Goal: Task Accomplishment & Management: Manage account settings

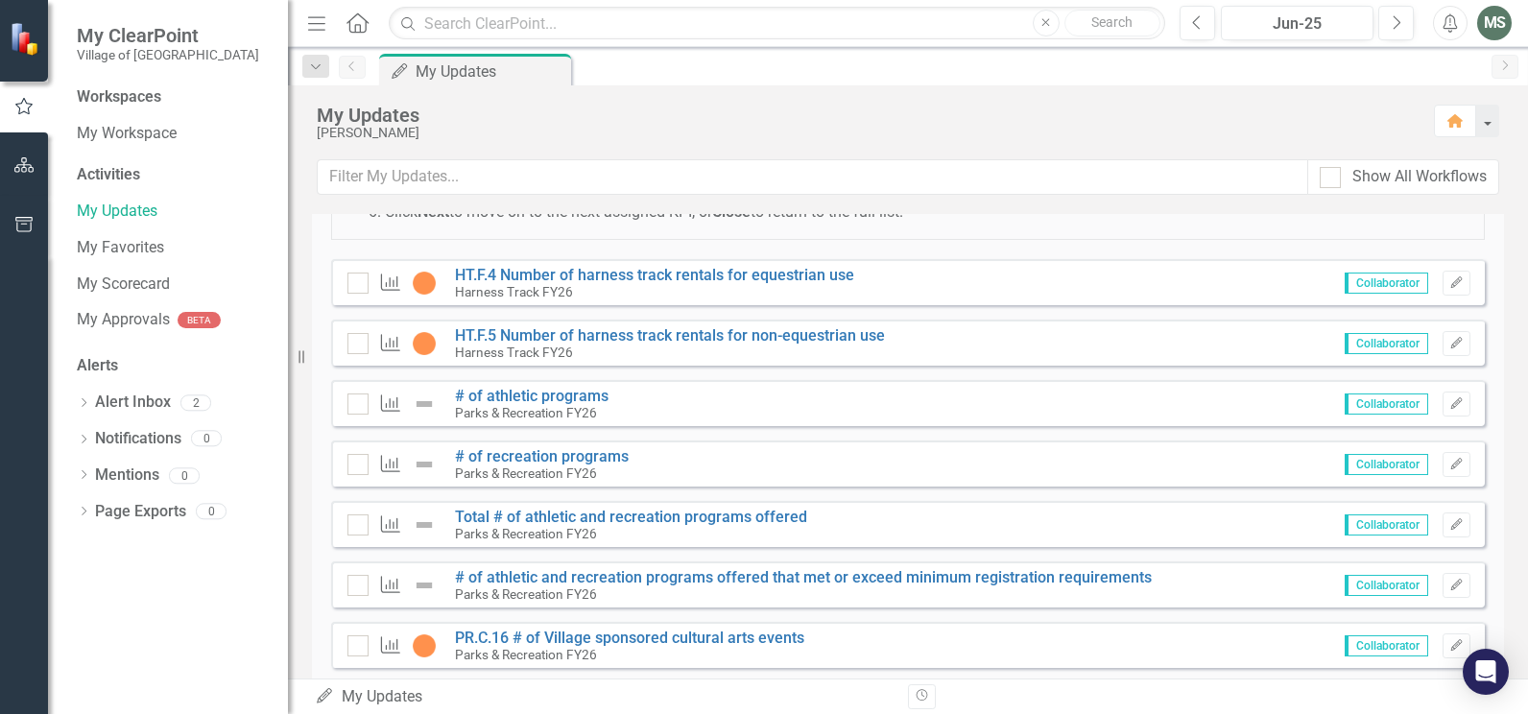
scroll to position [192, 0]
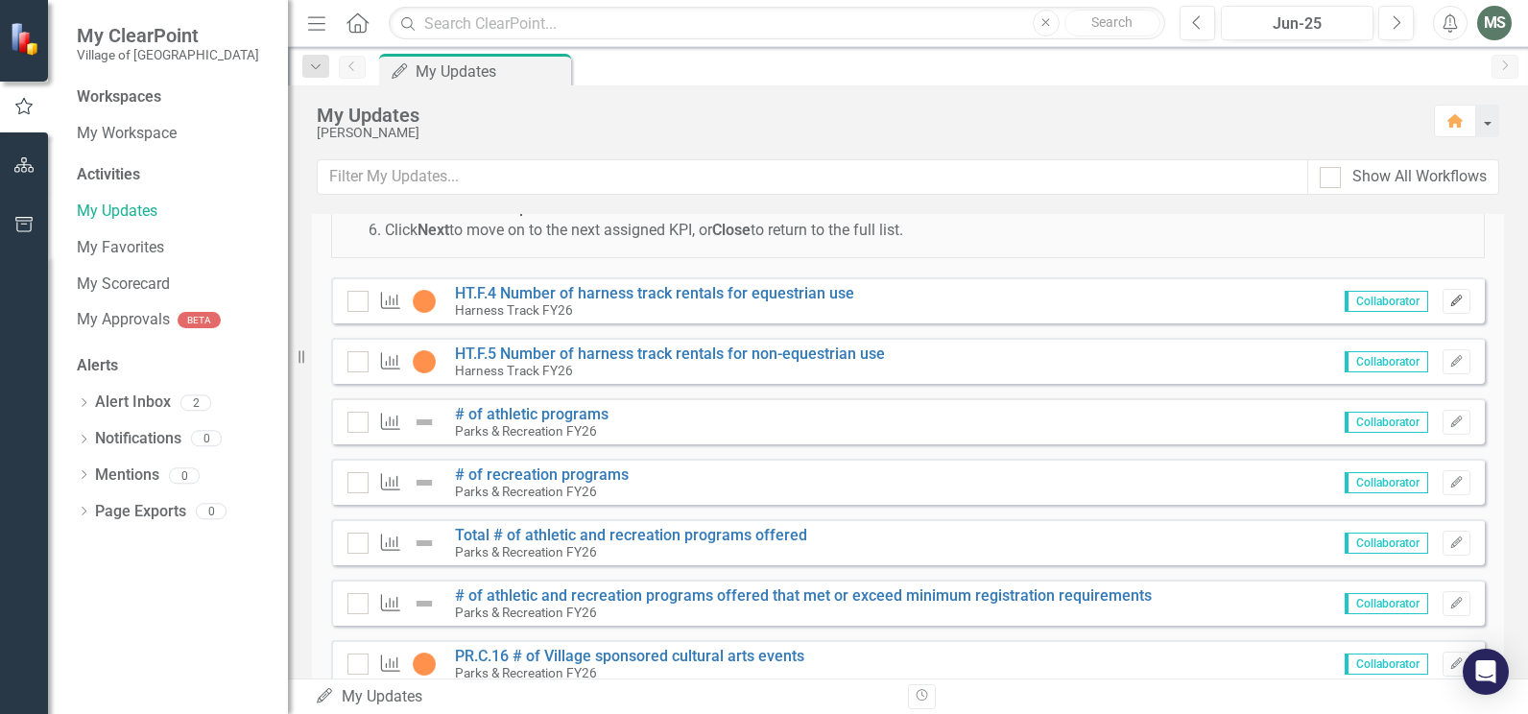
click at [1450, 302] on icon "button" at bounding box center [1456, 301] width 12 height 12
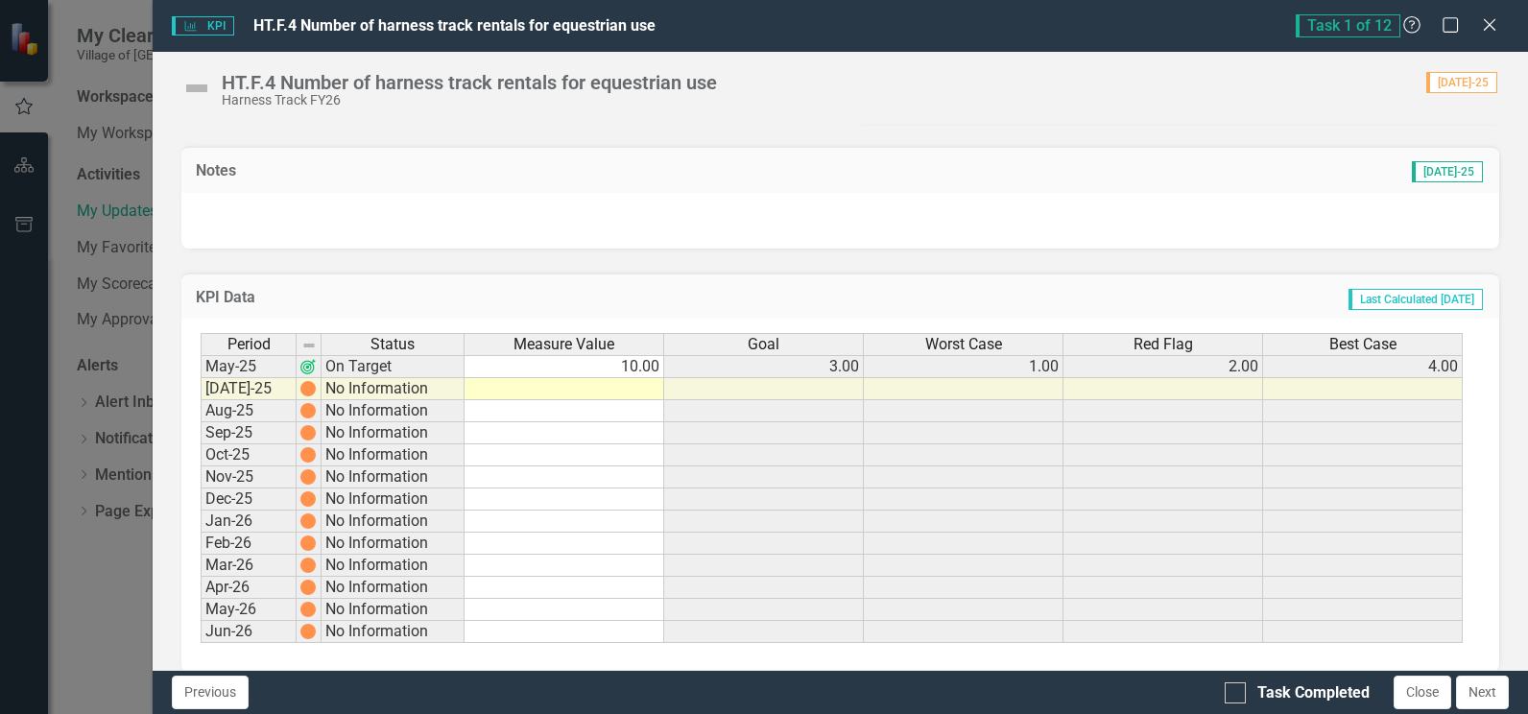
scroll to position [517, 0]
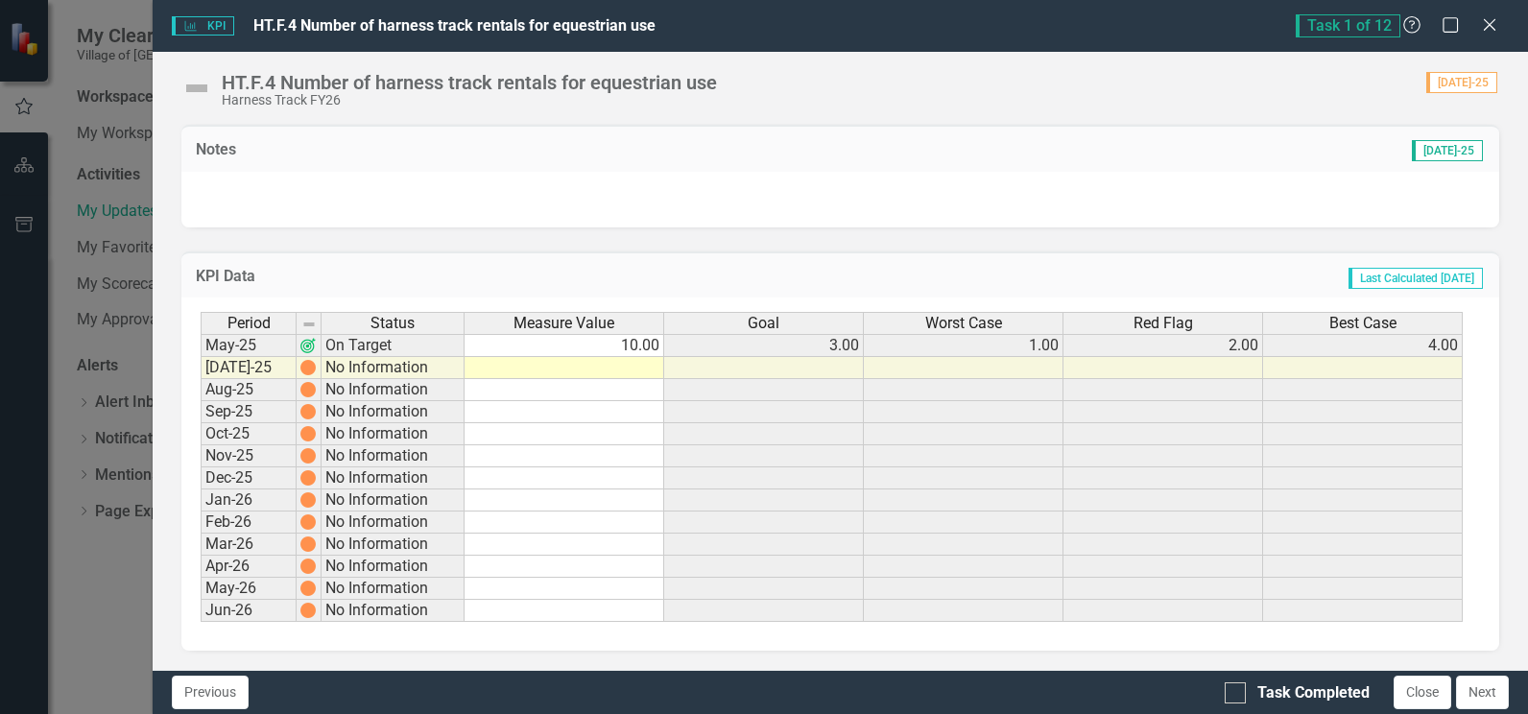
click at [635, 371] on td at bounding box center [565, 368] width 200 height 22
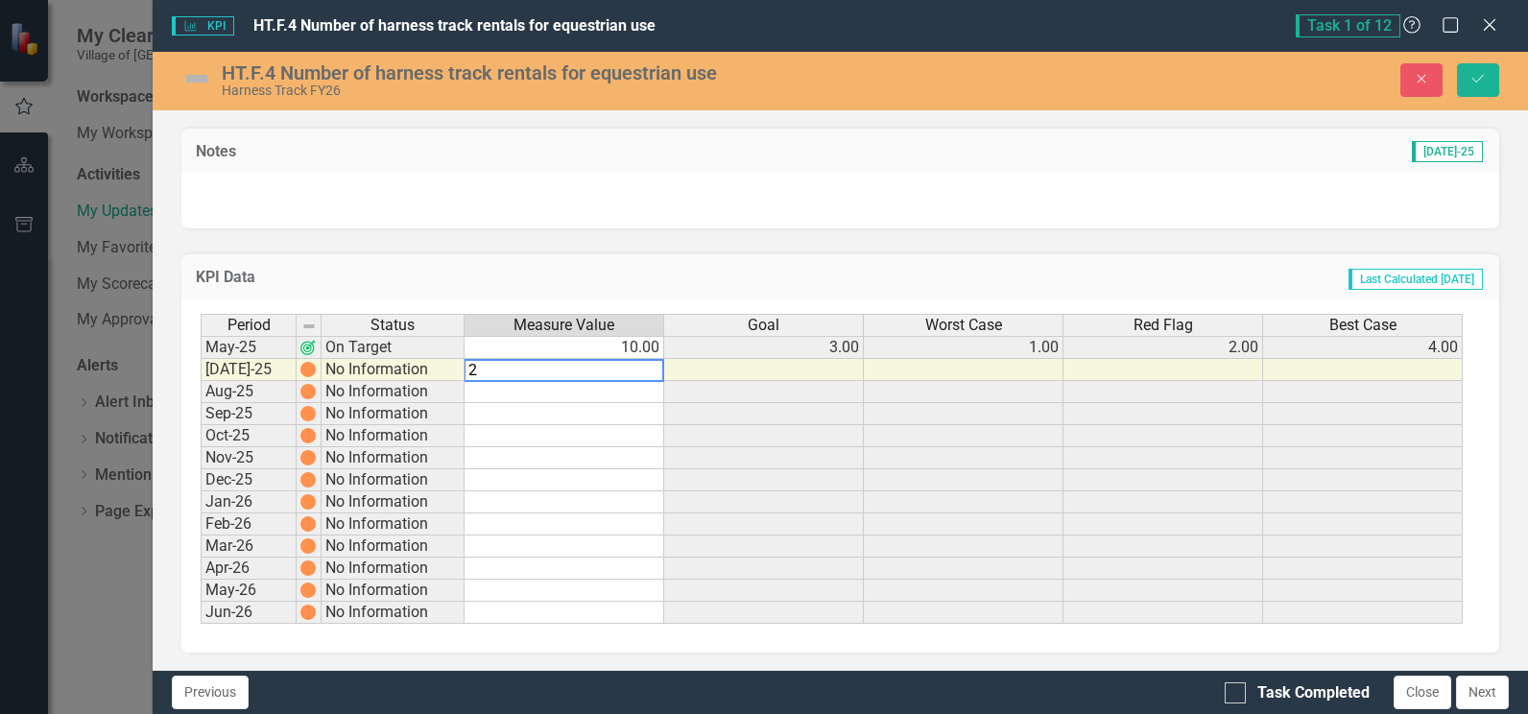
type textarea "2"
click at [753, 267] on td "Last Calculated [DATE]" at bounding box center [1036, 279] width 898 height 25
click at [1239, 688] on div at bounding box center [1235, 692] width 21 height 21
click at [1237, 688] on input "Task Completed" at bounding box center [1231, 688] width 12 height 12
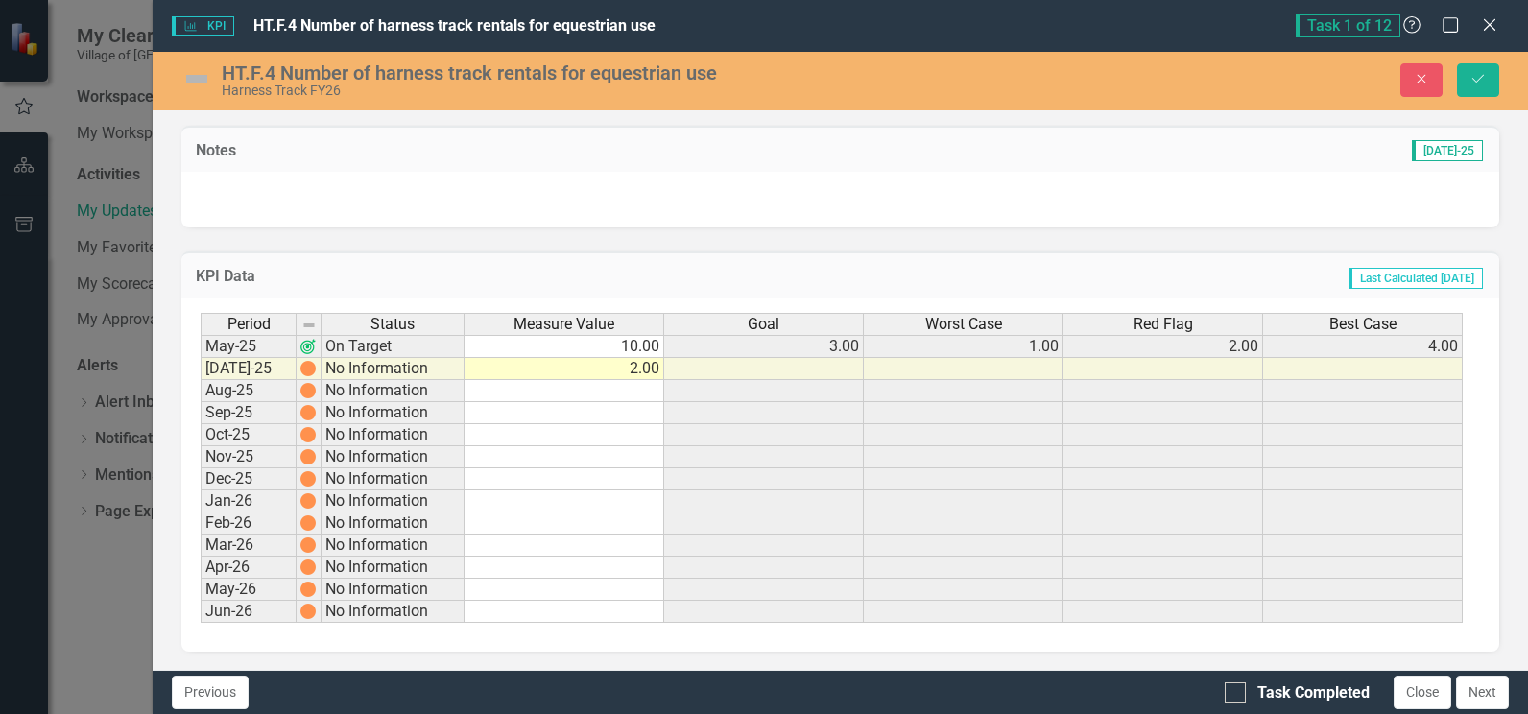
checkbox input "true"
click at [1484, 84] on icon "Save" at bounding box center [1478, 78] width 17 height 13
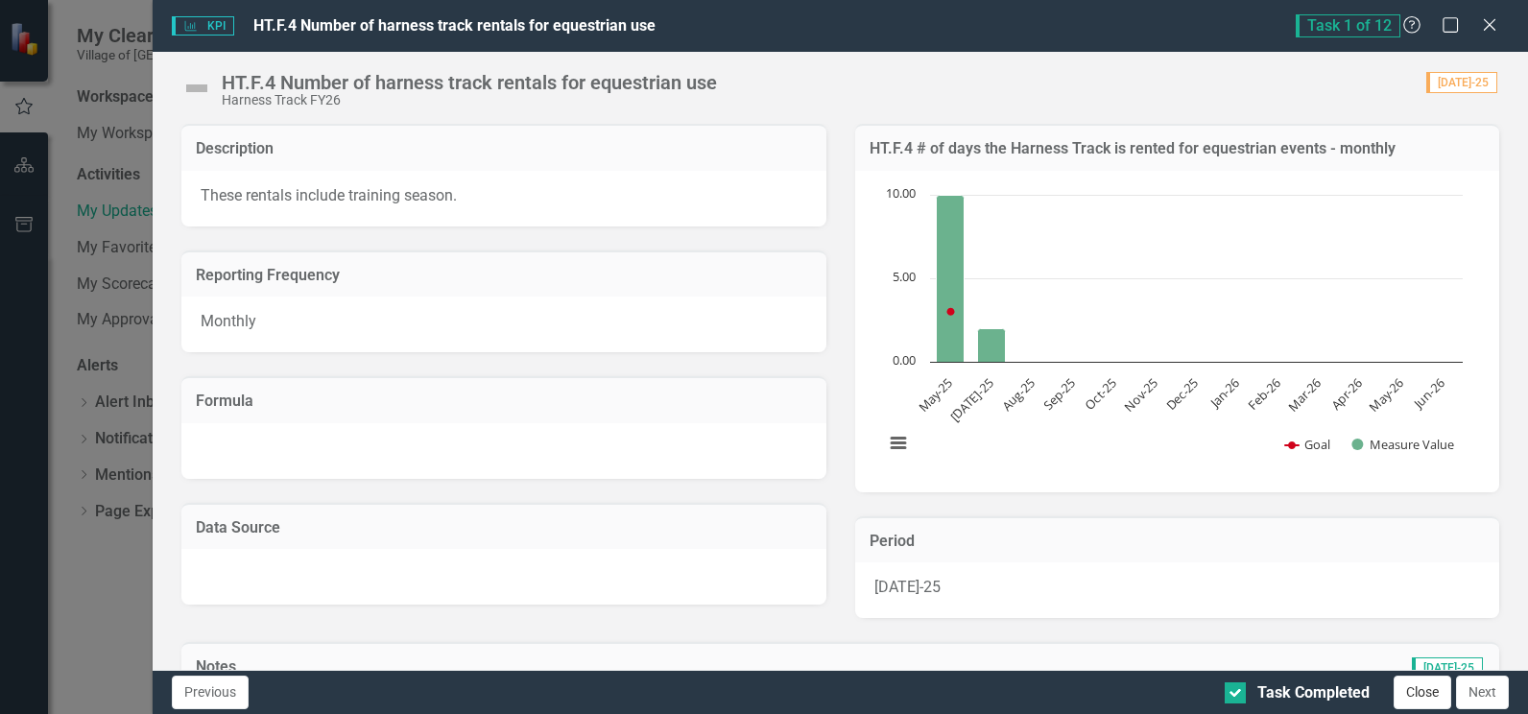
click at [1417, 690] on button "Close" at bounding box center [1423, 693] width 58 height 34
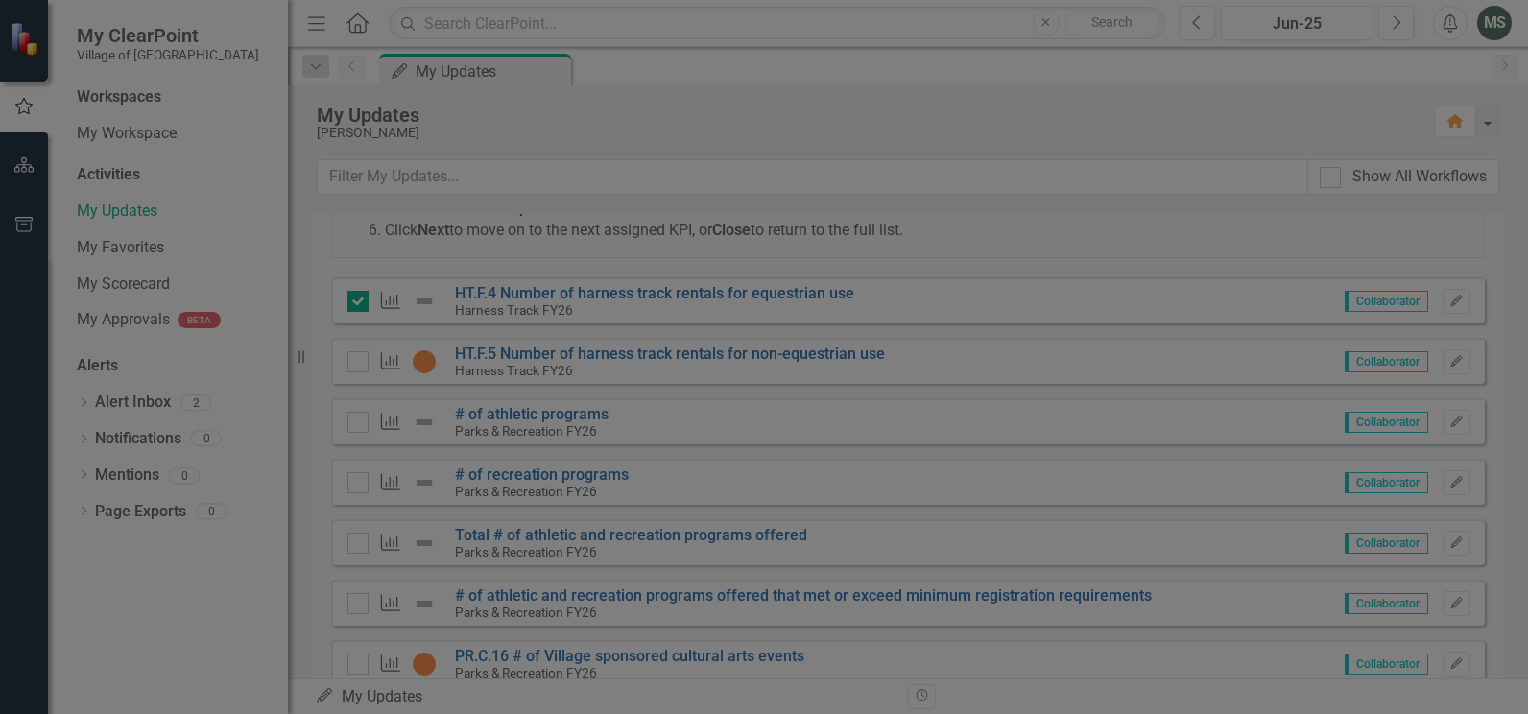
checkbox input "true"
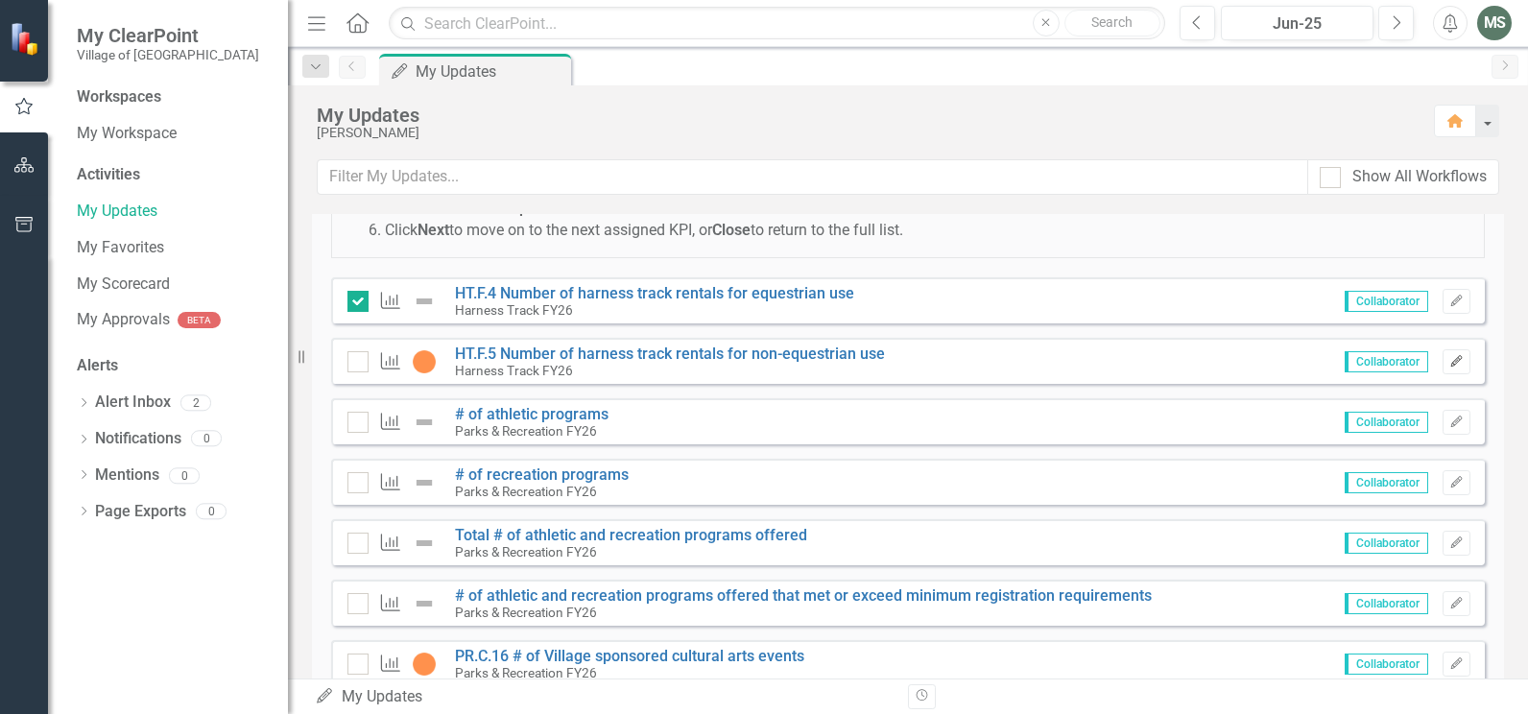
click at [1450, 362] on icon "button" at bounding box center [1456, 361] width 12 height 12
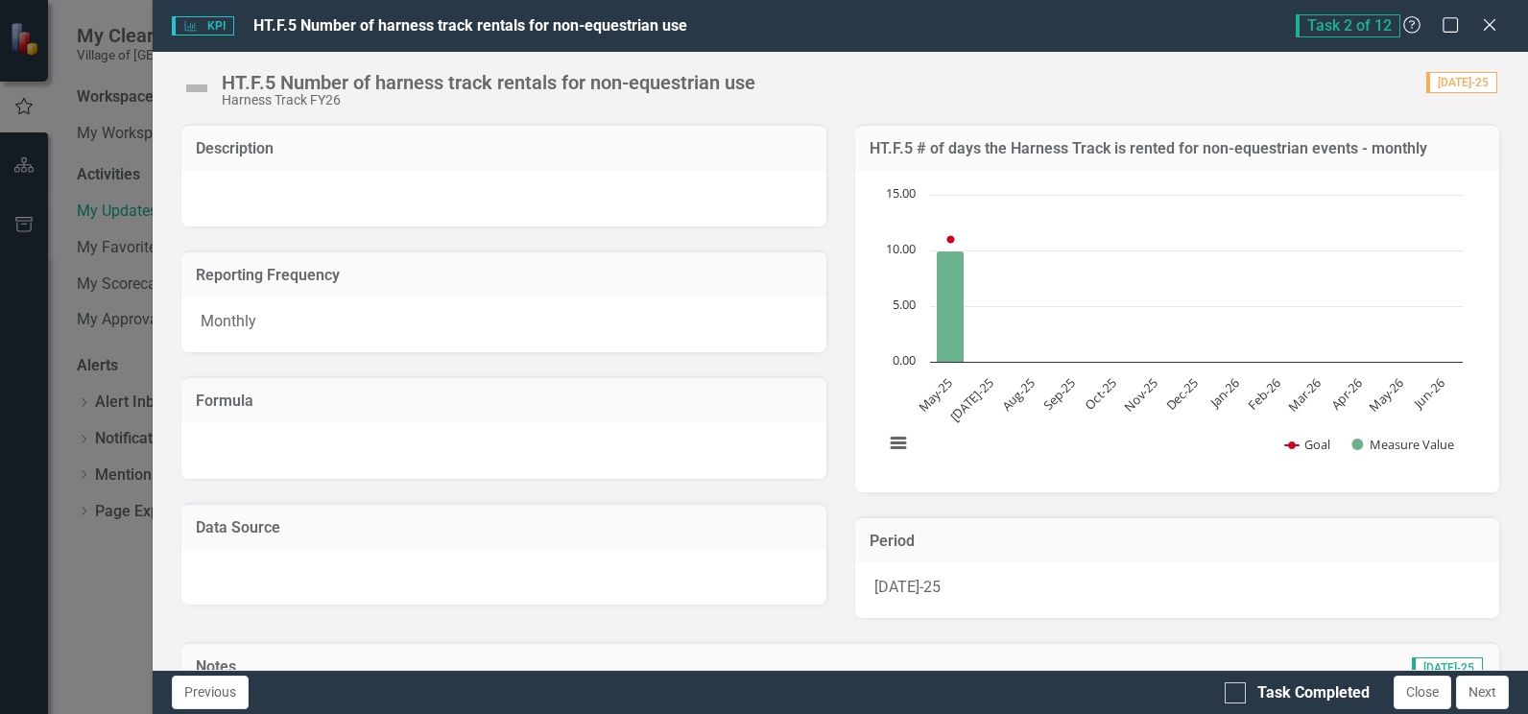
scroll to position [480, 0]
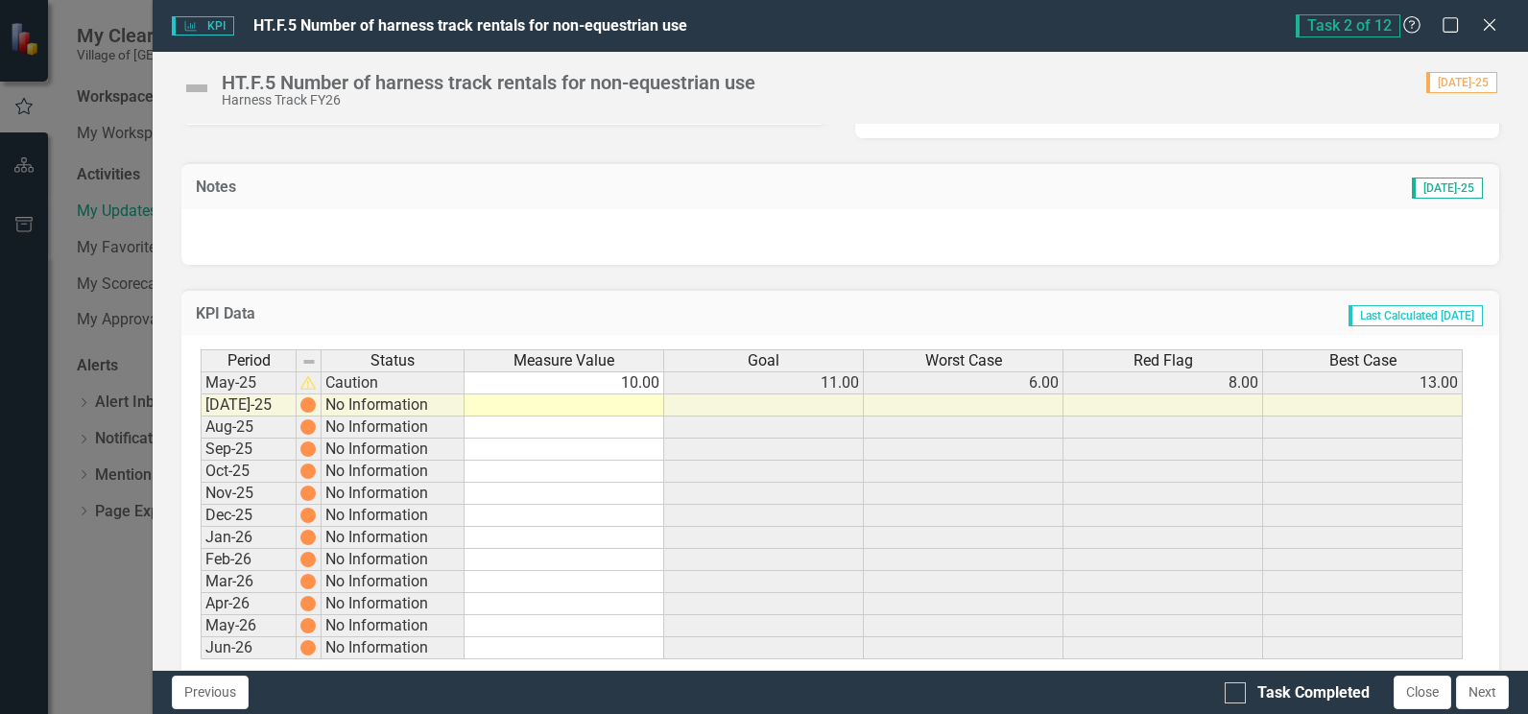
click at [640, 404] on td at bounding box center [565, 406] width 200 height 22
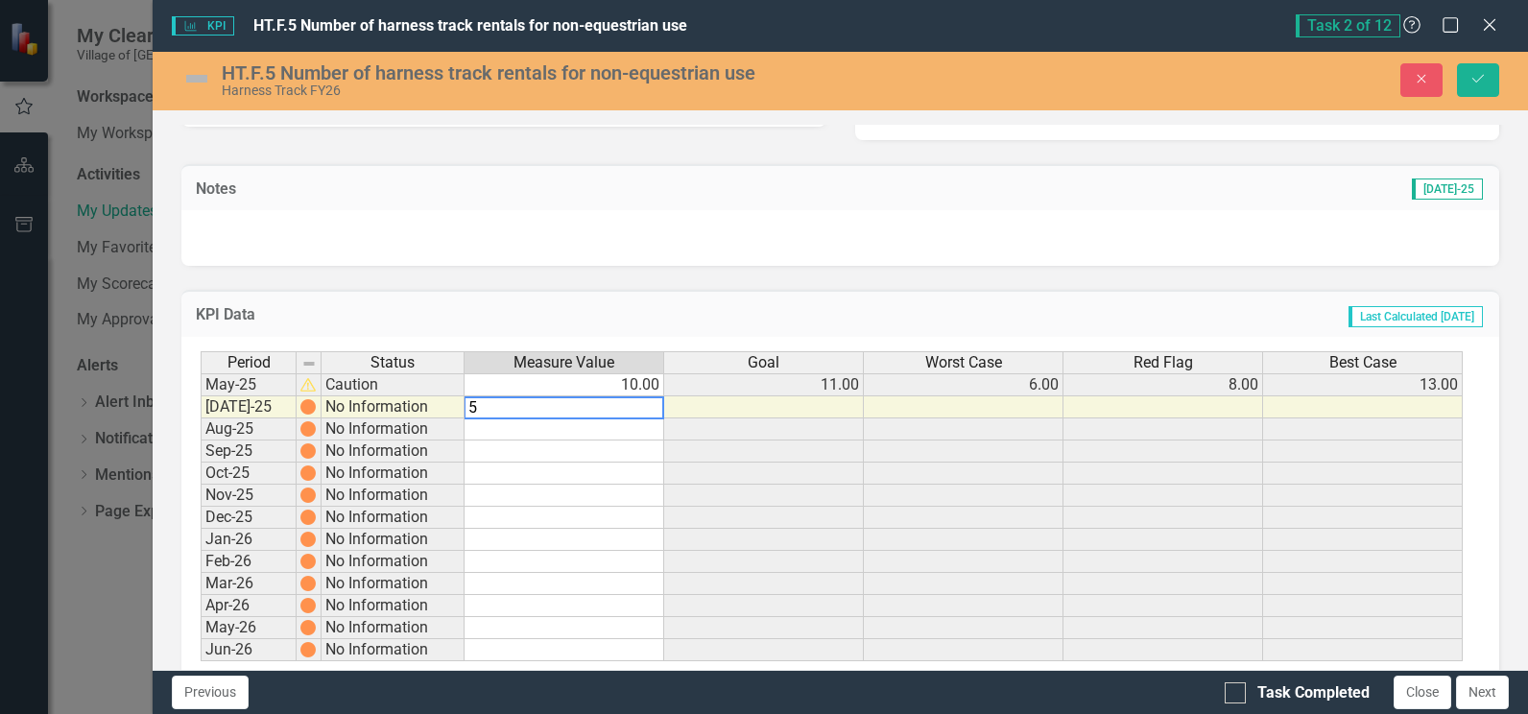
type textarea "5"
click at [718, 311] on td "Last Calculated [DATE]" at bounding box center [1036, 316] width 898 height 25
click at [1239, 692] on div at bounding box center [1235, 692] width 21 height 21
click at [1237, 692] on input "Task Completed" at bounding box center [1231, 688] width 12 height 12
checkbox input "true"
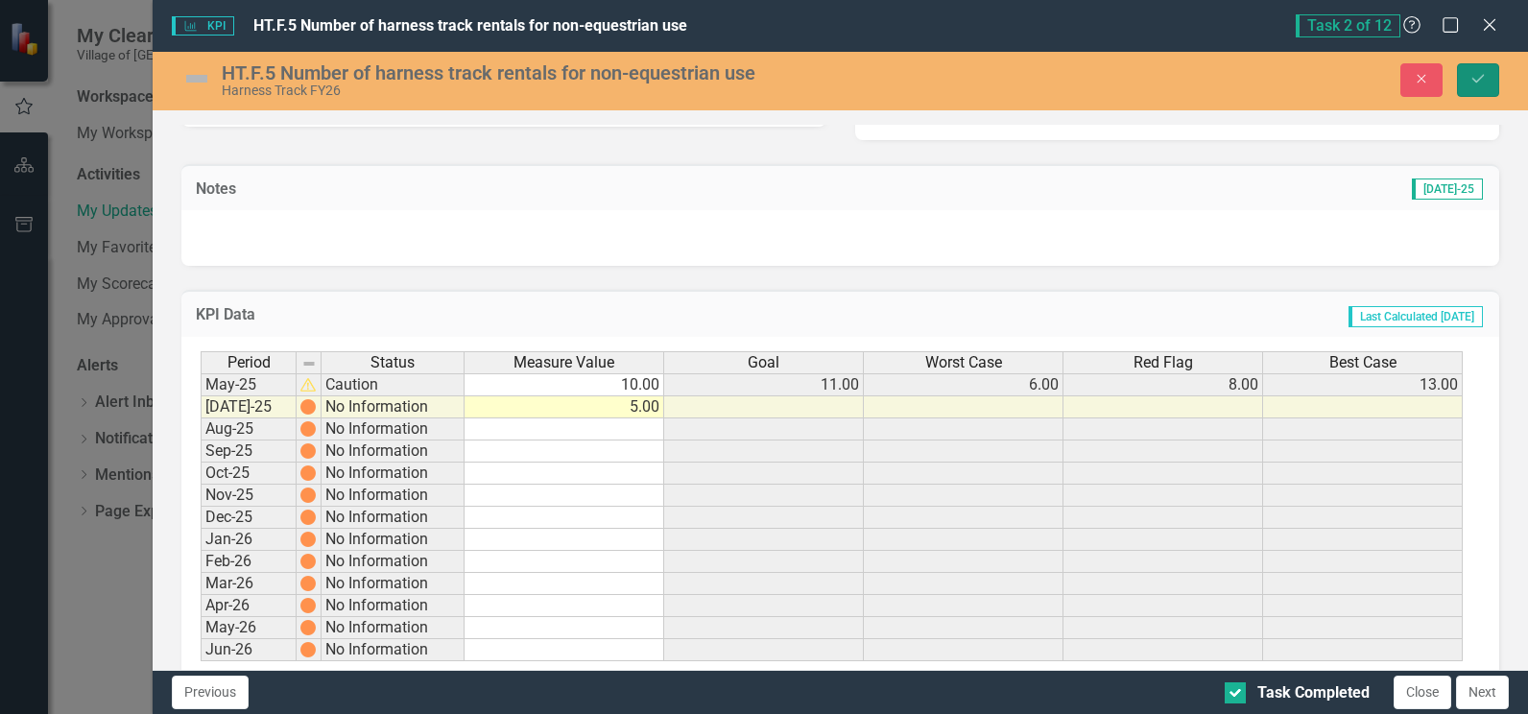
click at [1477, 81] on icon "Save" at bounding box center [1478, 78] width 17 height 13
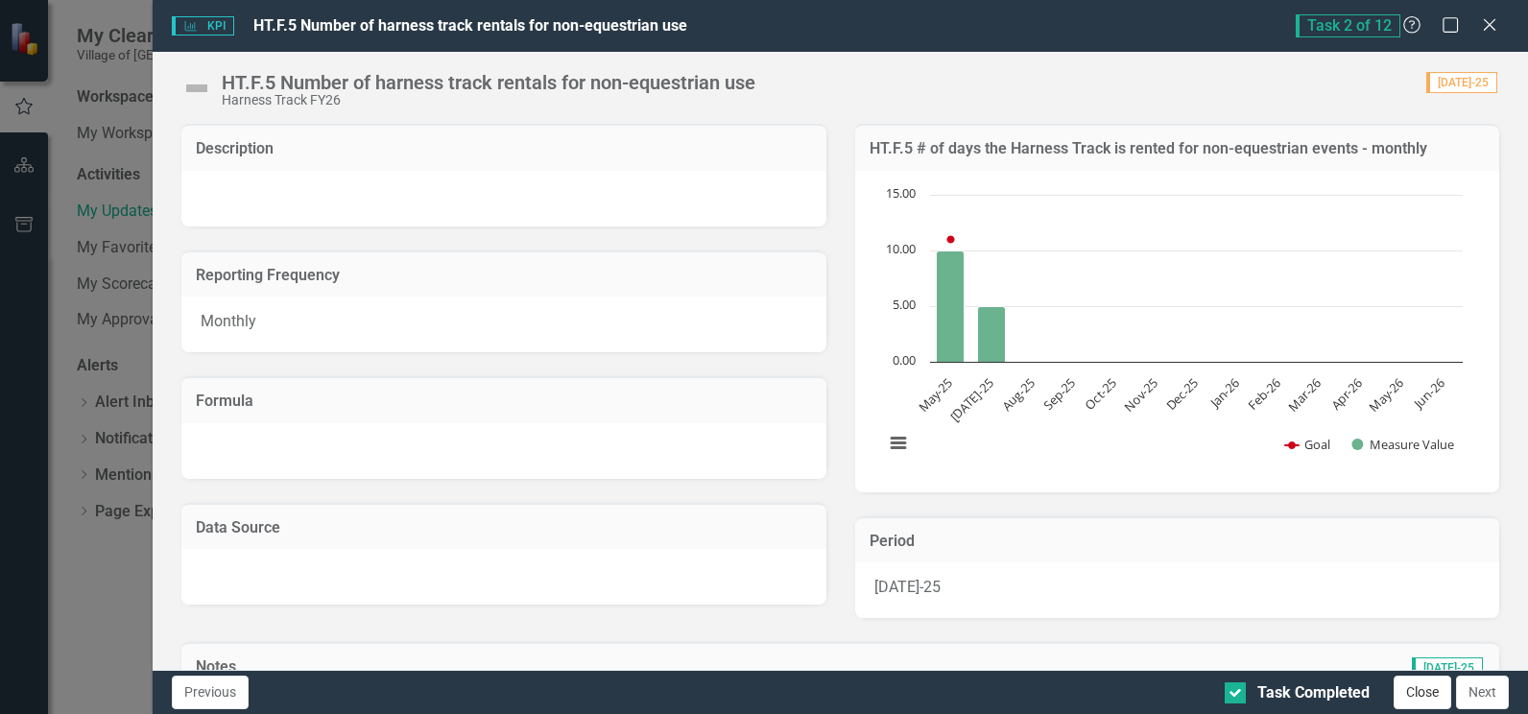
click at [1420, 689] on button "Close" at bounding box center [1423, 693] width 58 height 34
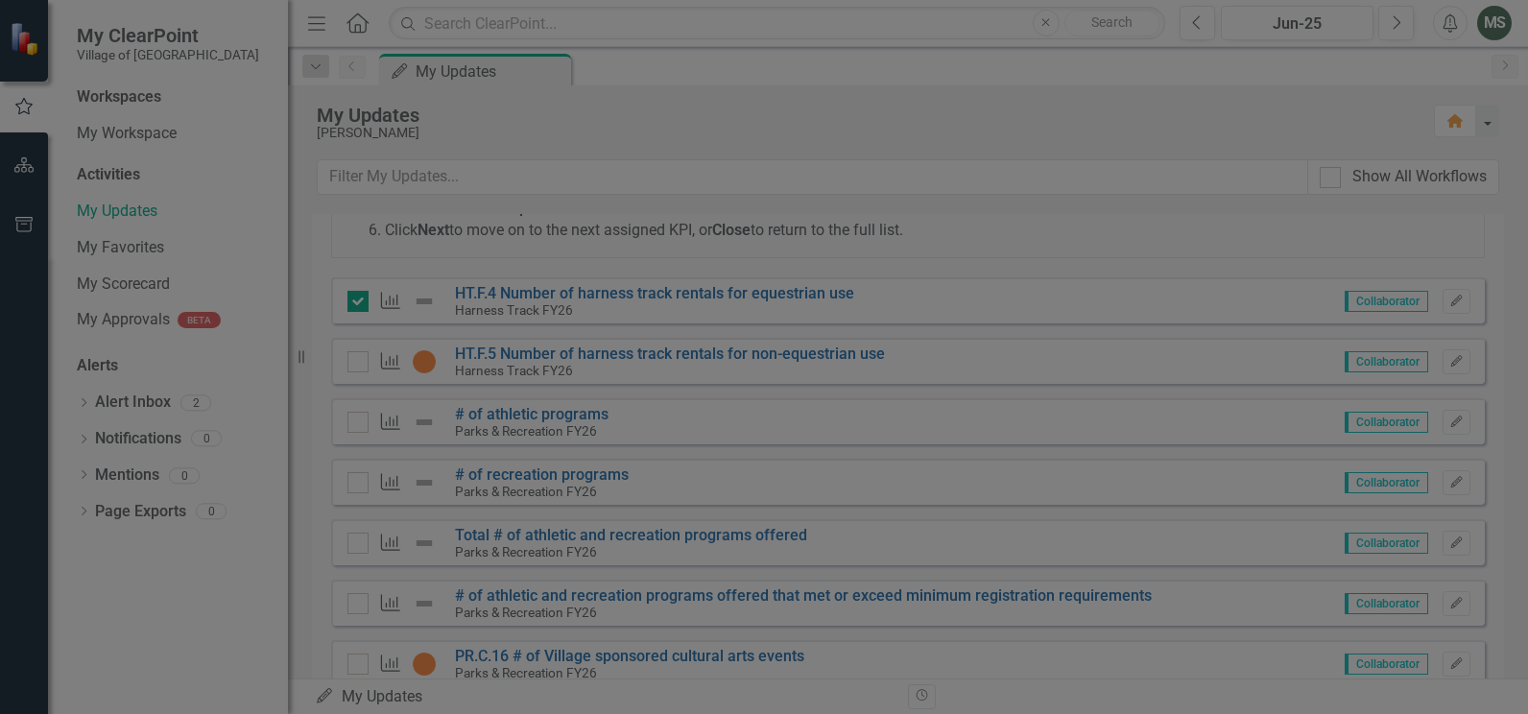
checkbox input "true"
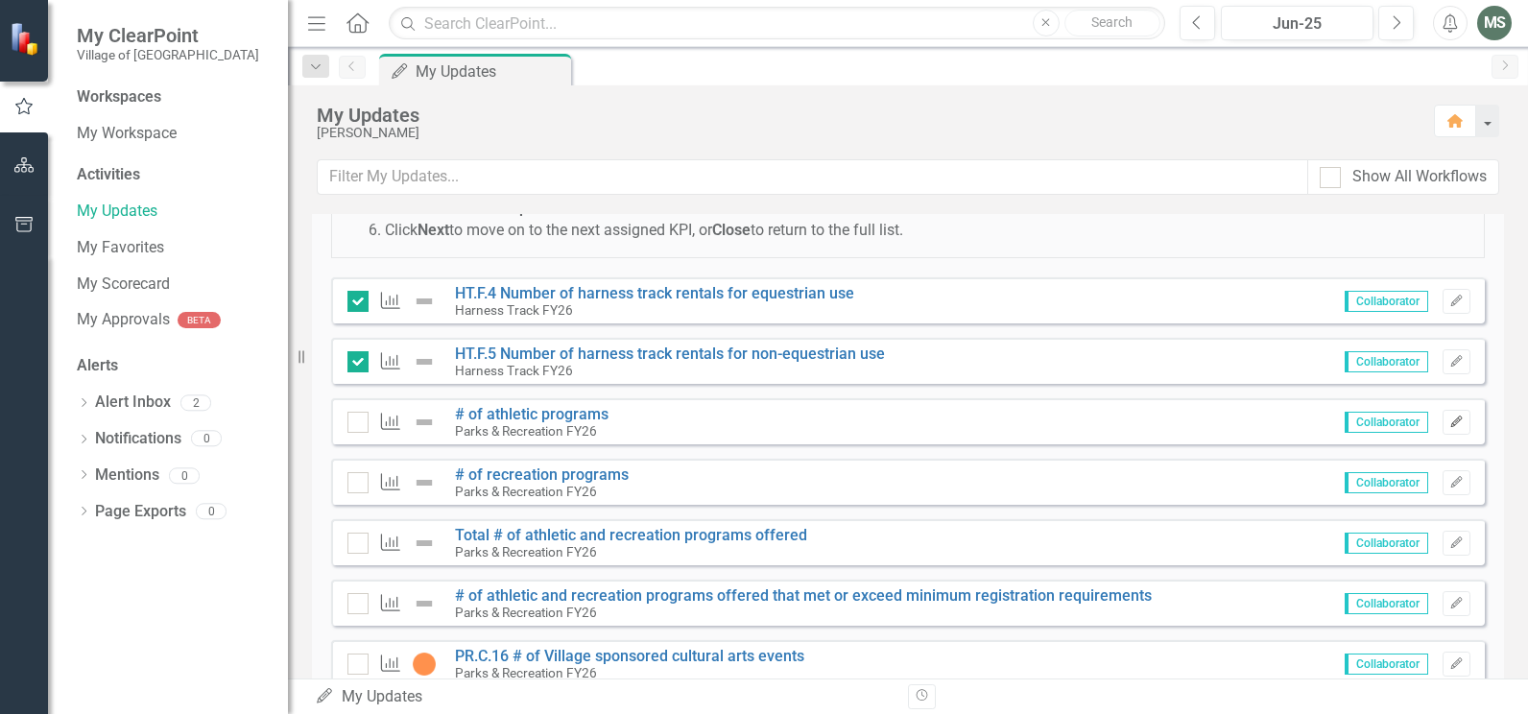
click at [1450, 422] on icon "button" at bounding box center [1456, 422] width 12 height 12
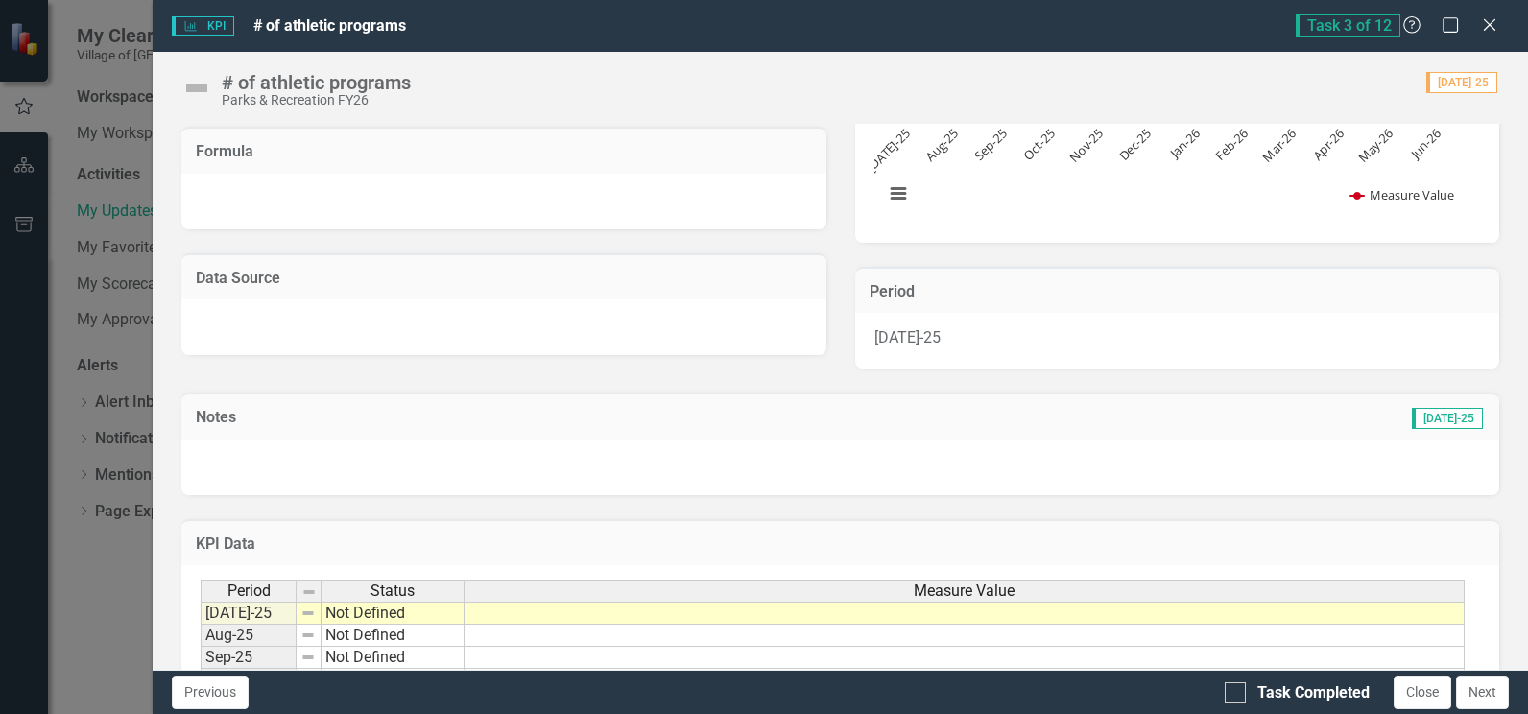
scroll to position [495, 0]
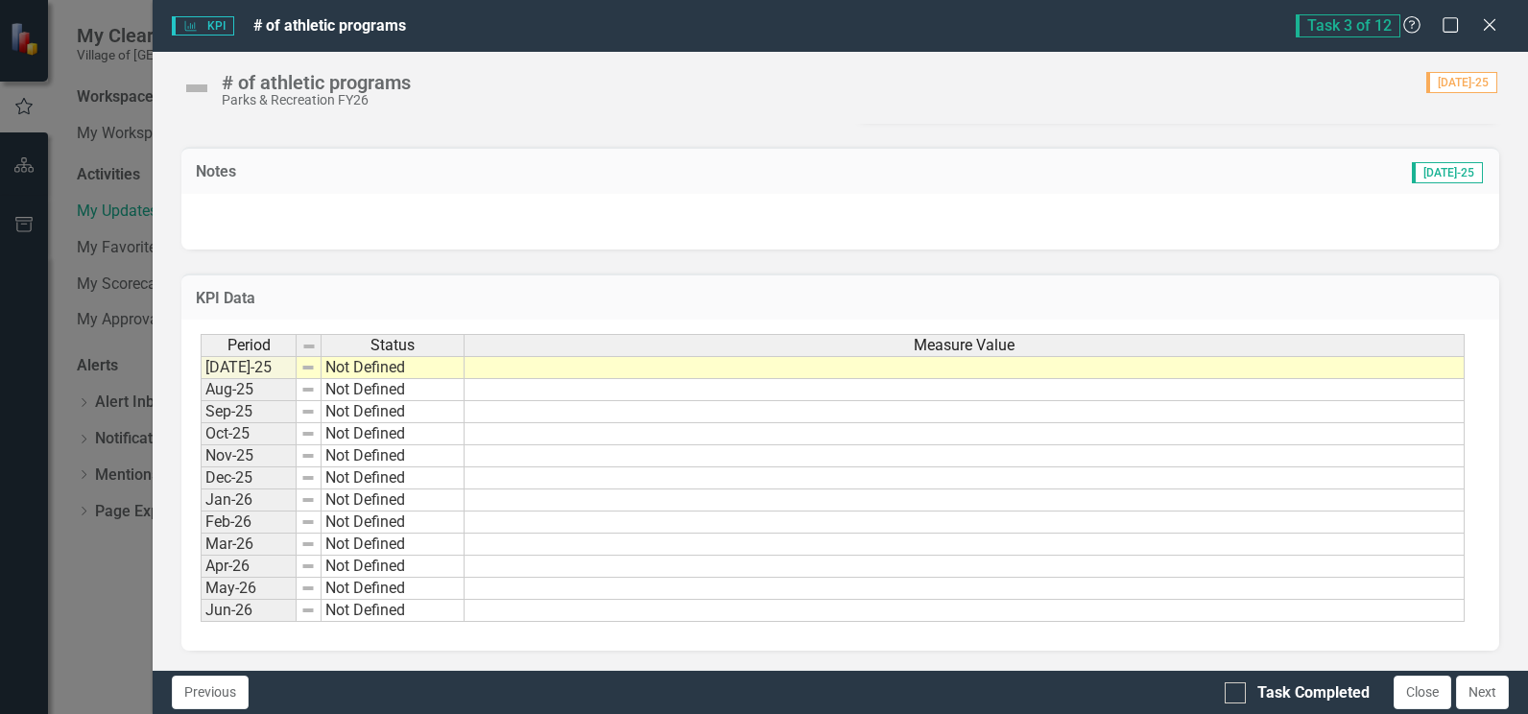
click at [673, 371] on td at bounding box center [965, 367] width 1000 height 23
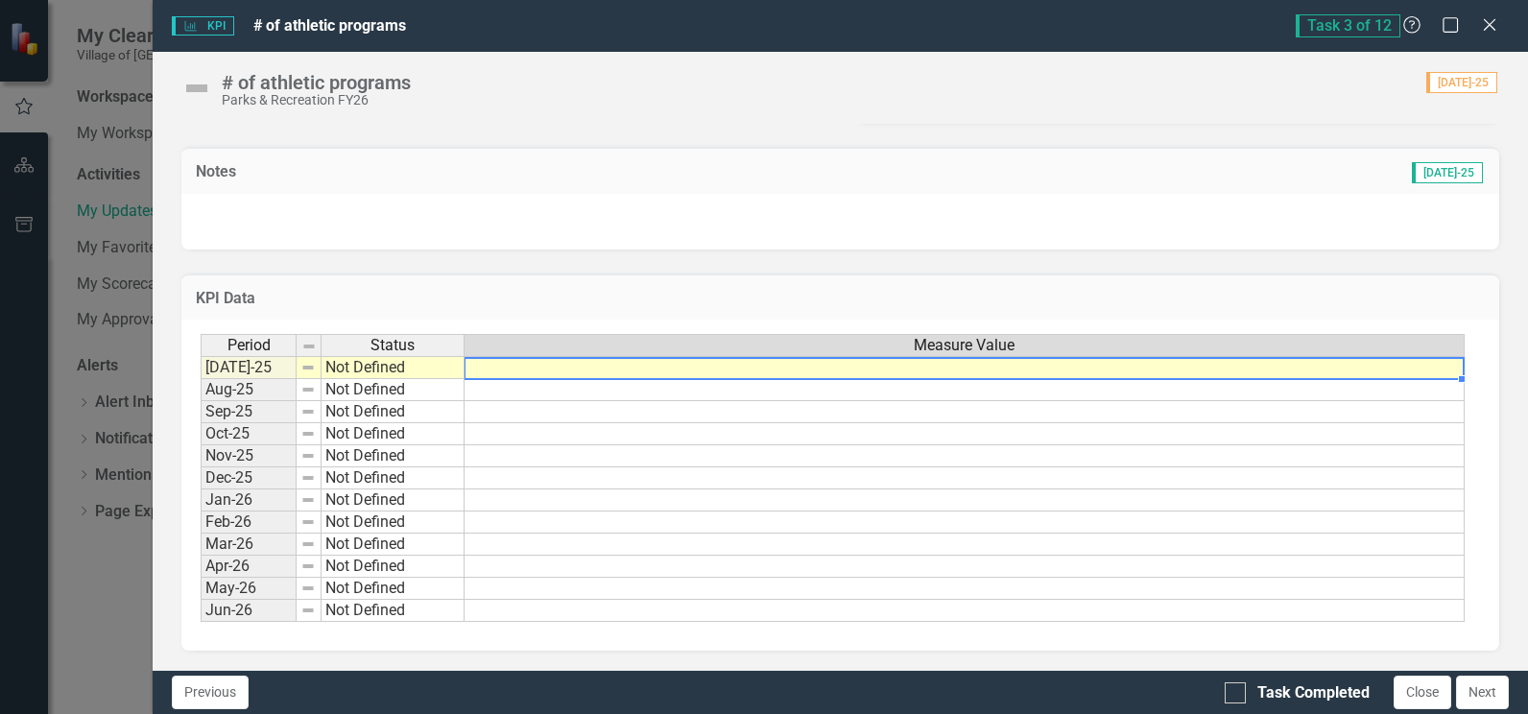
click at [673, 371] on td at bounding box center [965, 367] width 1000 height 23
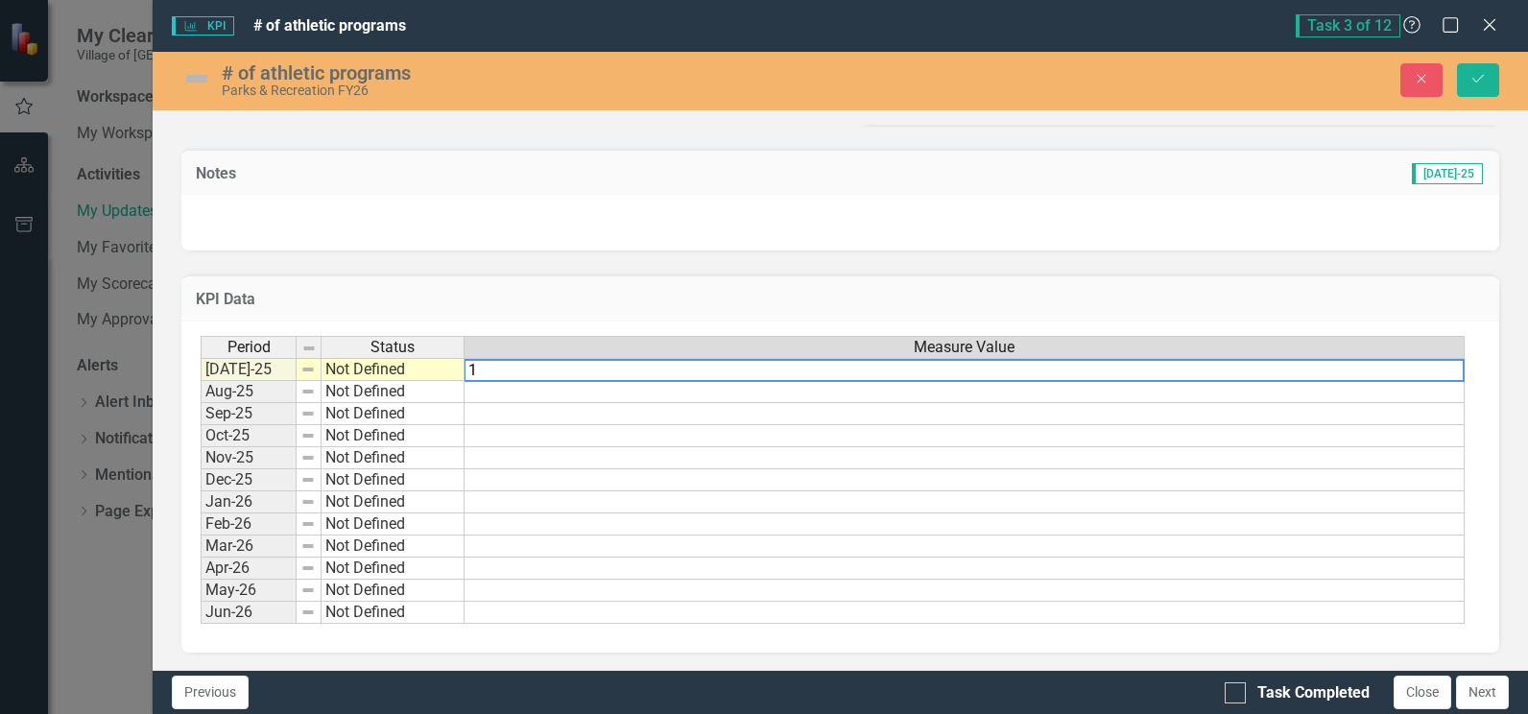
type textarea "13"
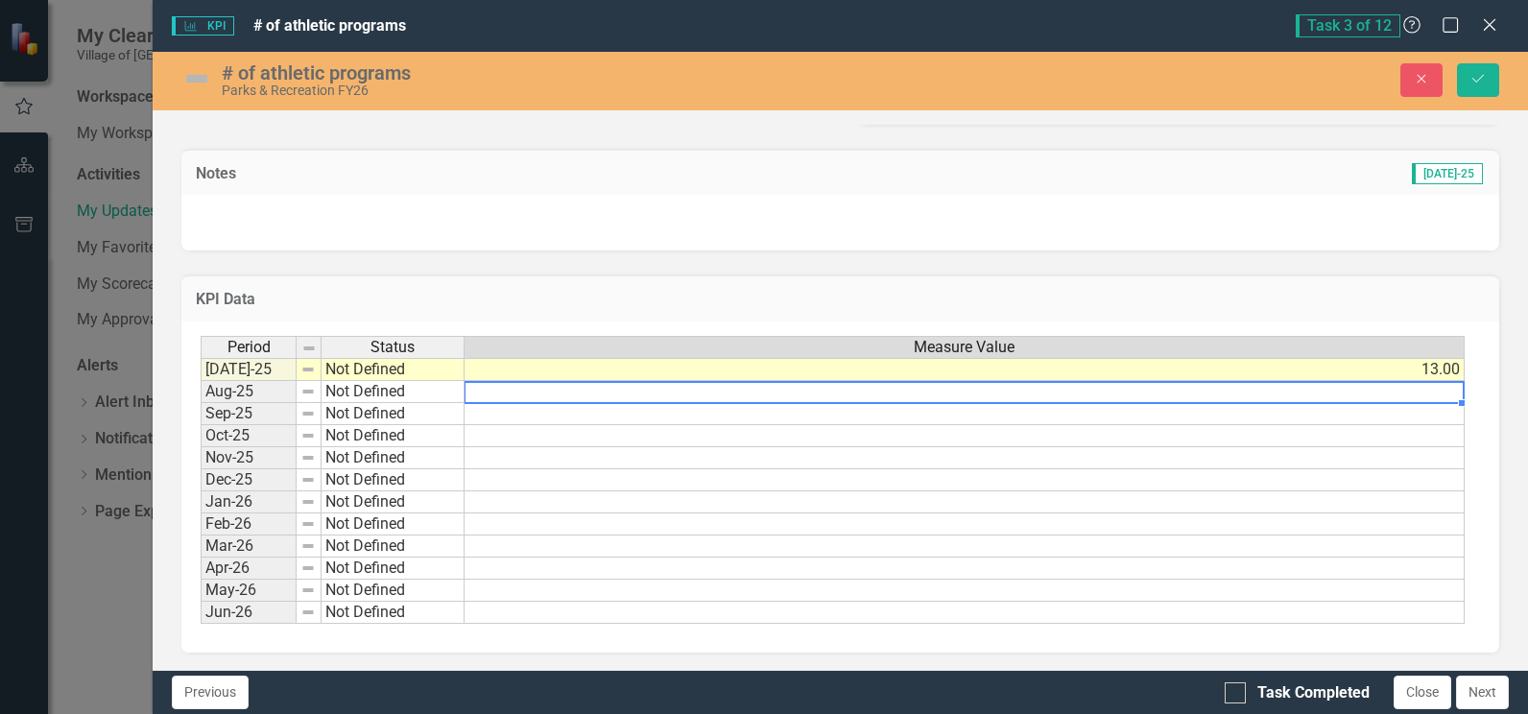
scroll to position [496, 0]
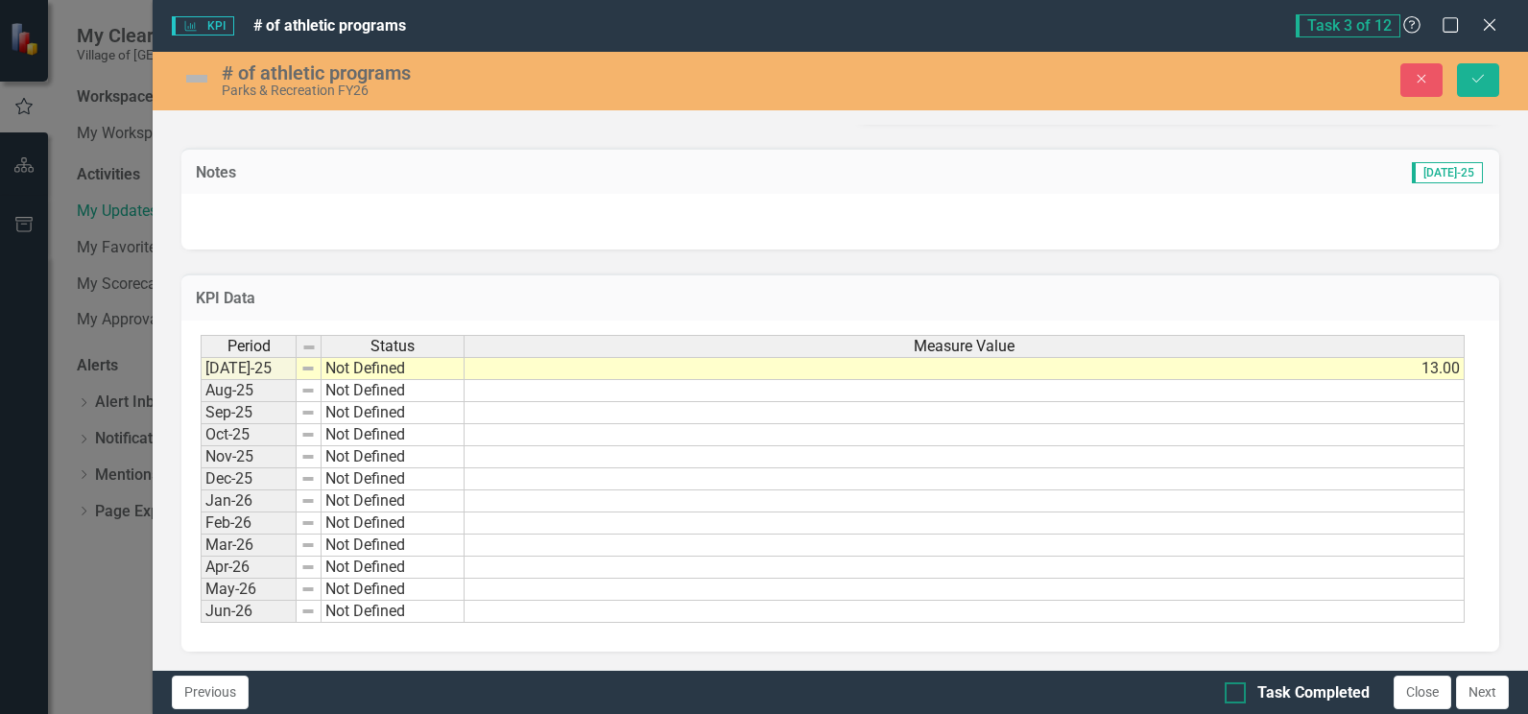
click at [1234, 695] on div at bounding box center [1235, 692] width 21 height 21
click at [1234, 695] on input "Task Completed" at bounding box center [1231, 688] width 12 height 12
checkbox input "true"
click at [1483, 76] on icon "Save" at bounding box center [1478, 78] width 17 height 13
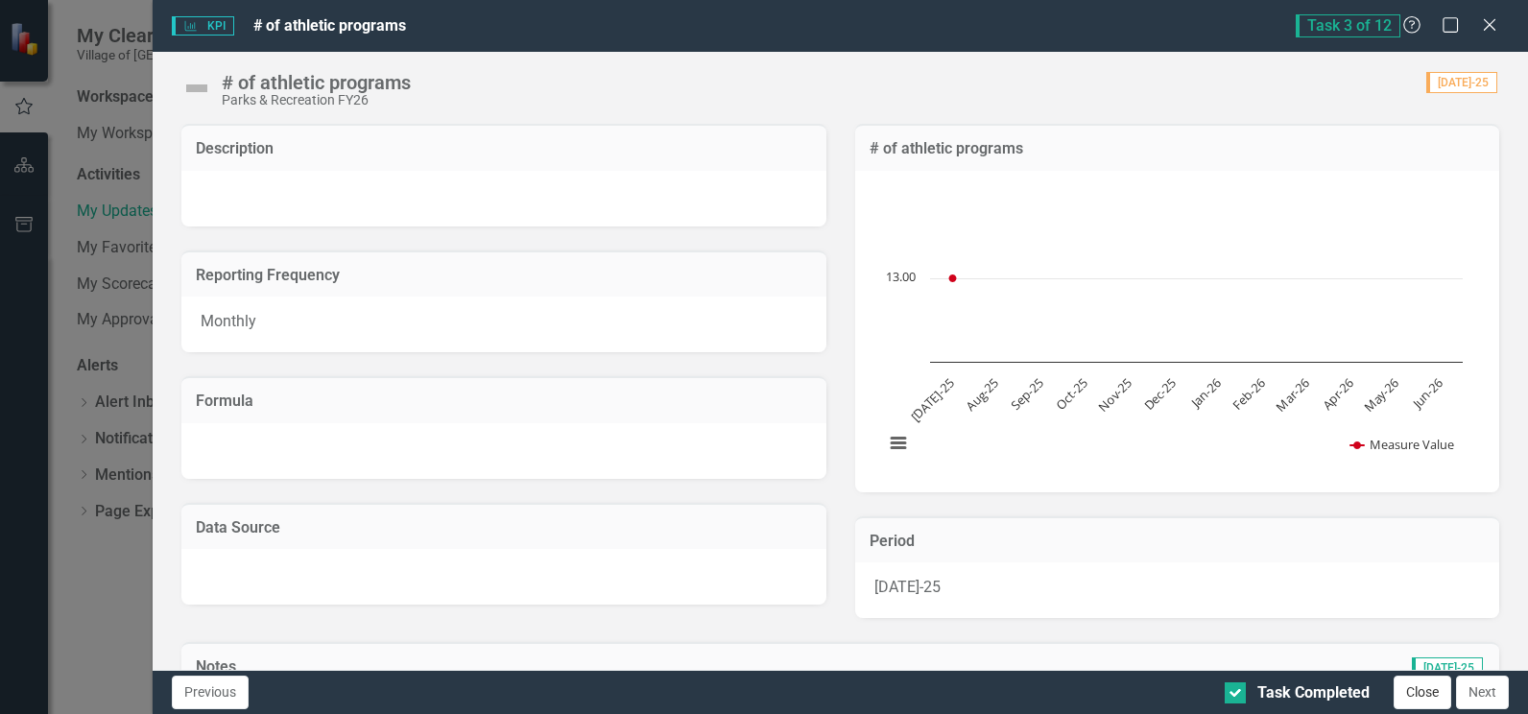
click at [1426, 690] on button "Close" at bounding box center [1423, 693] width 58 height 34
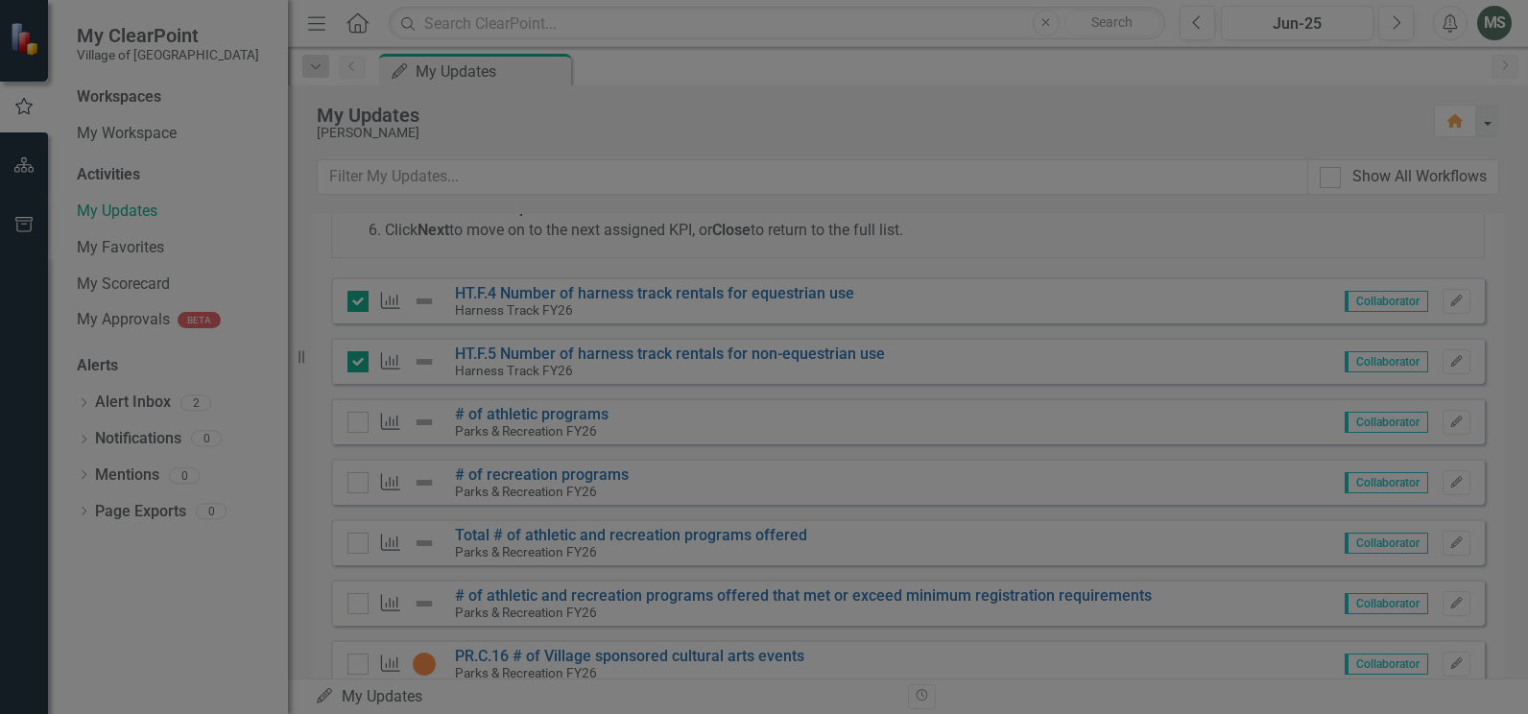
checkbox input "true"
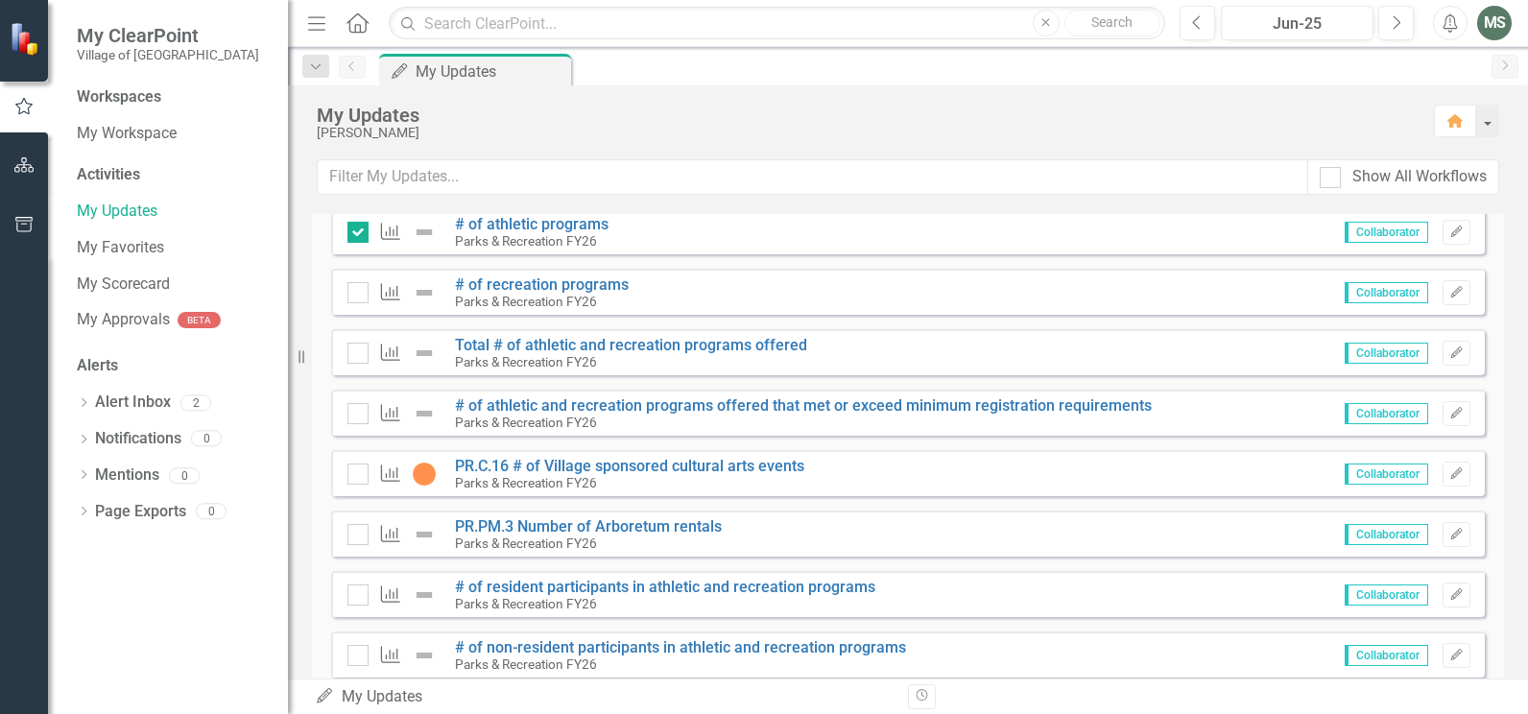
scroll to position [384, 0]
click at [1449, 290] on icon "Edit" at bounding box center [1456, 291] width 14 height 12
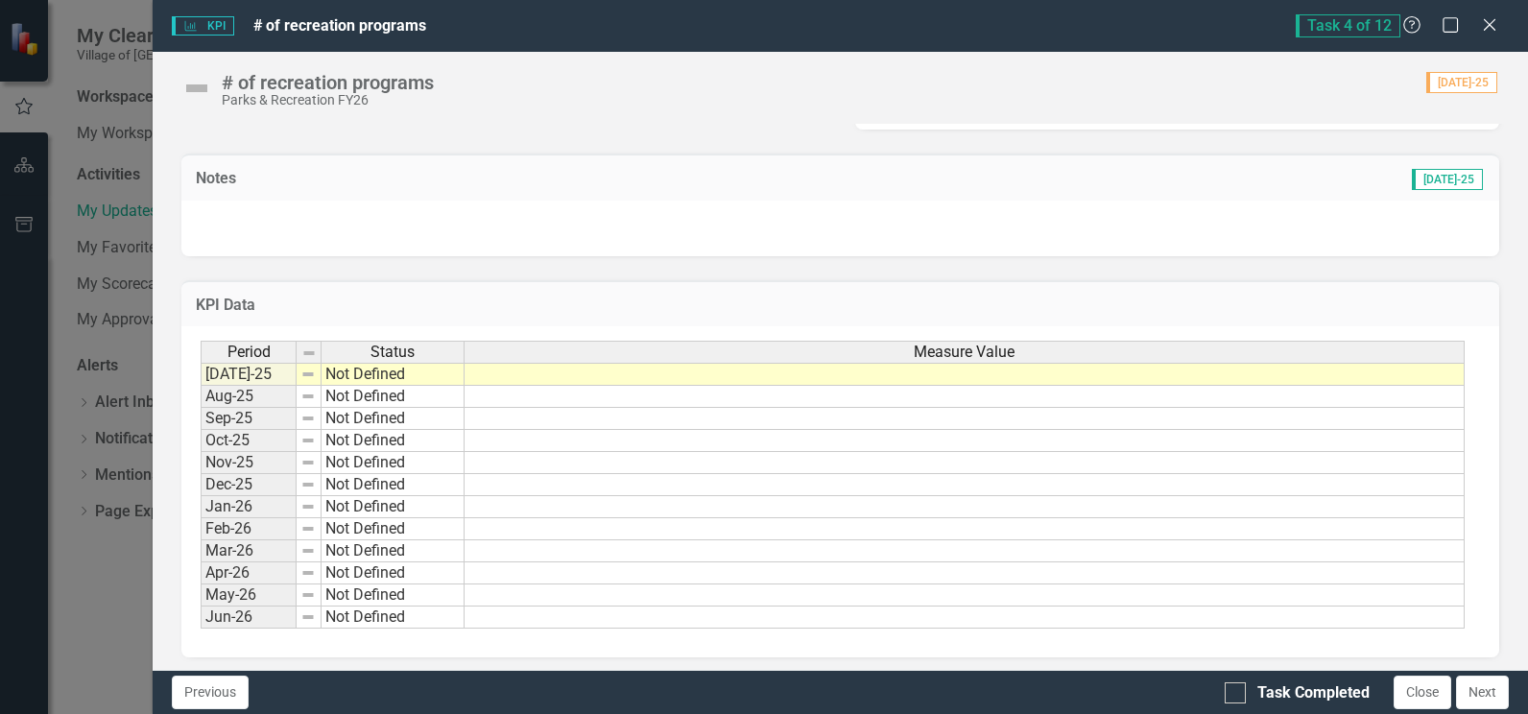
scroll to position [495, 0]
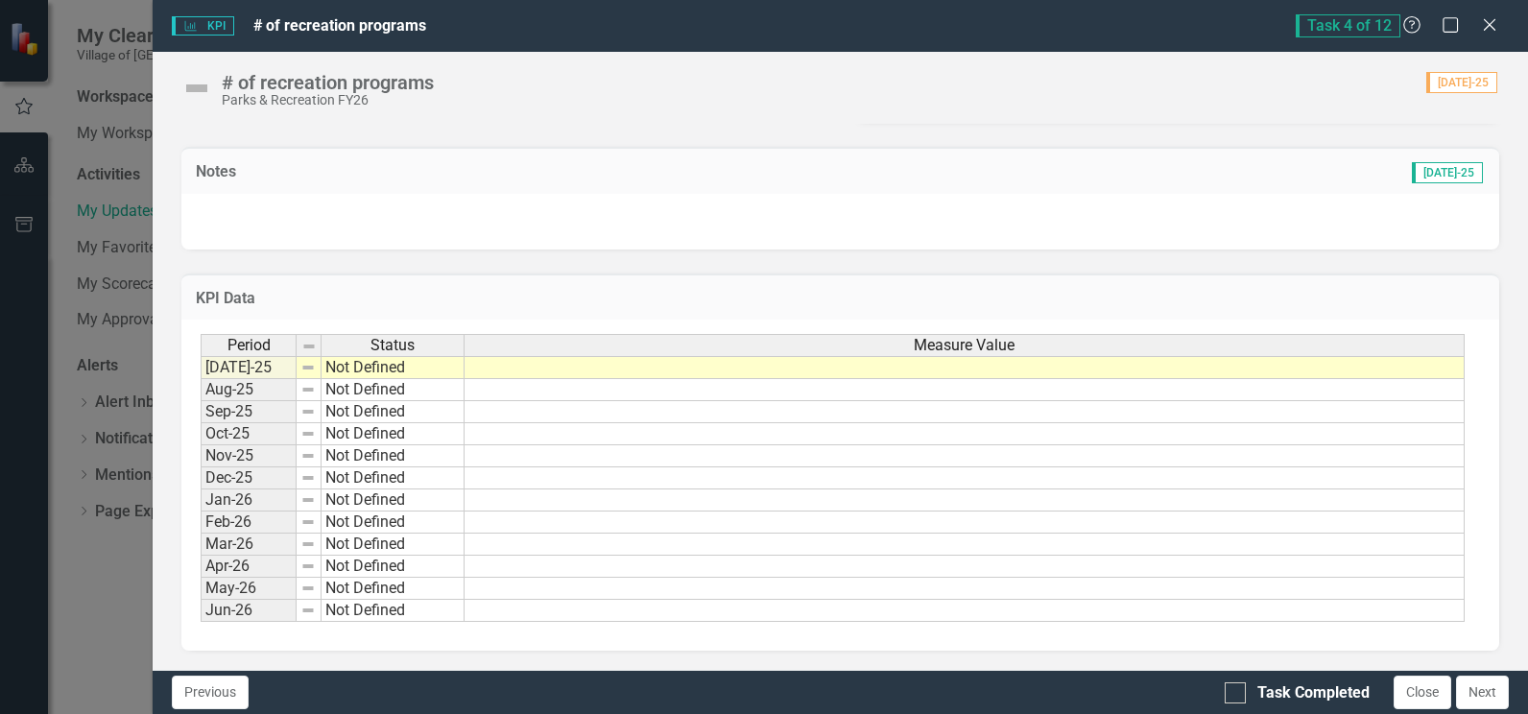
click at [541, 371] on td at bounding box center [965, 367] width 1000 height 23
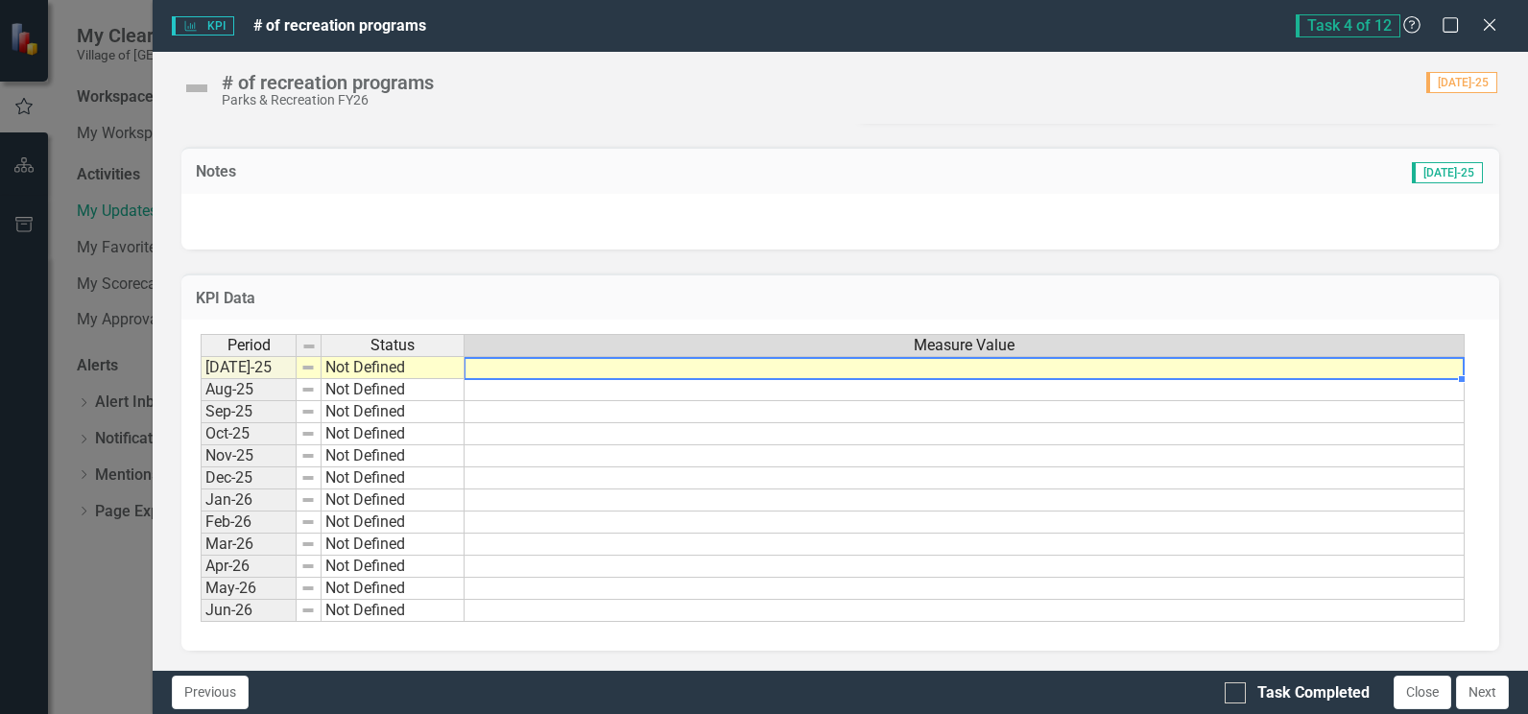
click at [584, 369] on td at bounding box center [965, 367] width 1000 height 23
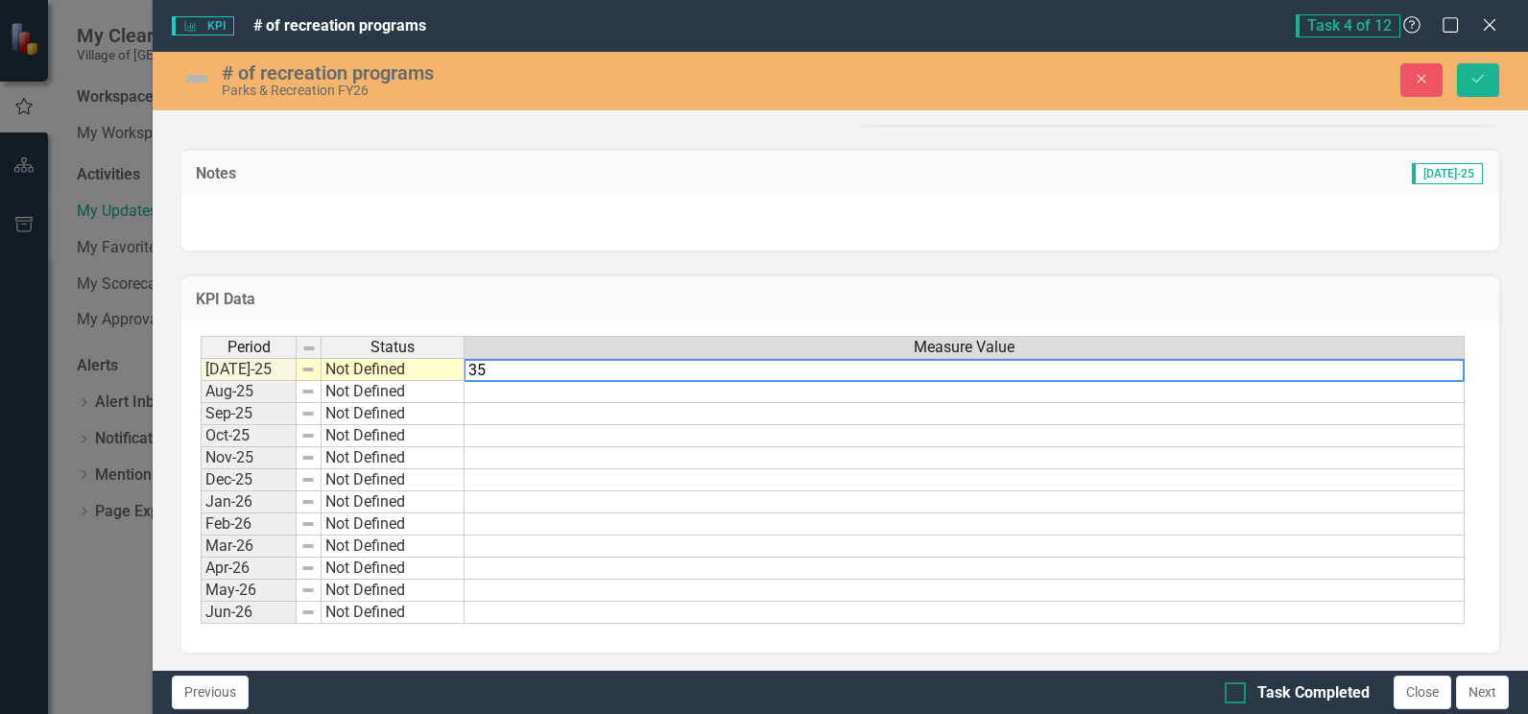
type textarea "35"
click at [1237, 691] on div at bounding box center [1235, 692] width 21 height 21
click at [1237, 691] on input "Task Completed" at bounding box center [1231, 688] width 12 height 12
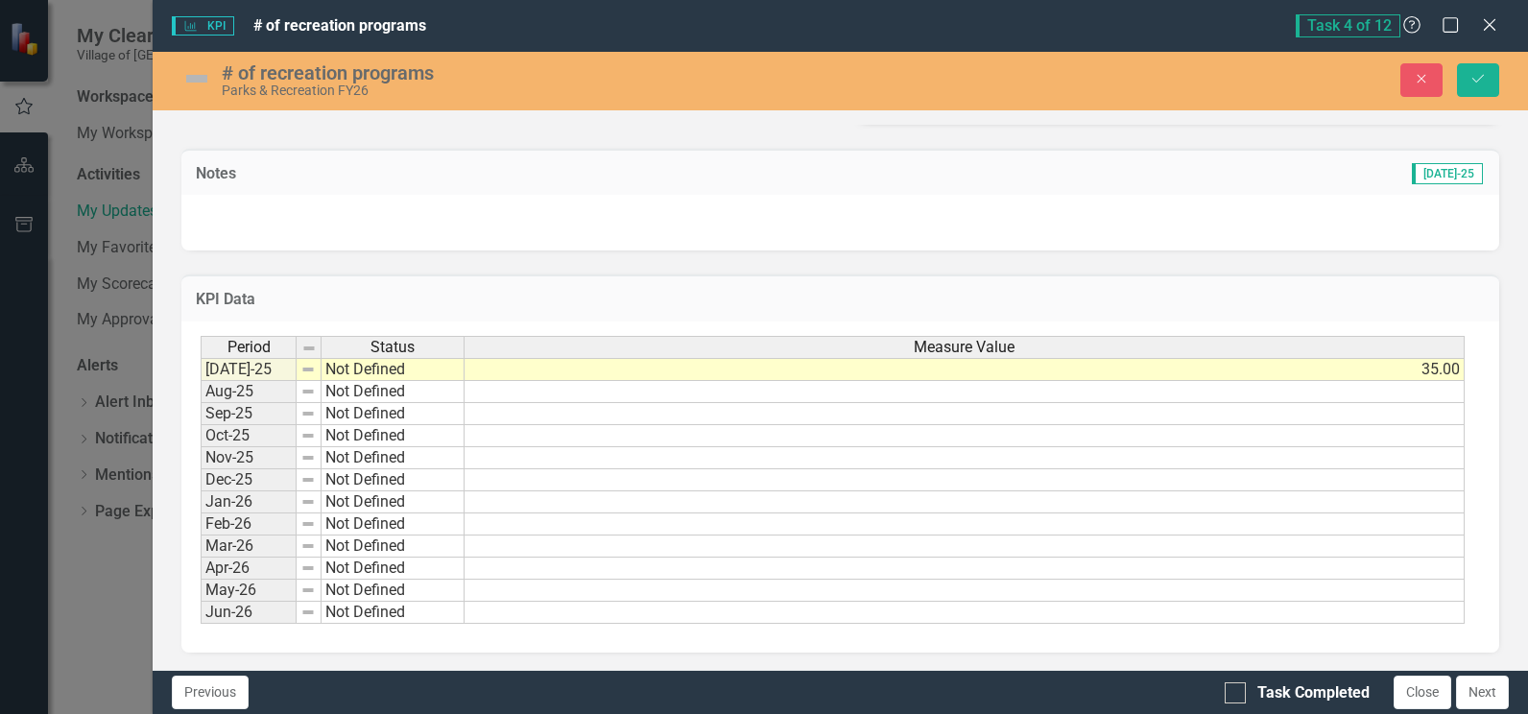
checkbox input "true"
click at [1472, 76] on icon "Save" at bounding box center [1478, 78] width 17 height 13
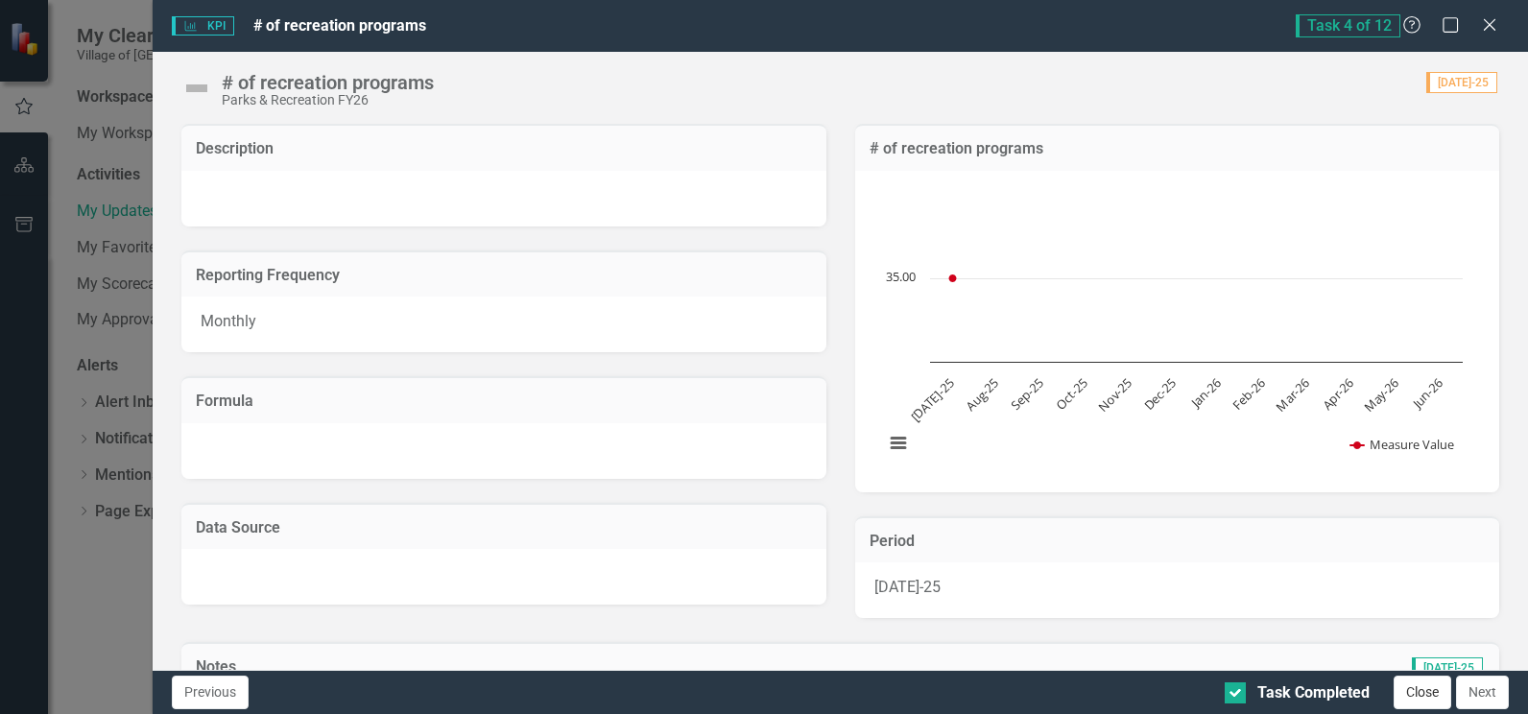
click at [1421, 693] on button "Close" at bounding box center [1423, 693] width 58 height 34
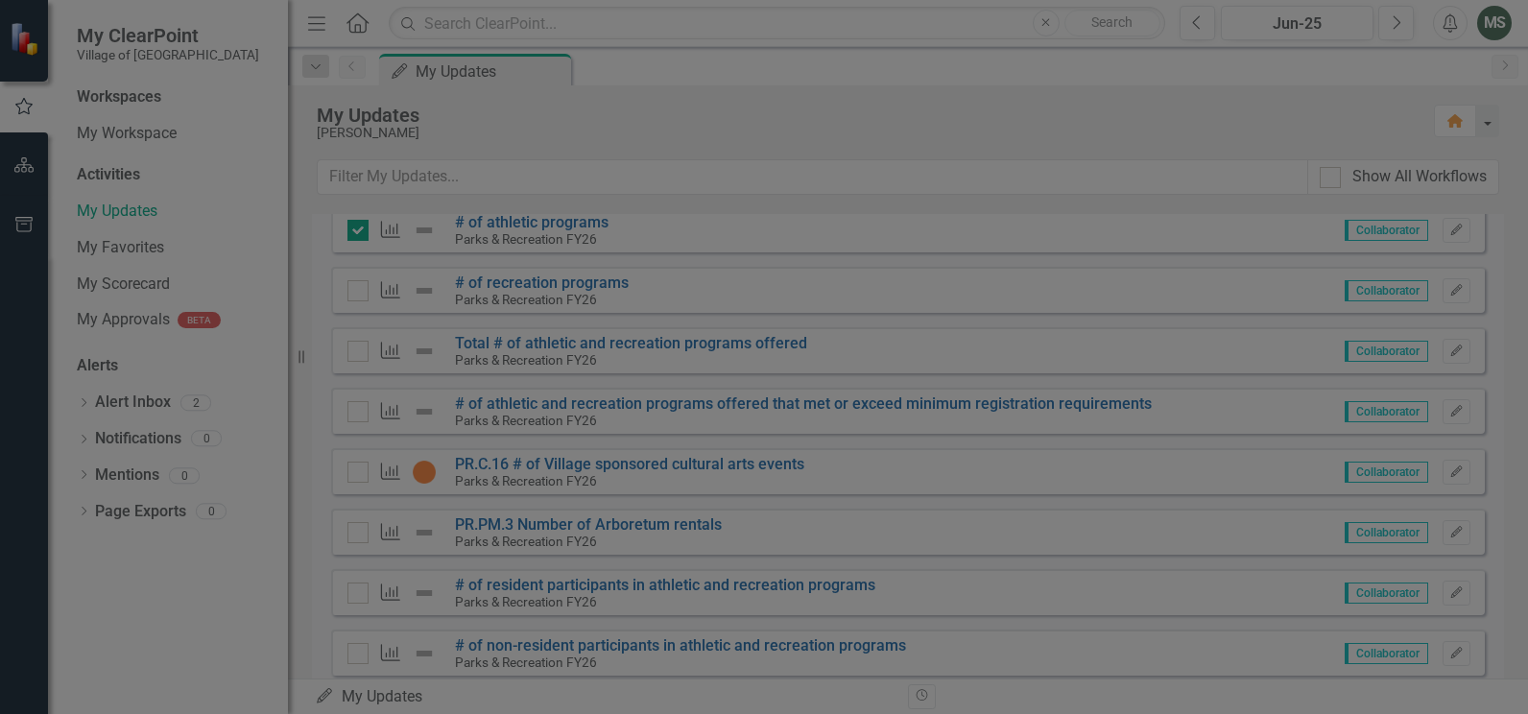
checkbox input "true"
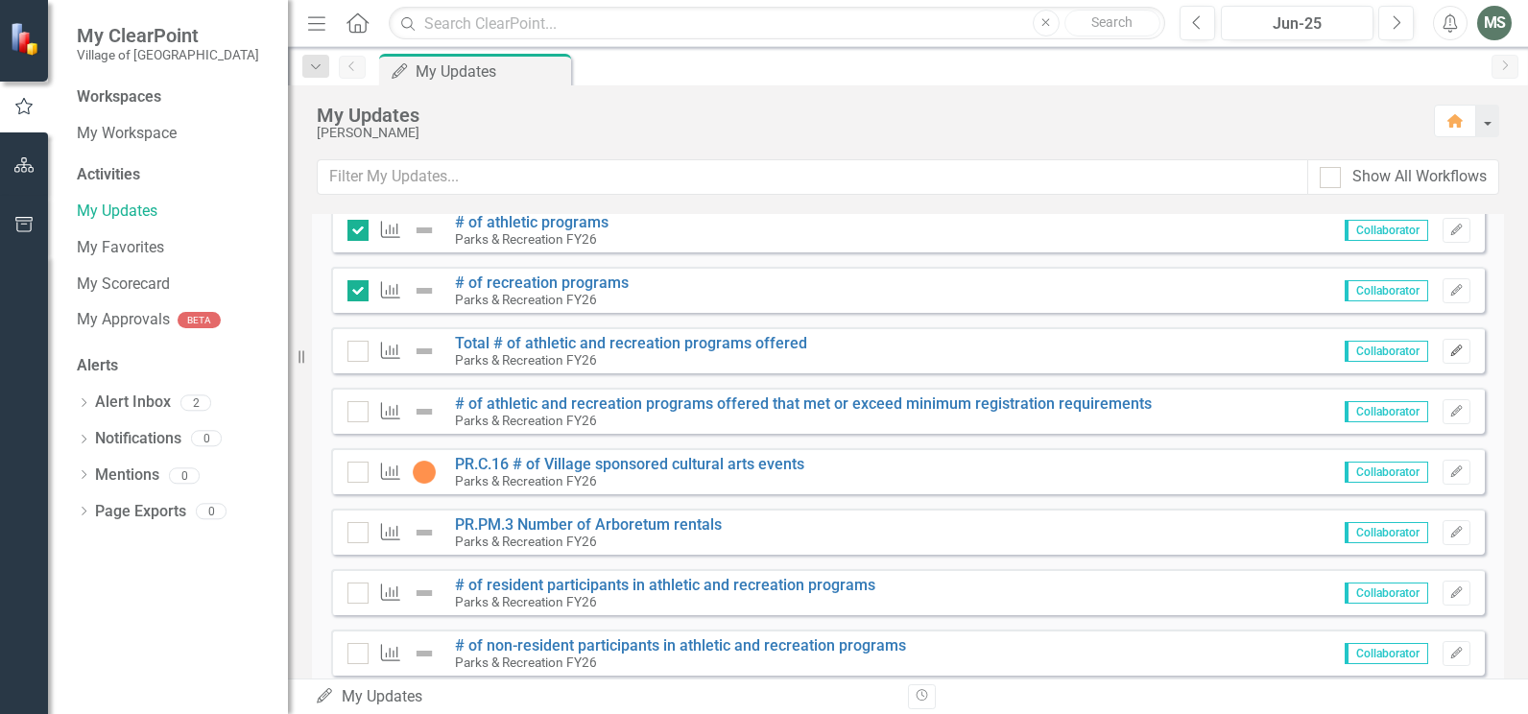
click at [1450, 353] on icon "button" at bounding box center [1456, 351] width 12 height 12
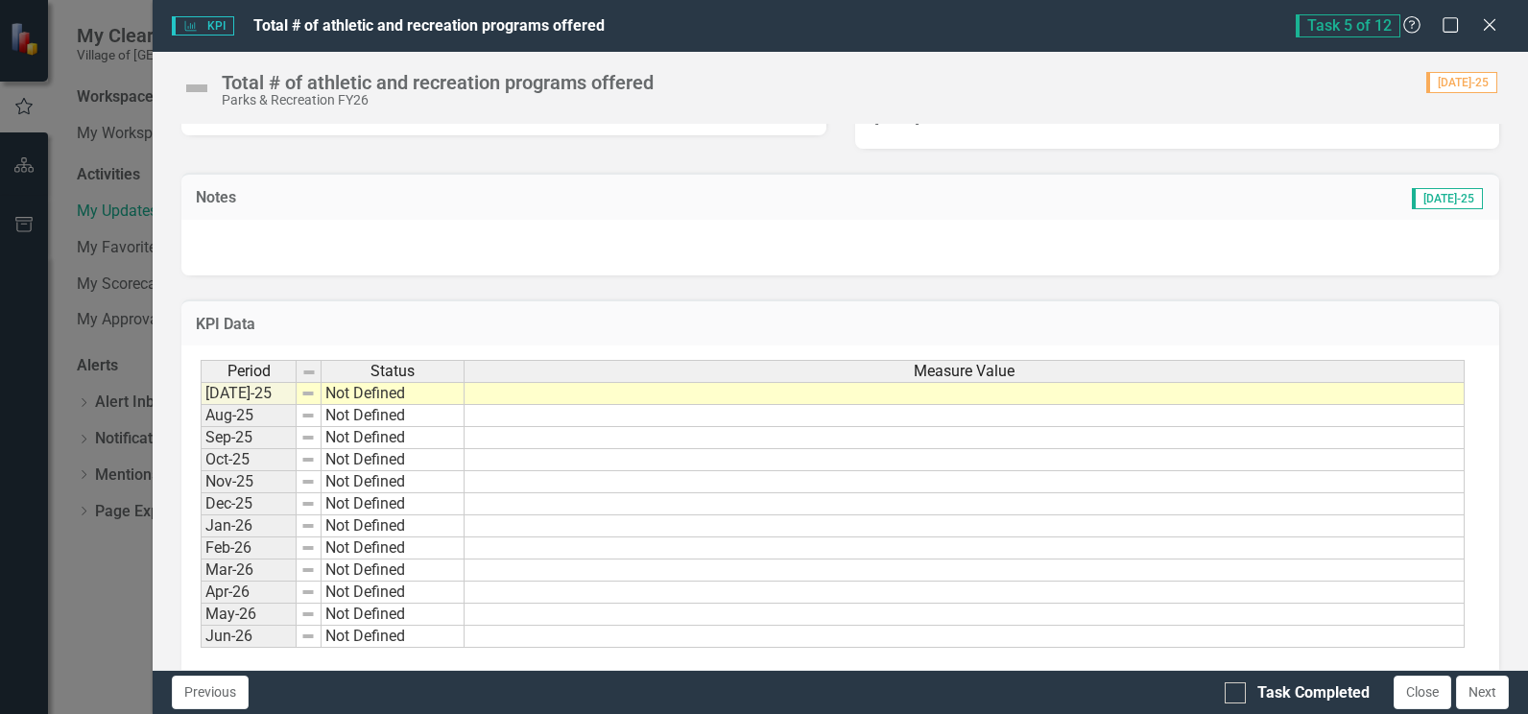
scroll to position [480, 0]
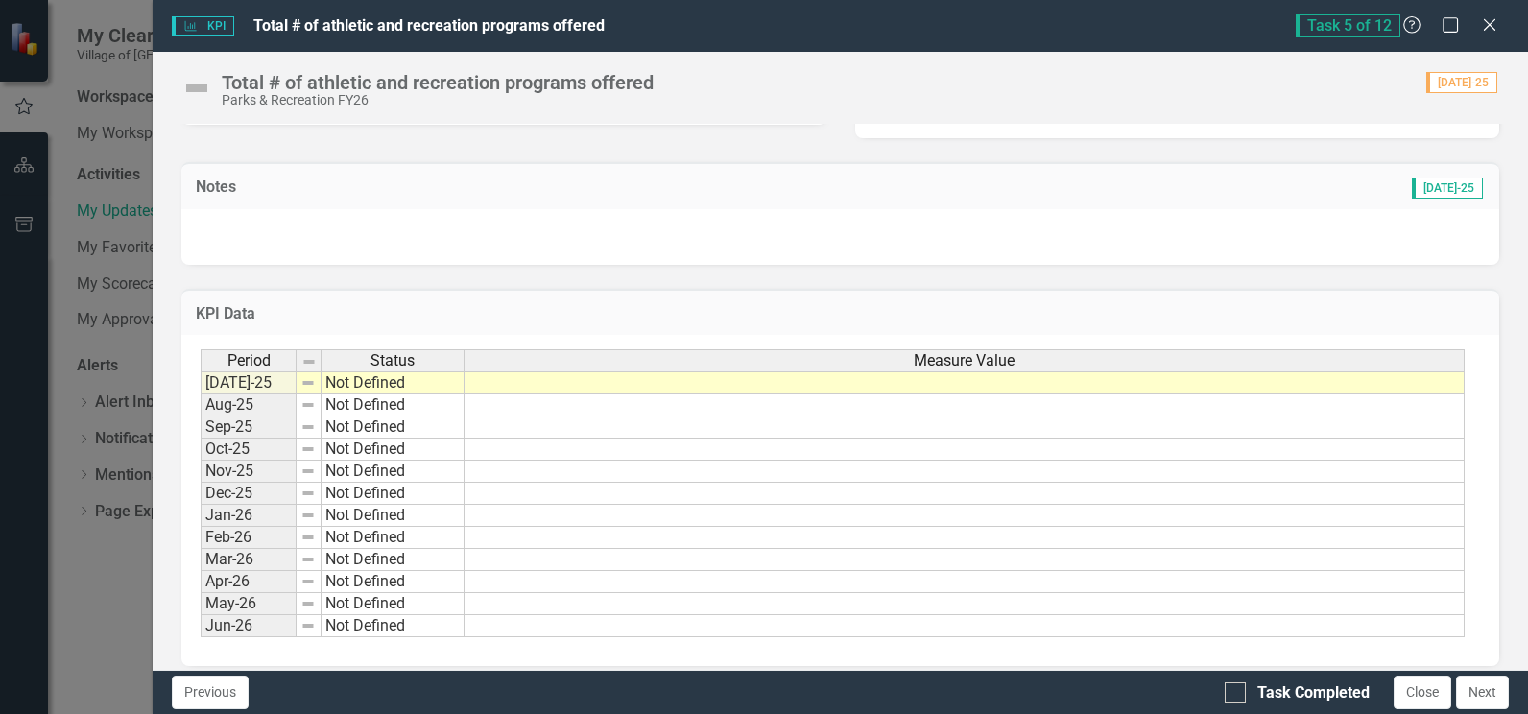
click at [709, 381] on td at bounding box center [965, 382] width 1000 height 23
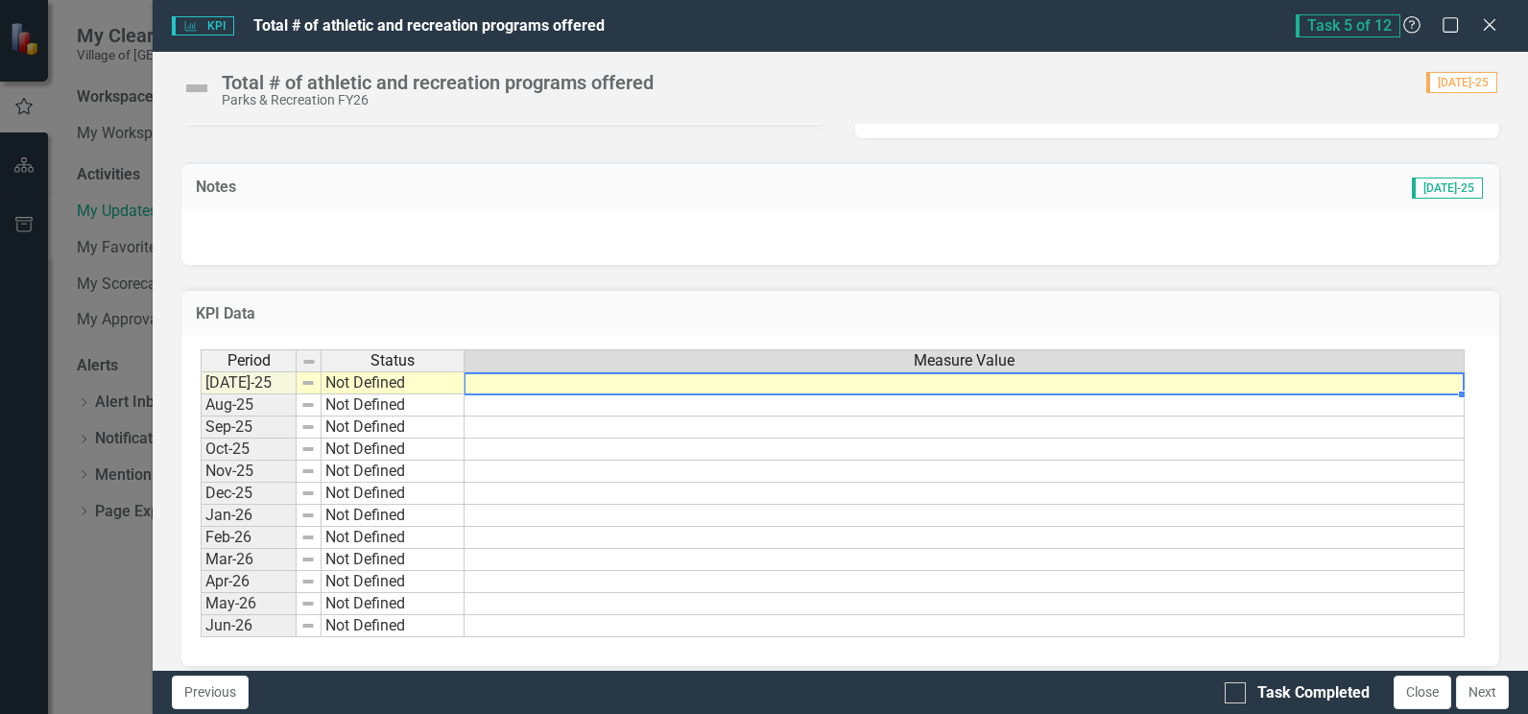
click at [711, 381] on td at bounding box center [965, 382] width 1000 height 23
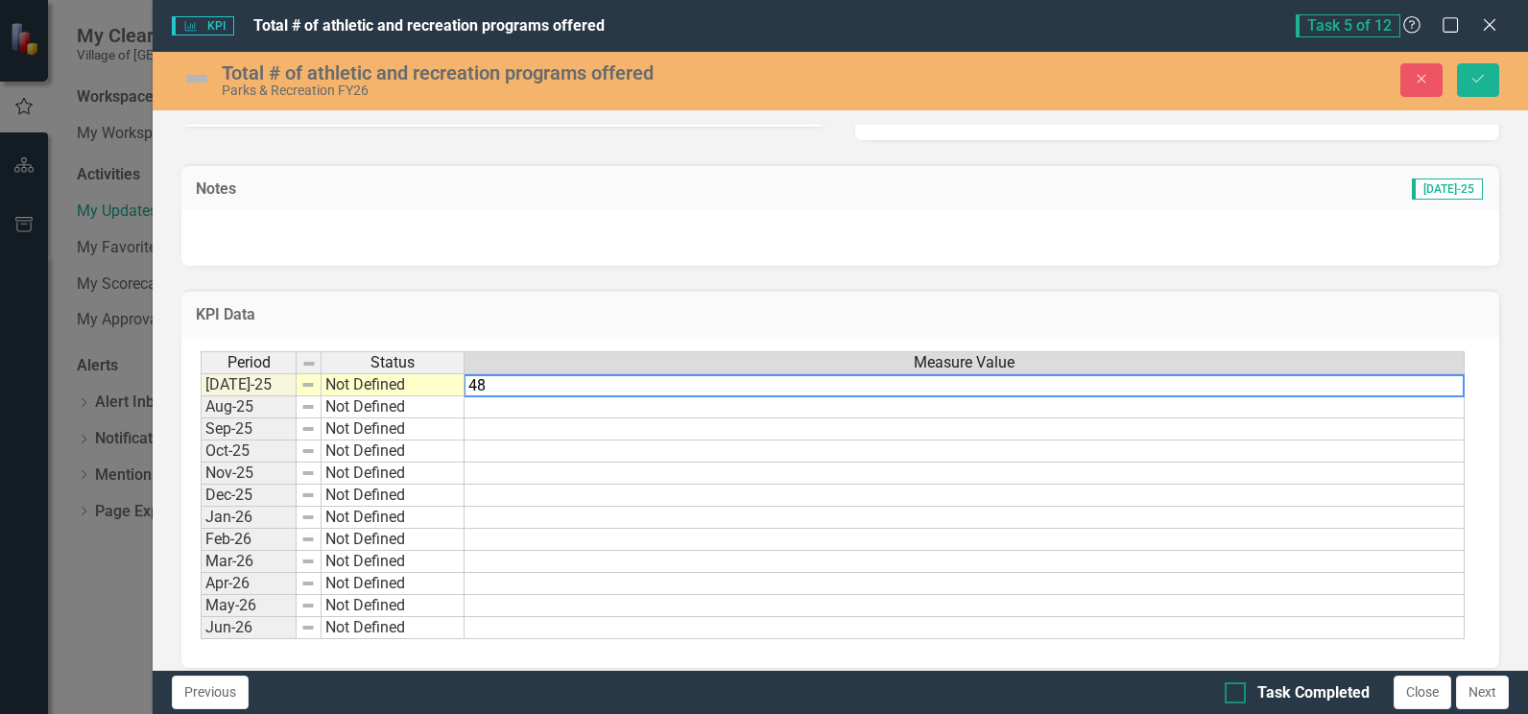
type textarea "48"
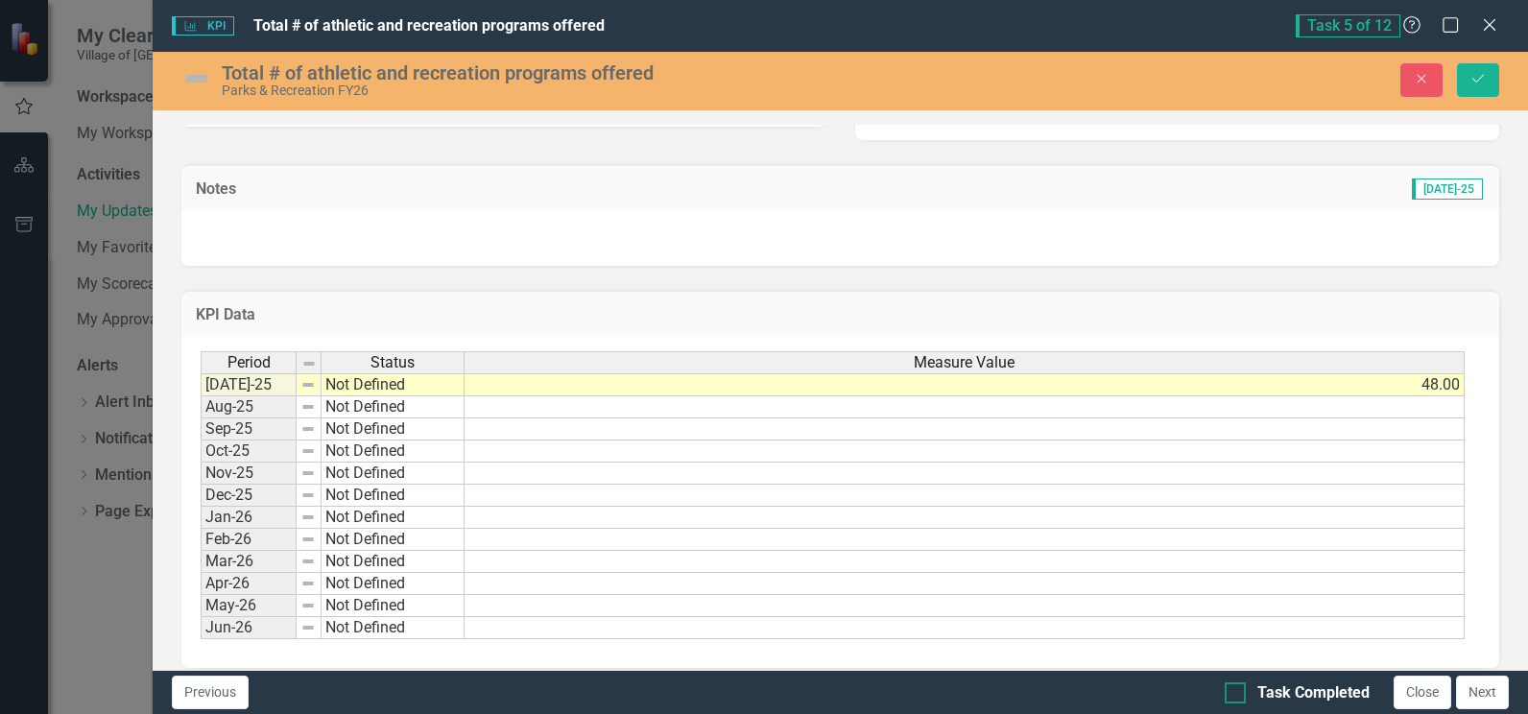
click at [1234, 690] on input "Task Completed" at bounding box center [1231, 688] width 12 height 12
checkbox input "true"
click at [1480, 86] on button "Save" at bounding box center [1478, 80] width 42 height 34
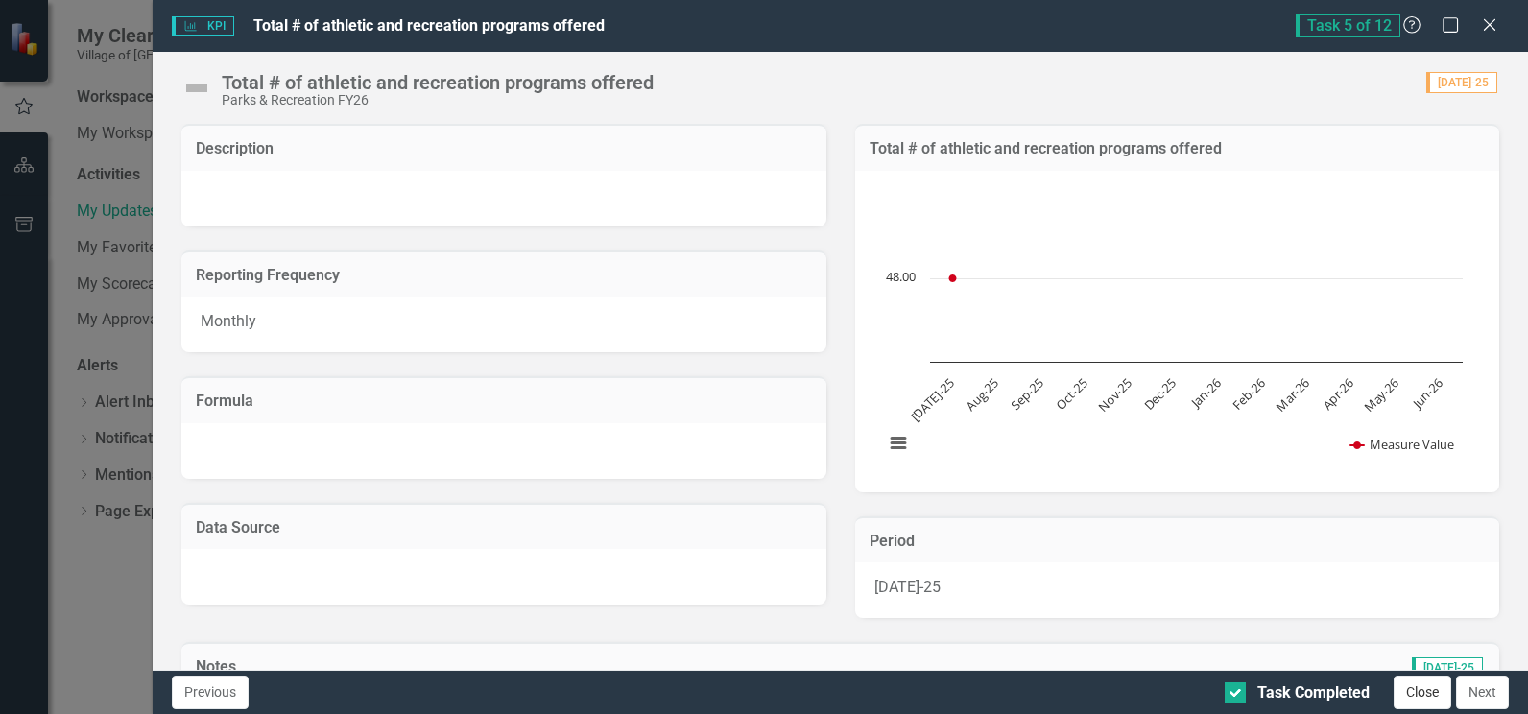
click at [1432, 697] on button "Close" at bounding box center [1423, 693] width 58 height 34
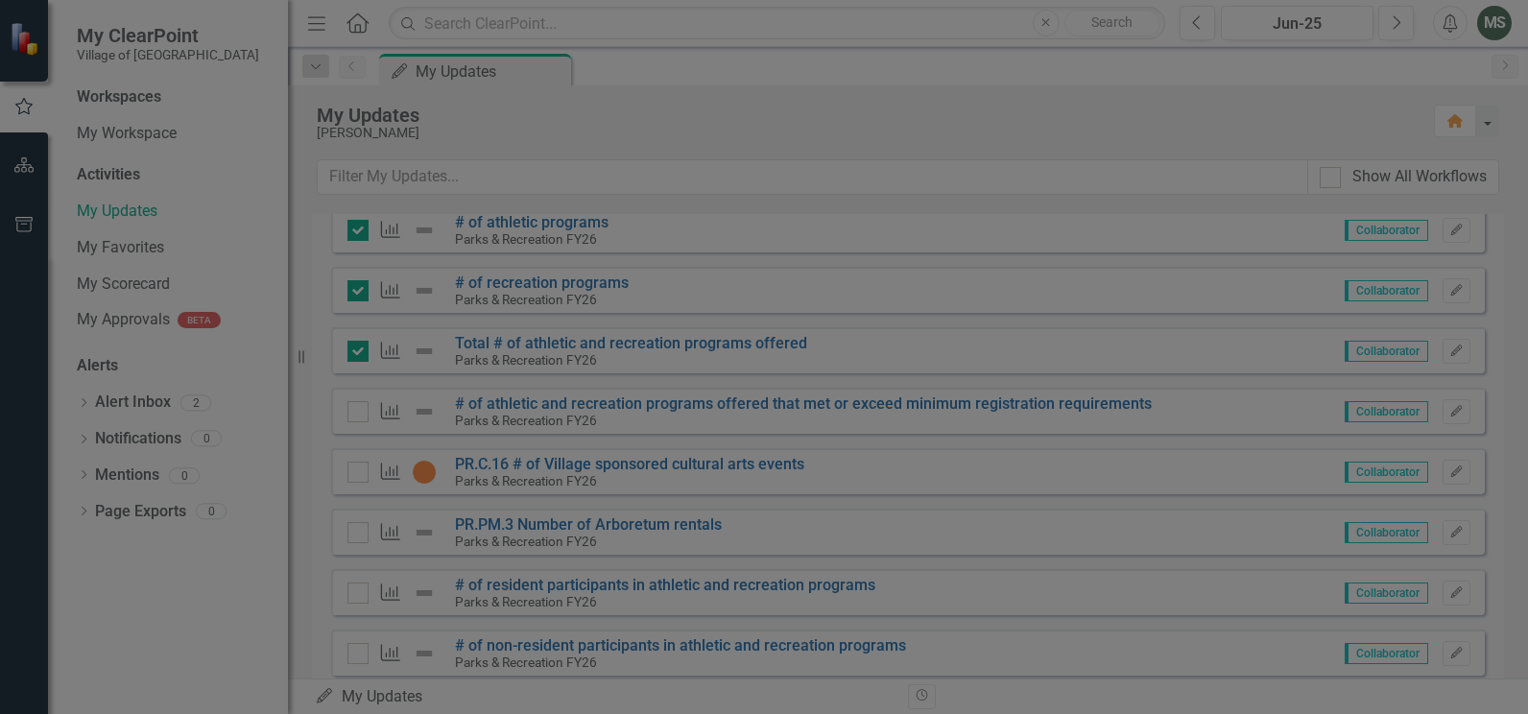
checkbox input "true"
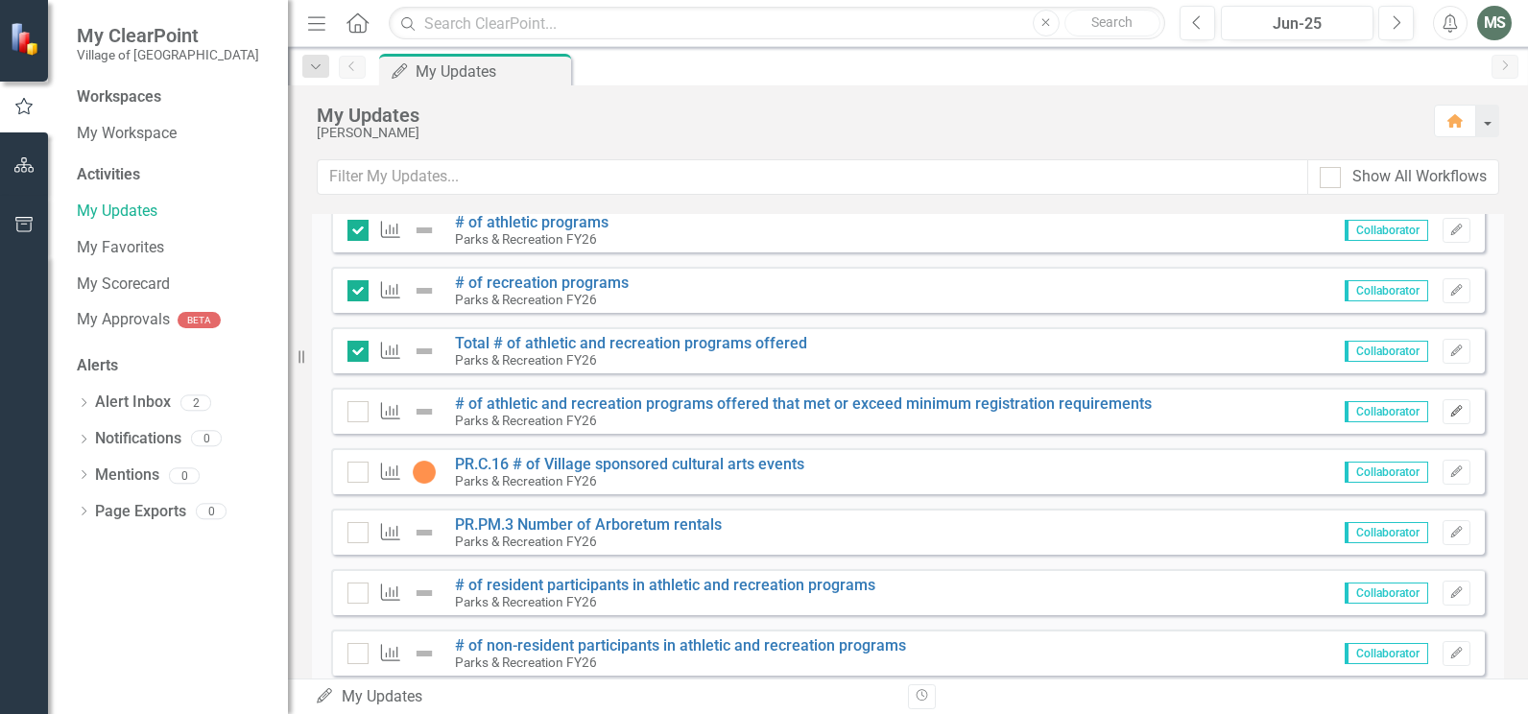
click at [1449, 413] on icon "Edit" at bounding box center [1456, 412] width 14 height 12
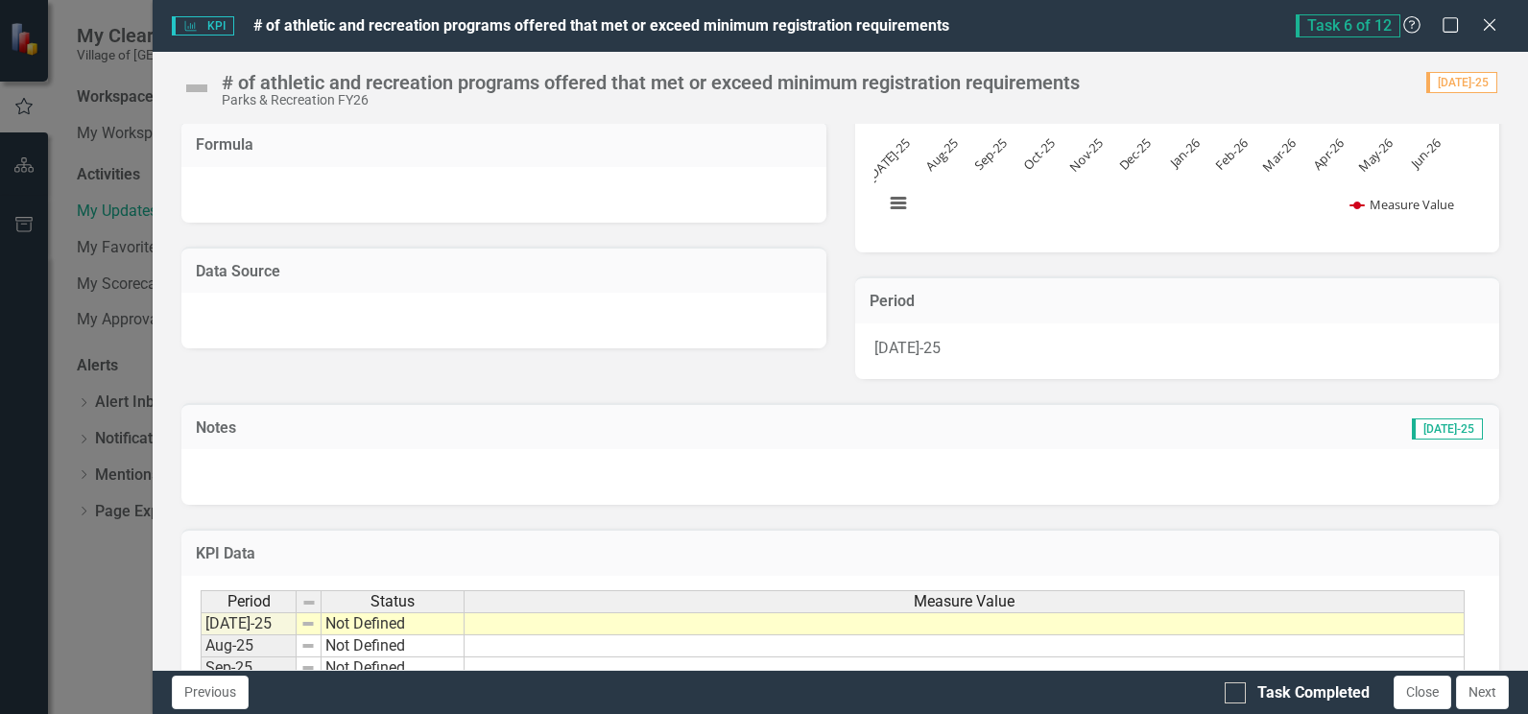
scroll to position [513, 0]
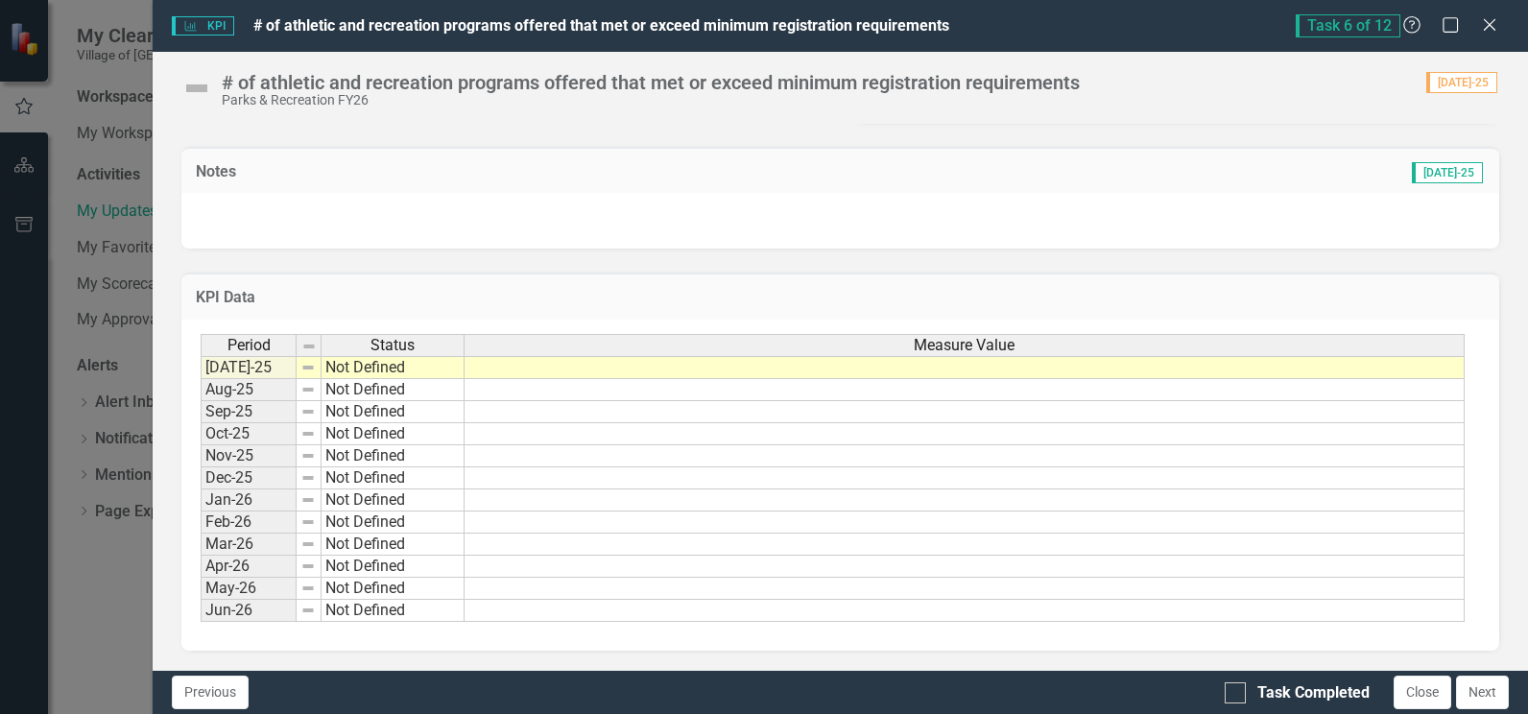
click at [520, 367] on td at bounding box center [965, 367] width 1000 height 23
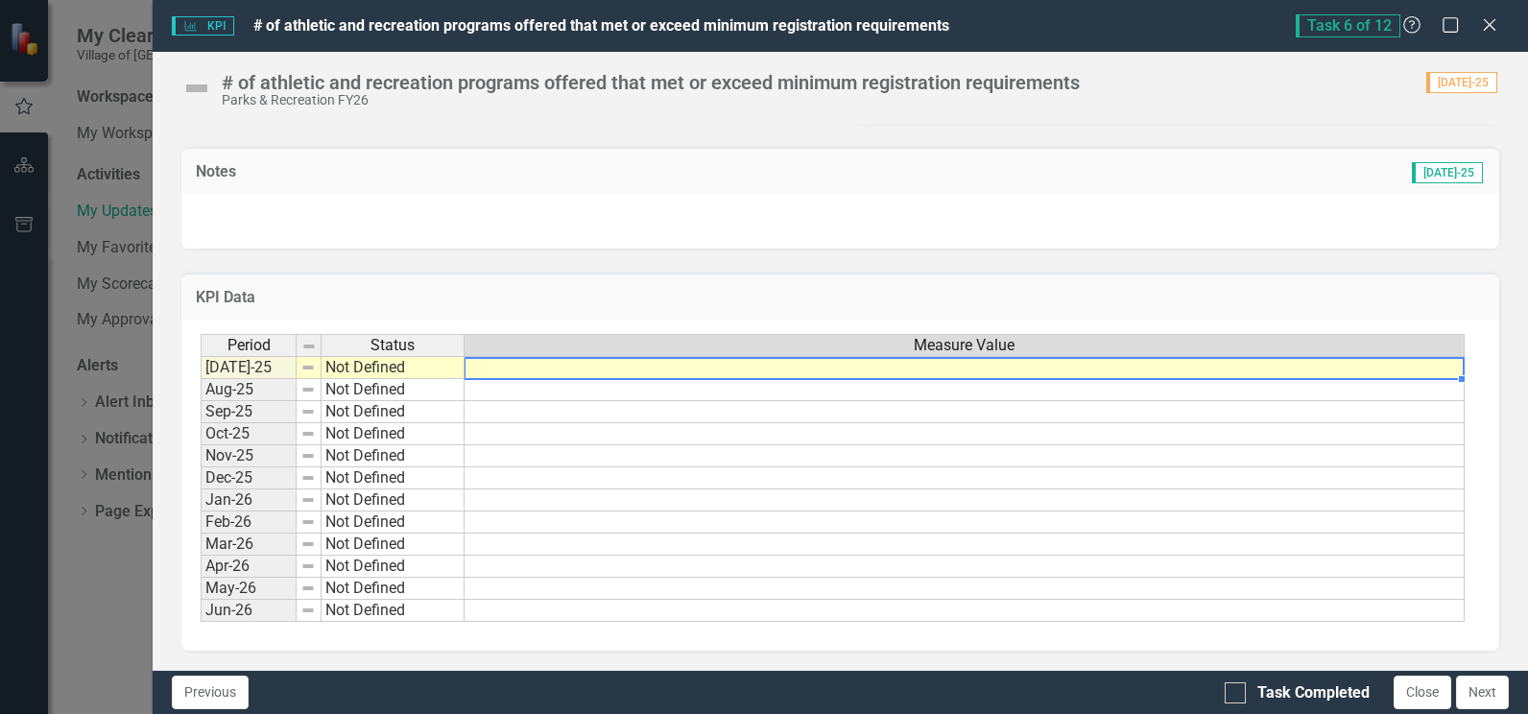
click at [525, 369] on td at bounding box center [965, 367] width 1000 height 23
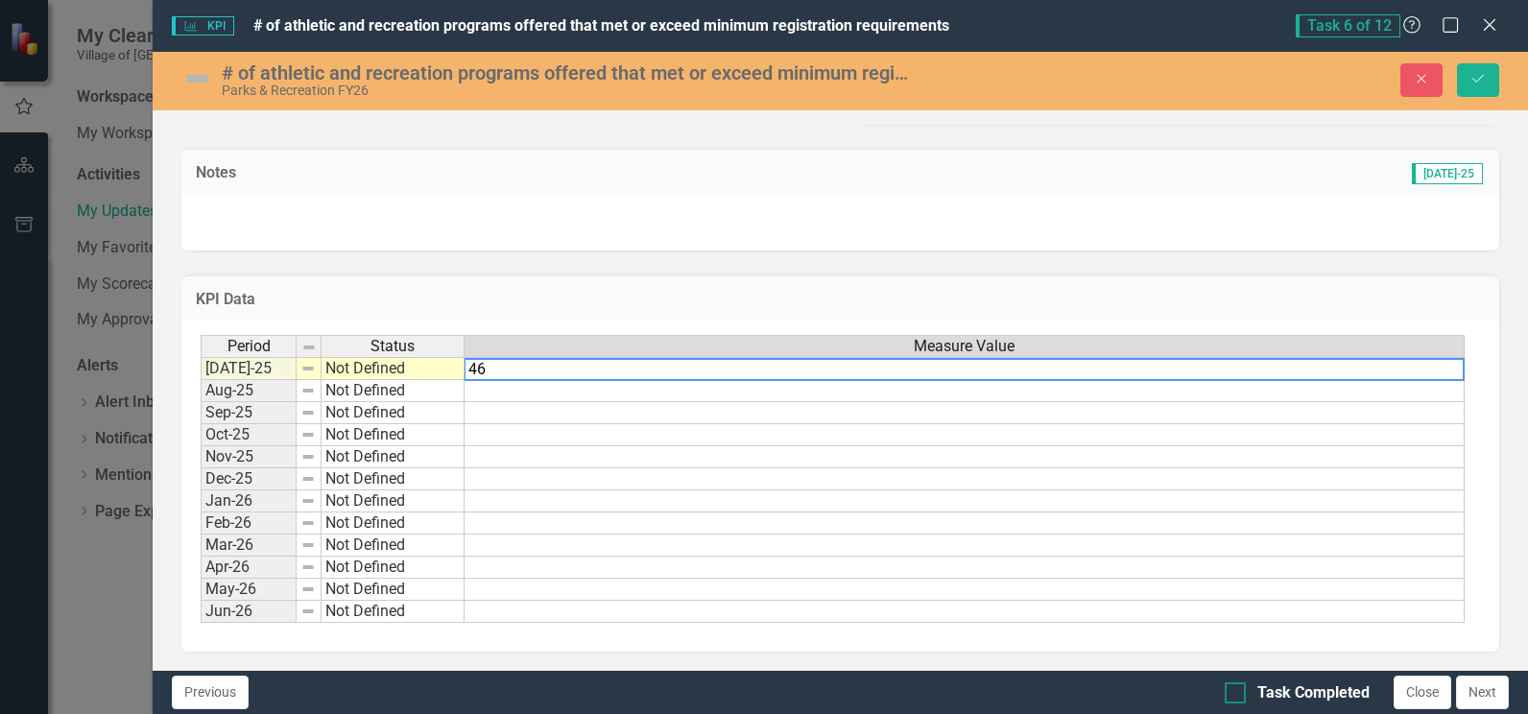
type textarea "46"
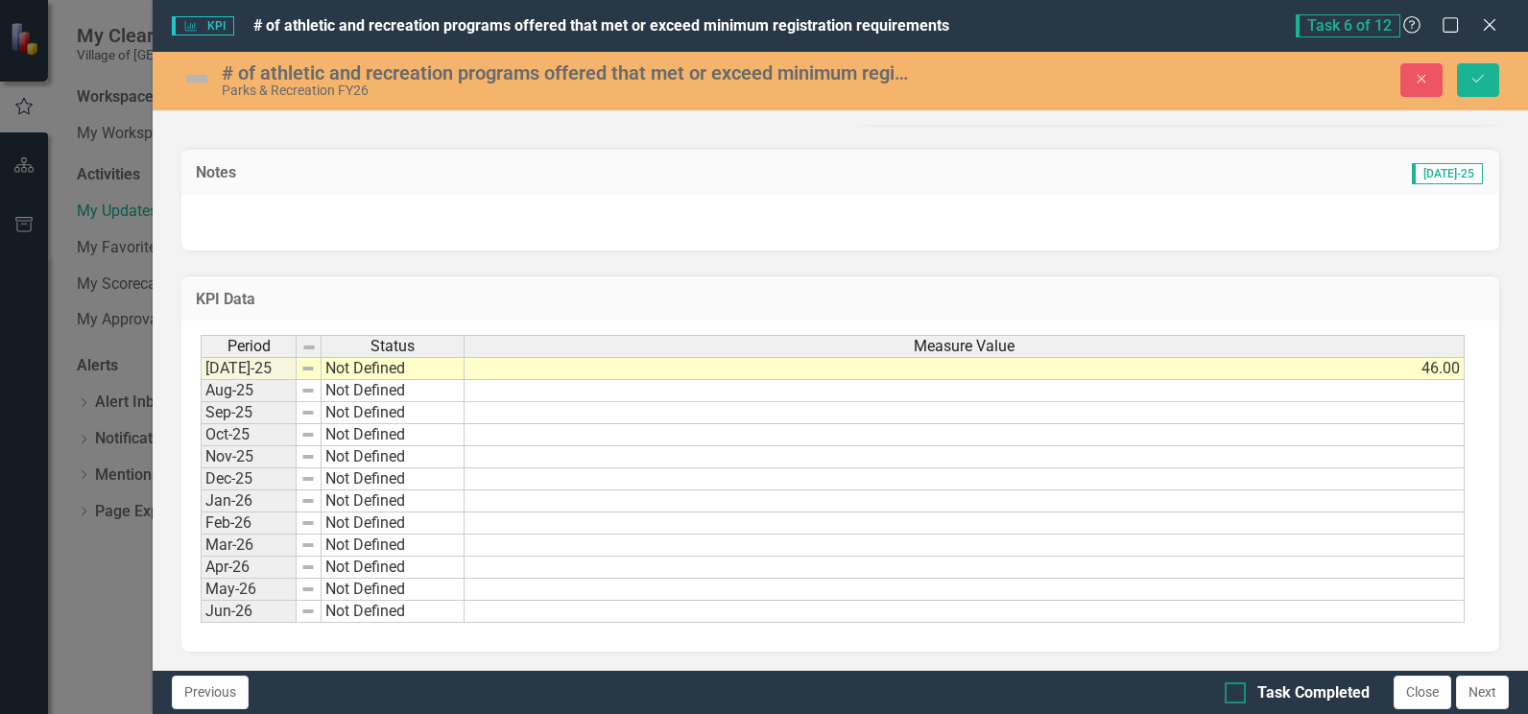
click at [1235, 691] on input "Task Completed" at bounding box center [1231, 688] width 12 height 12
checkbox input "true"
click at [1482, 79] on icon "Save" at bounding box center [1478, 78] width 17 height 13
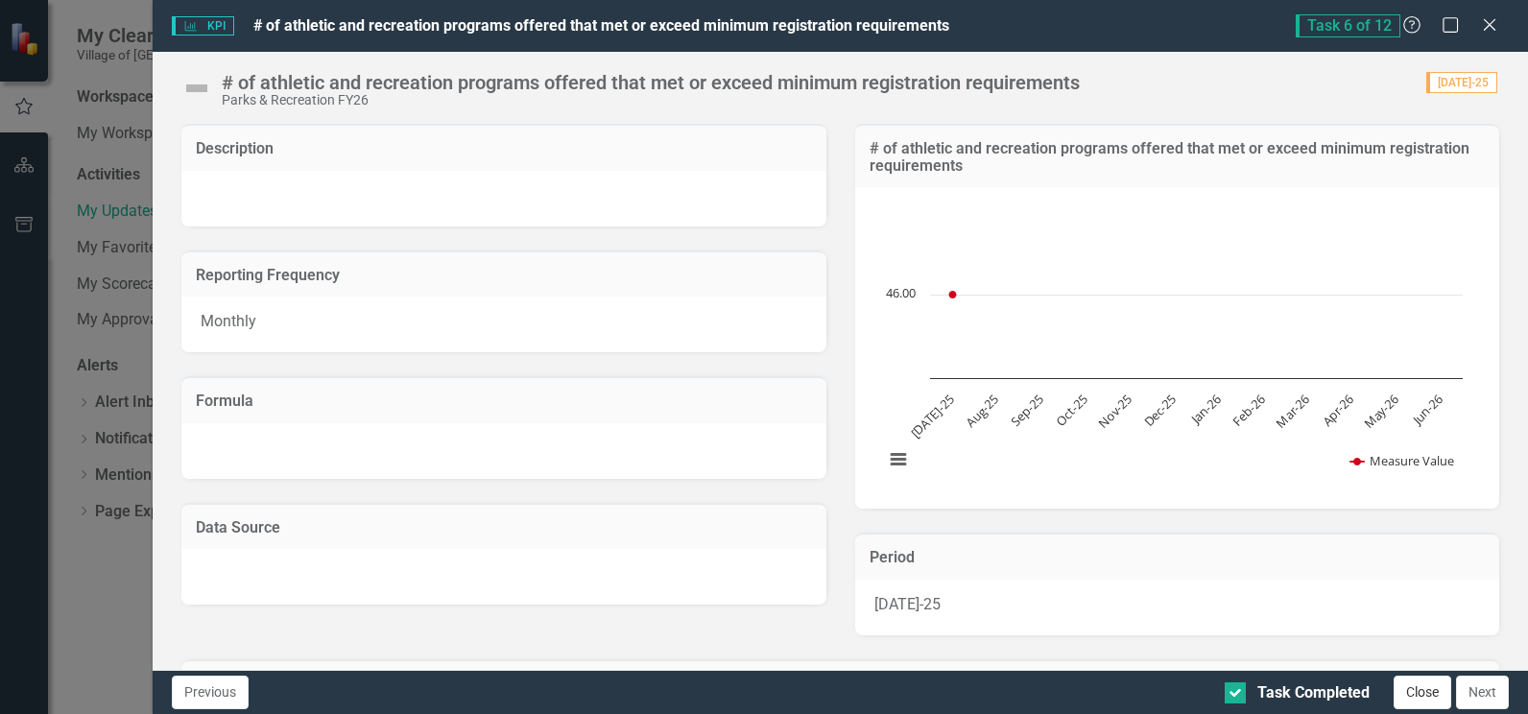
click at [1424, 691] on button "Close" at bounding box center [1423, 693] width 58 height 34
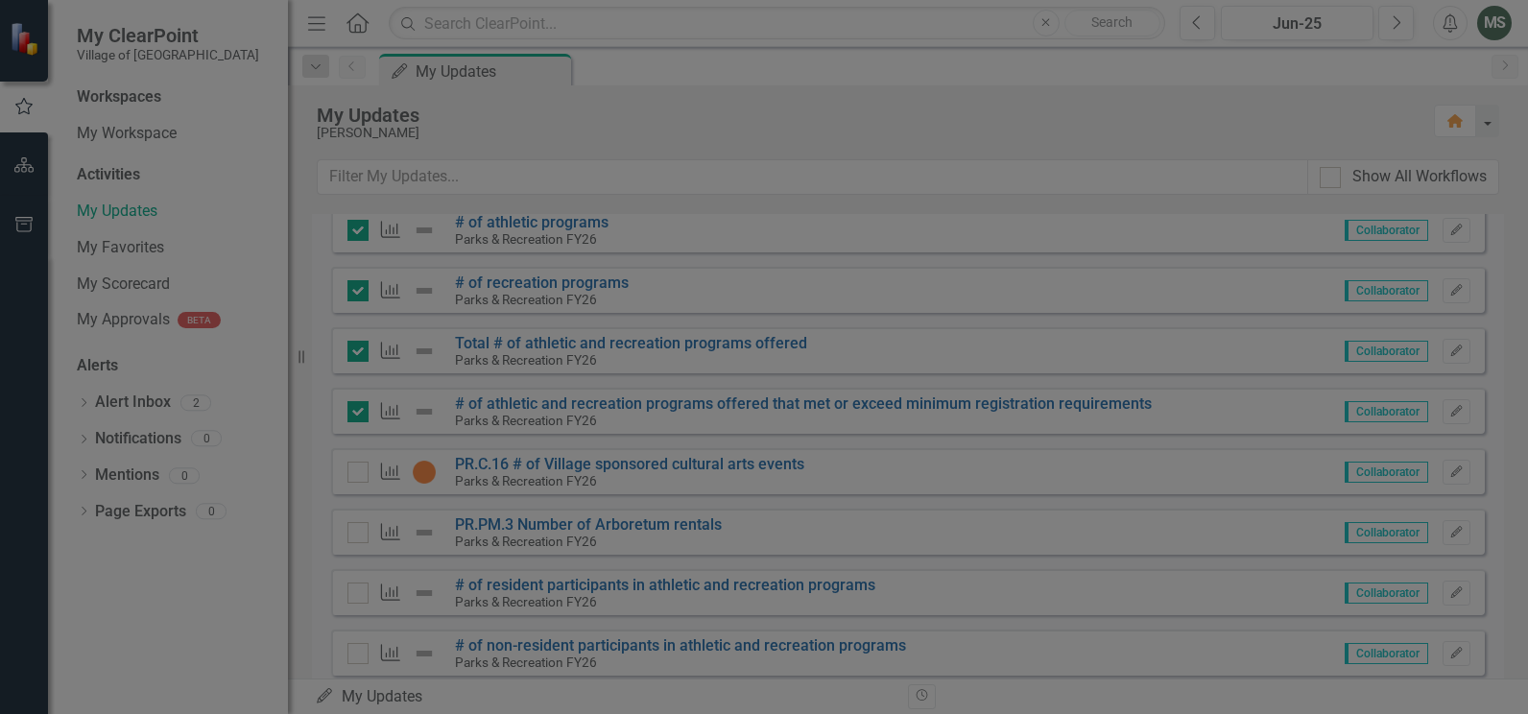
checkbox input "true"
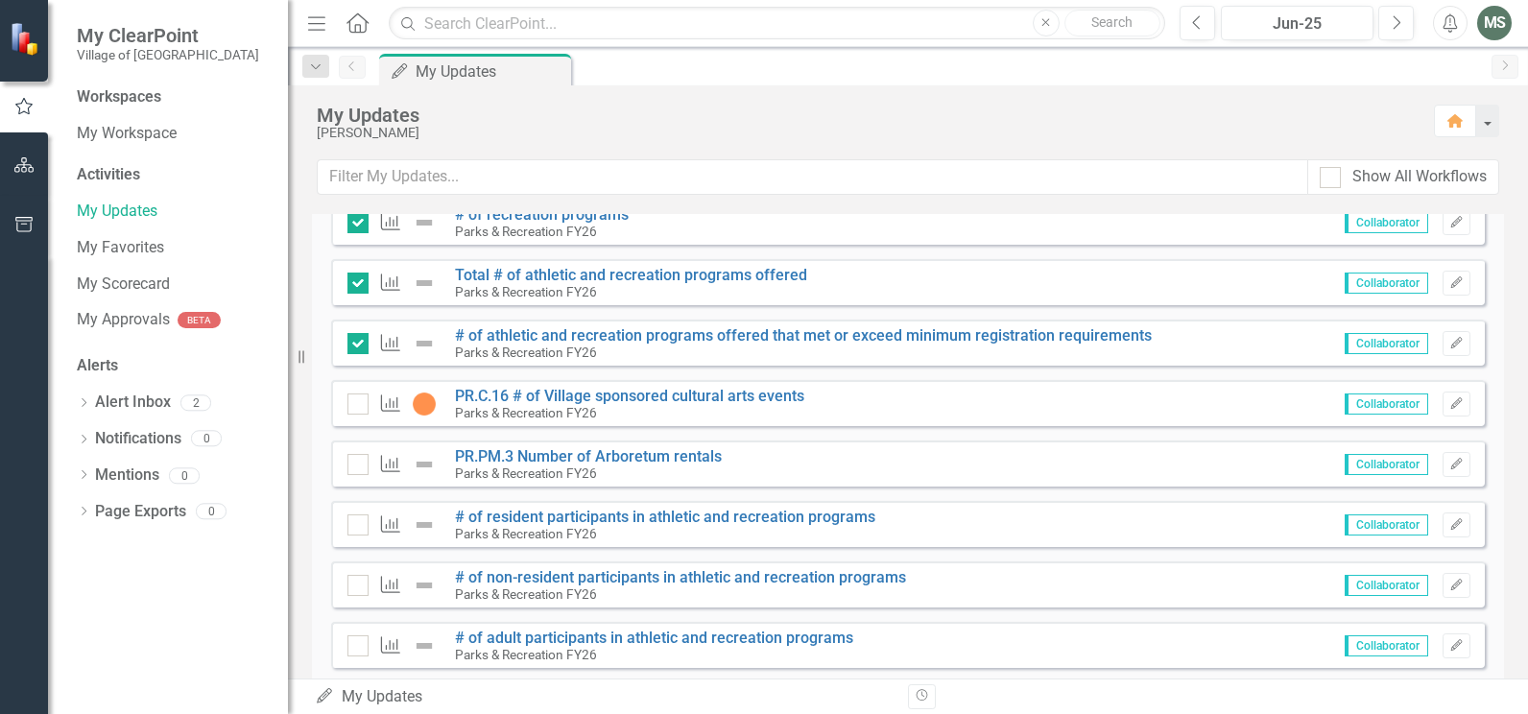
scroll to position [560, 0]
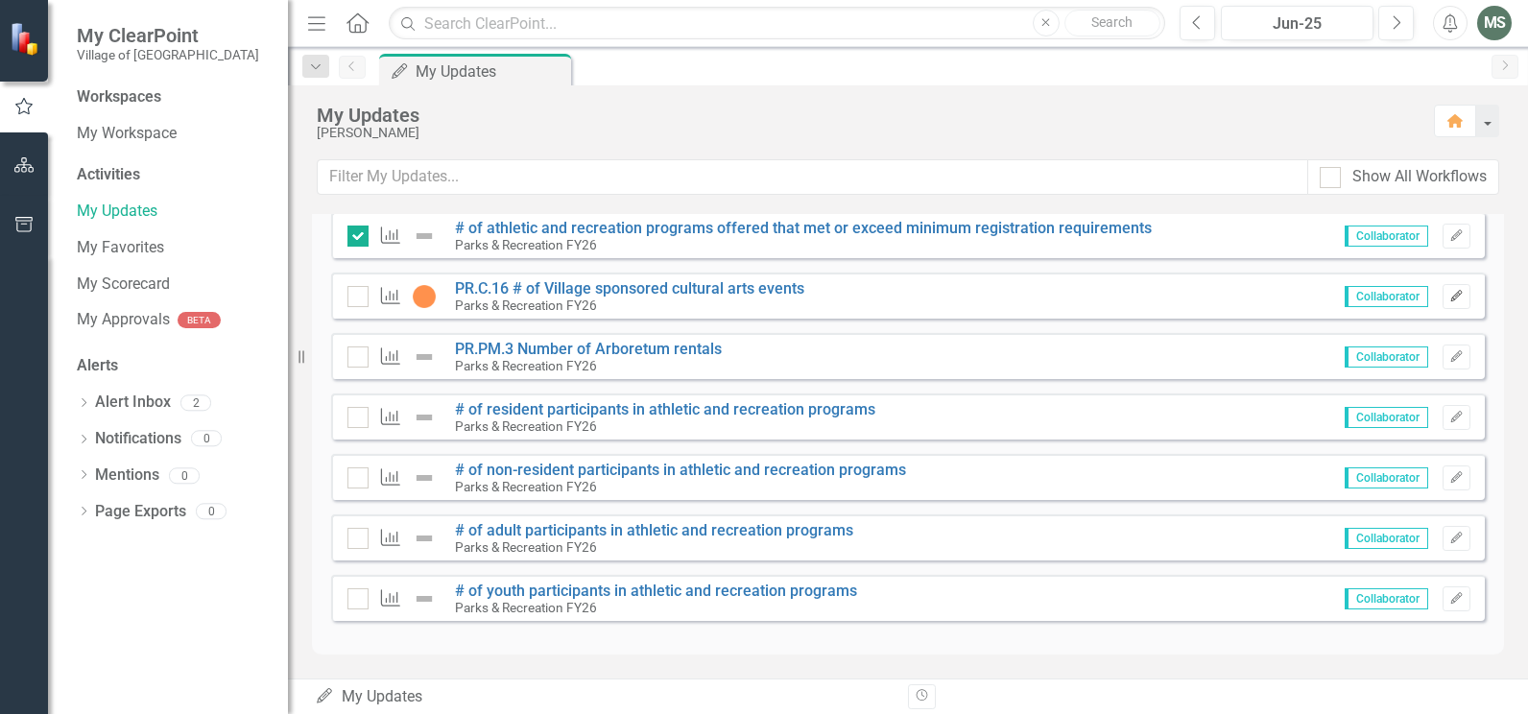
click at [1443, 302] on button "Edit" at bounding box center [1457, 296] width 28 height 25
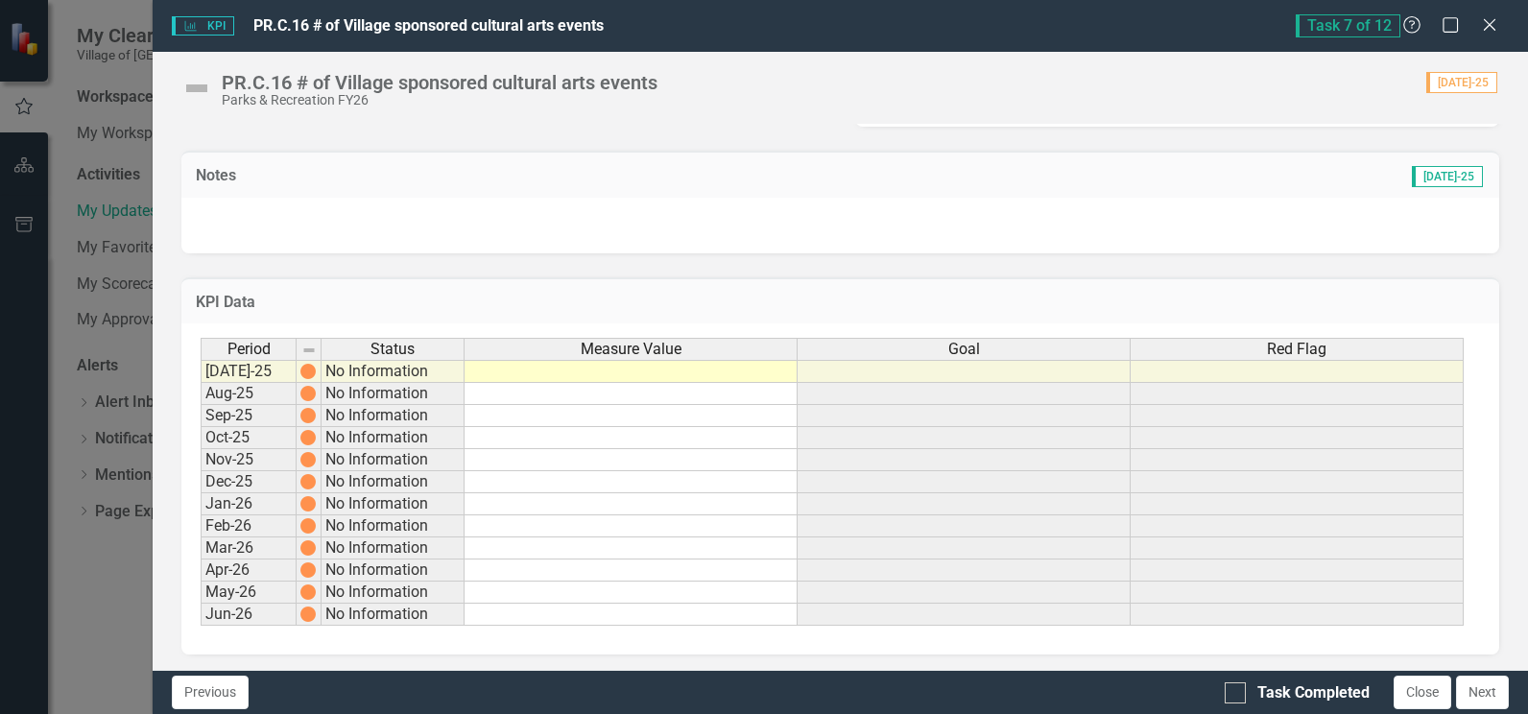
scroll to position [495, 0]
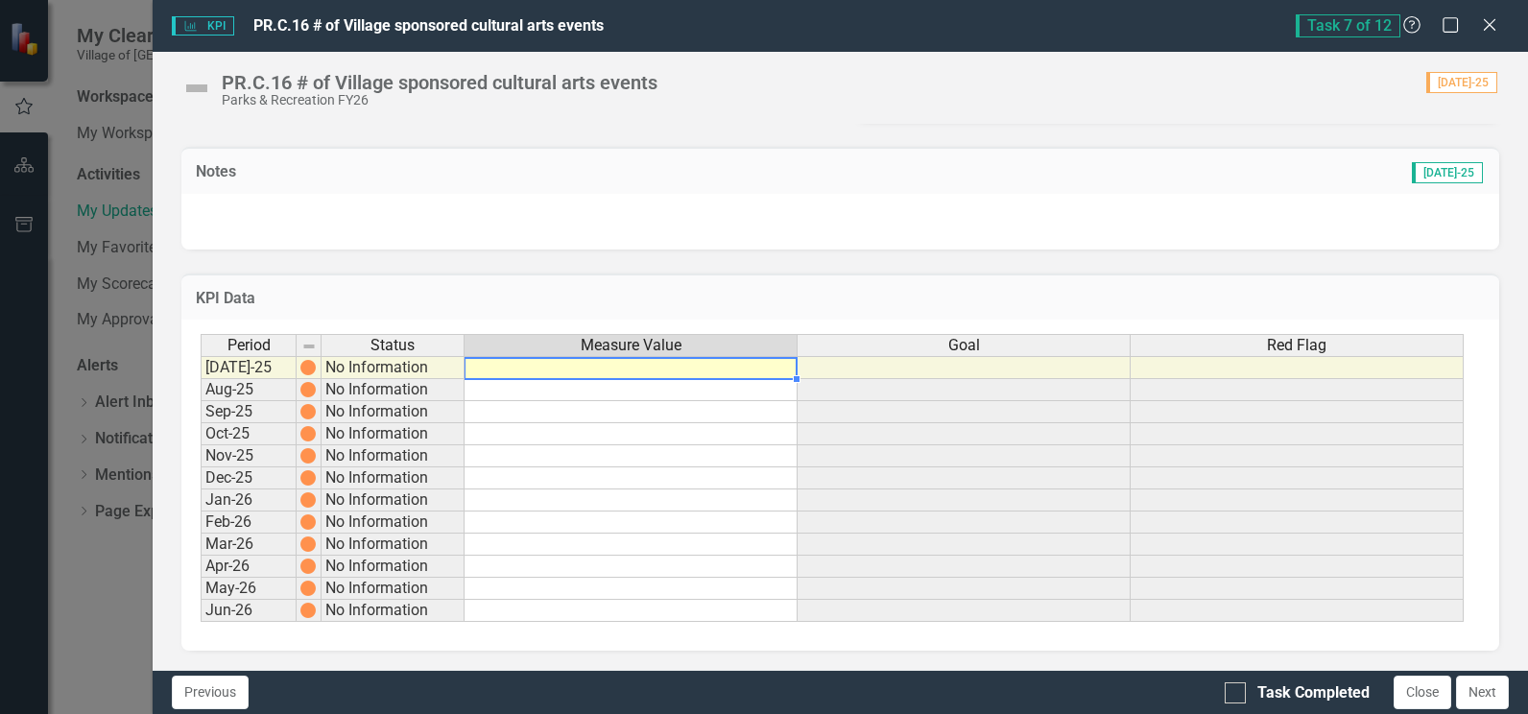
click at [610, 365] on td at bounding box center [631, 367] width 333 height 23
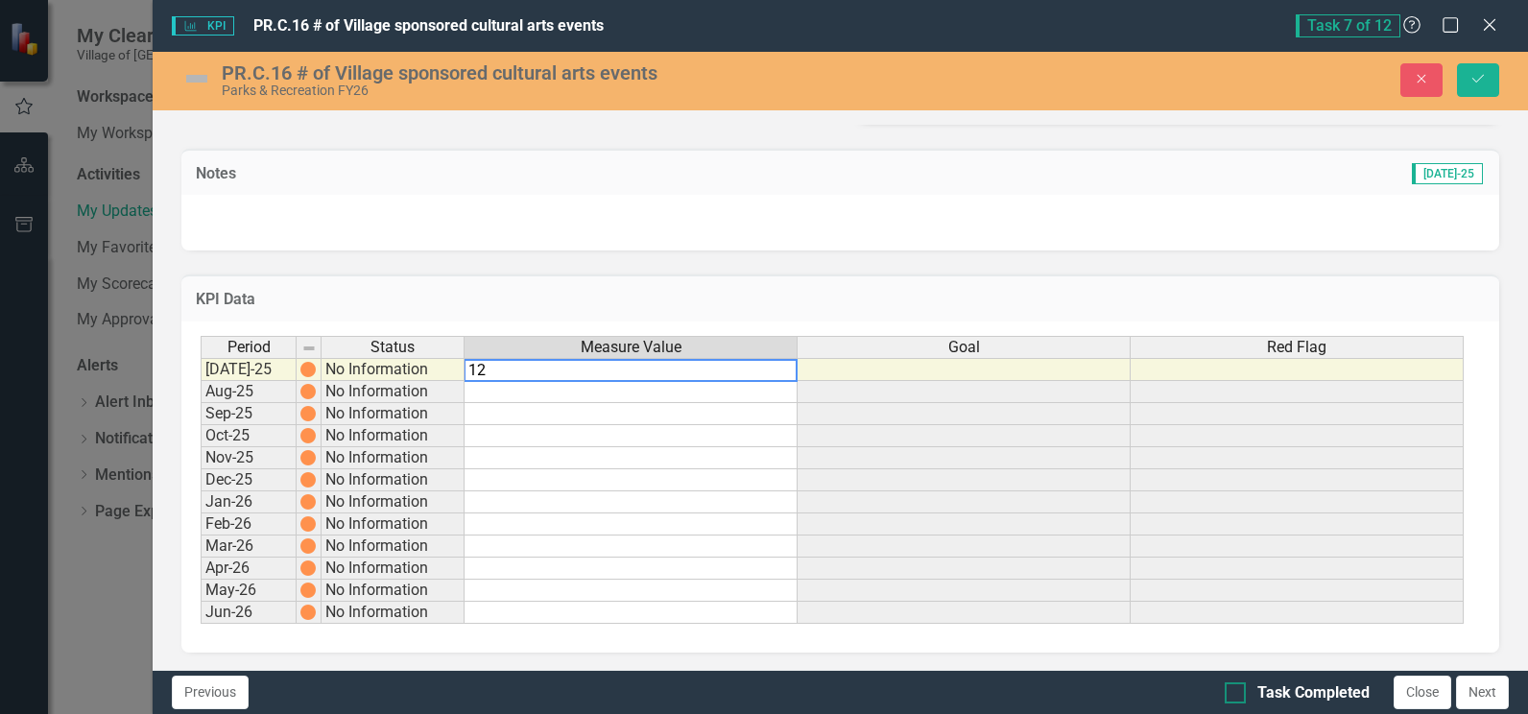
type textarea "12"
click at [1238, 690] on div at bounding box center [1235, 692] width 21 height 21
click at [1237, 690] on input "Task Completed" at bounding box center [1231, 688] width 12 height 12
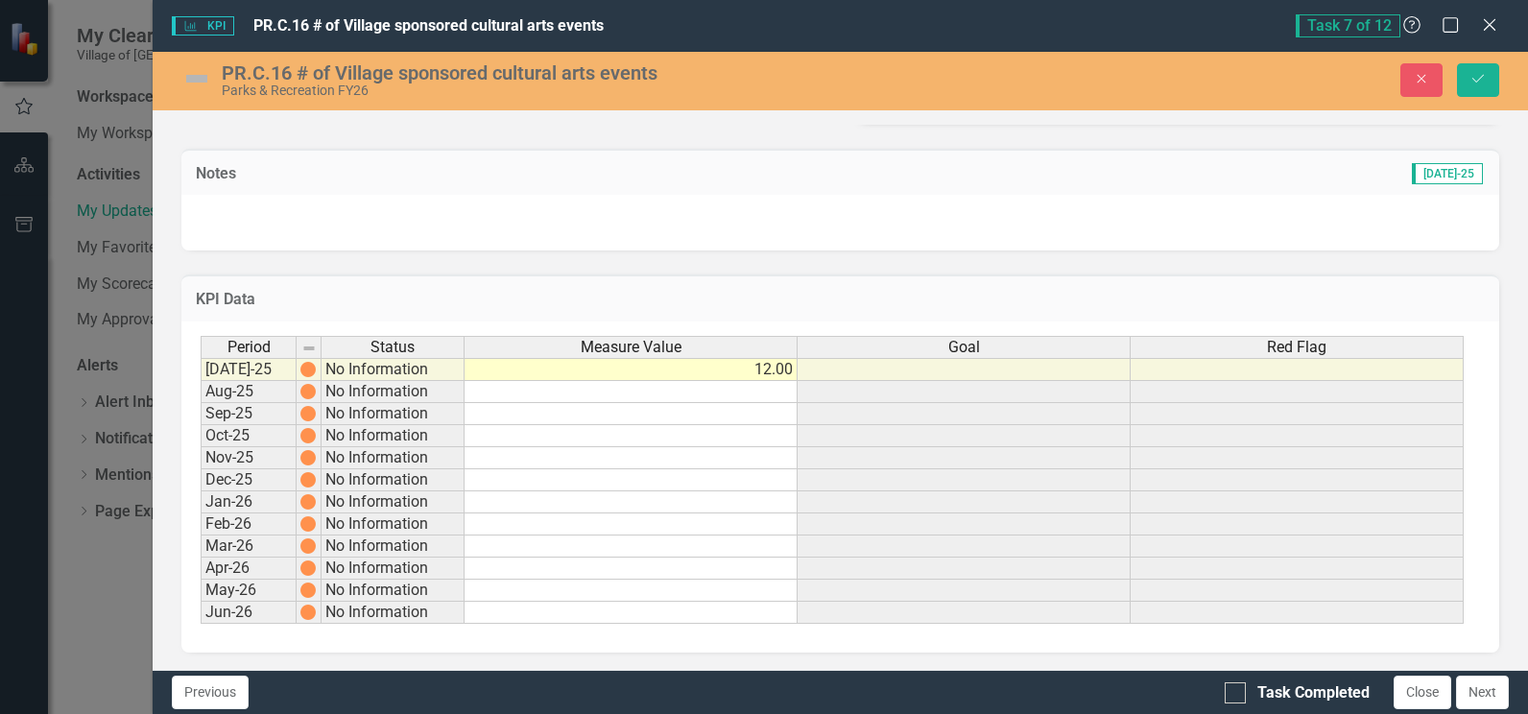
checkbox input "true"
click at [1484, 74] on icon "Save" at bounding box center [1478, 78] width 17 height 13
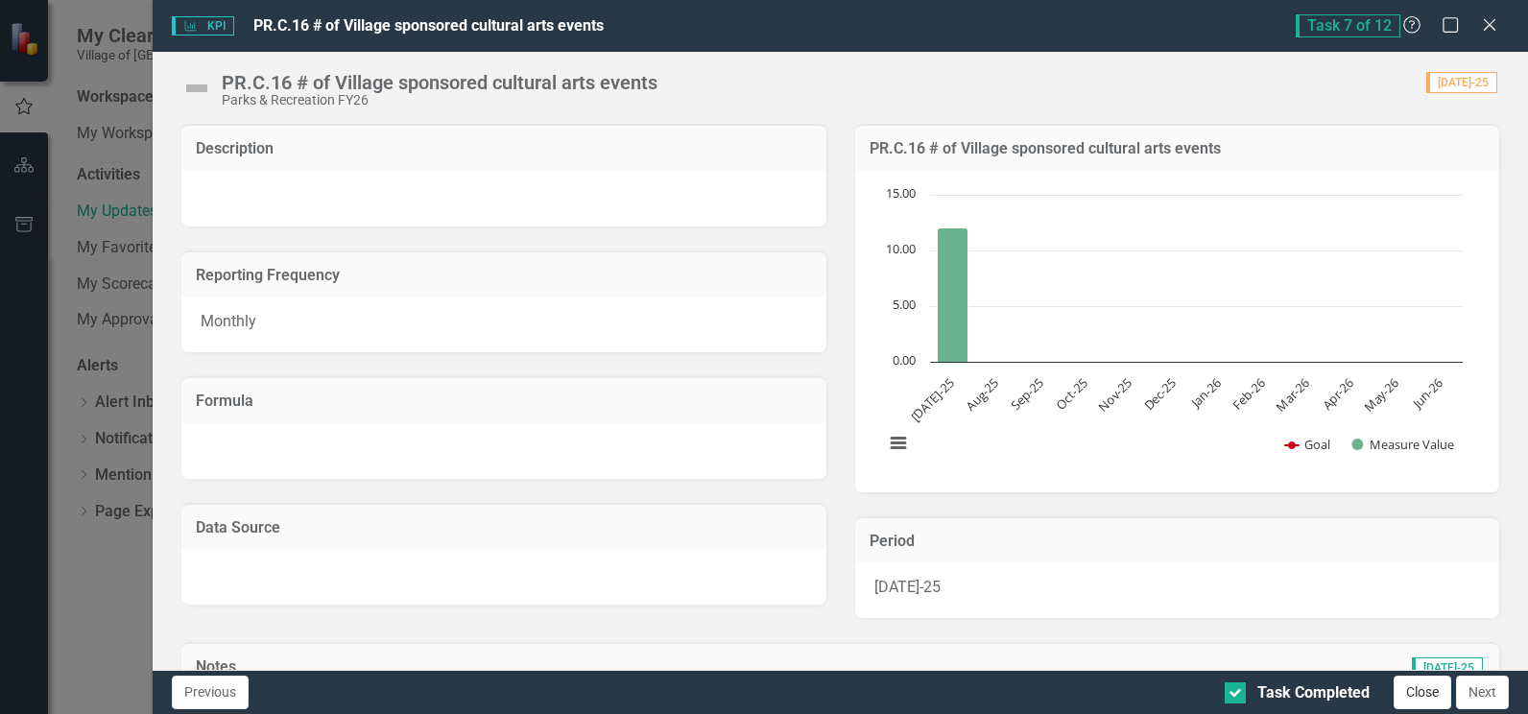
click at [1418, 693] on button "Close" at bounding box center [1423, 693] width 58 height 34
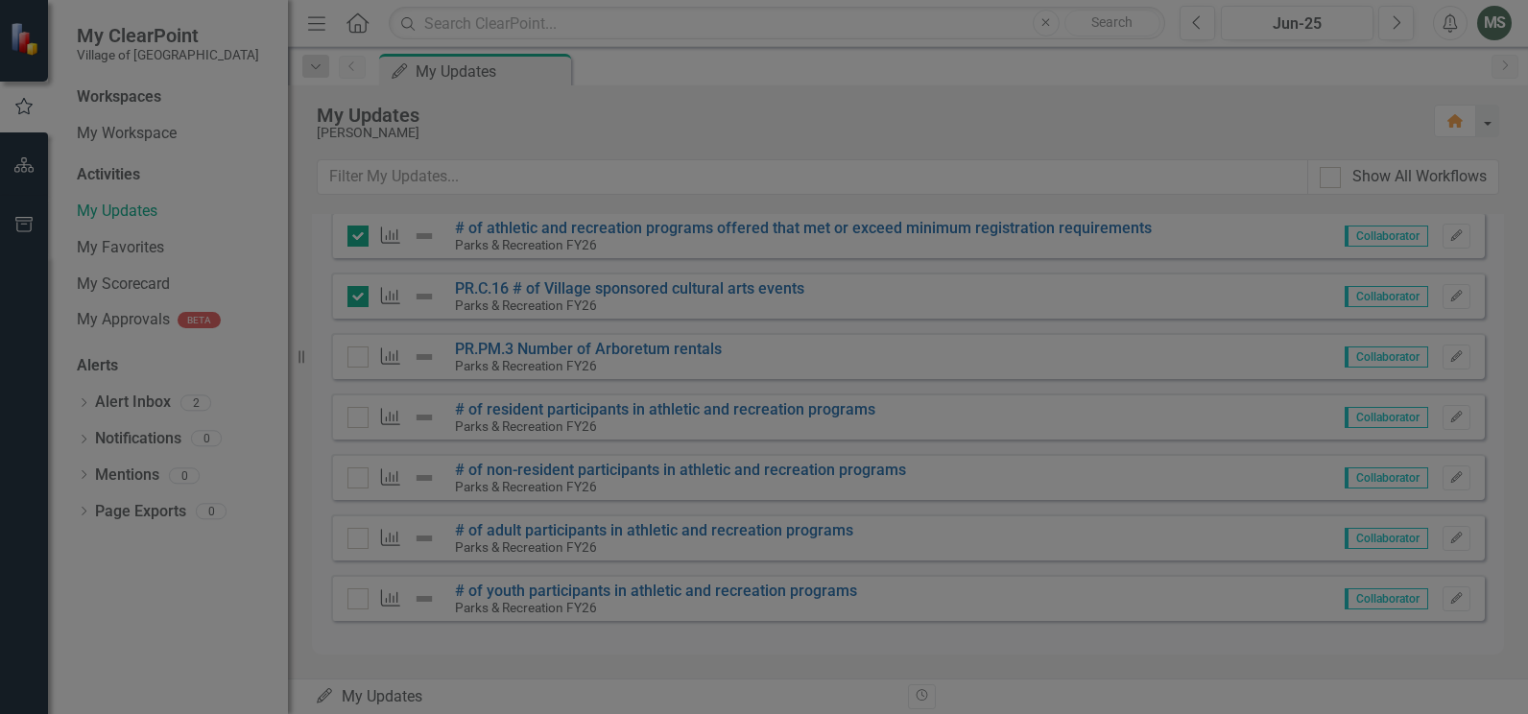
checkbox input "true"
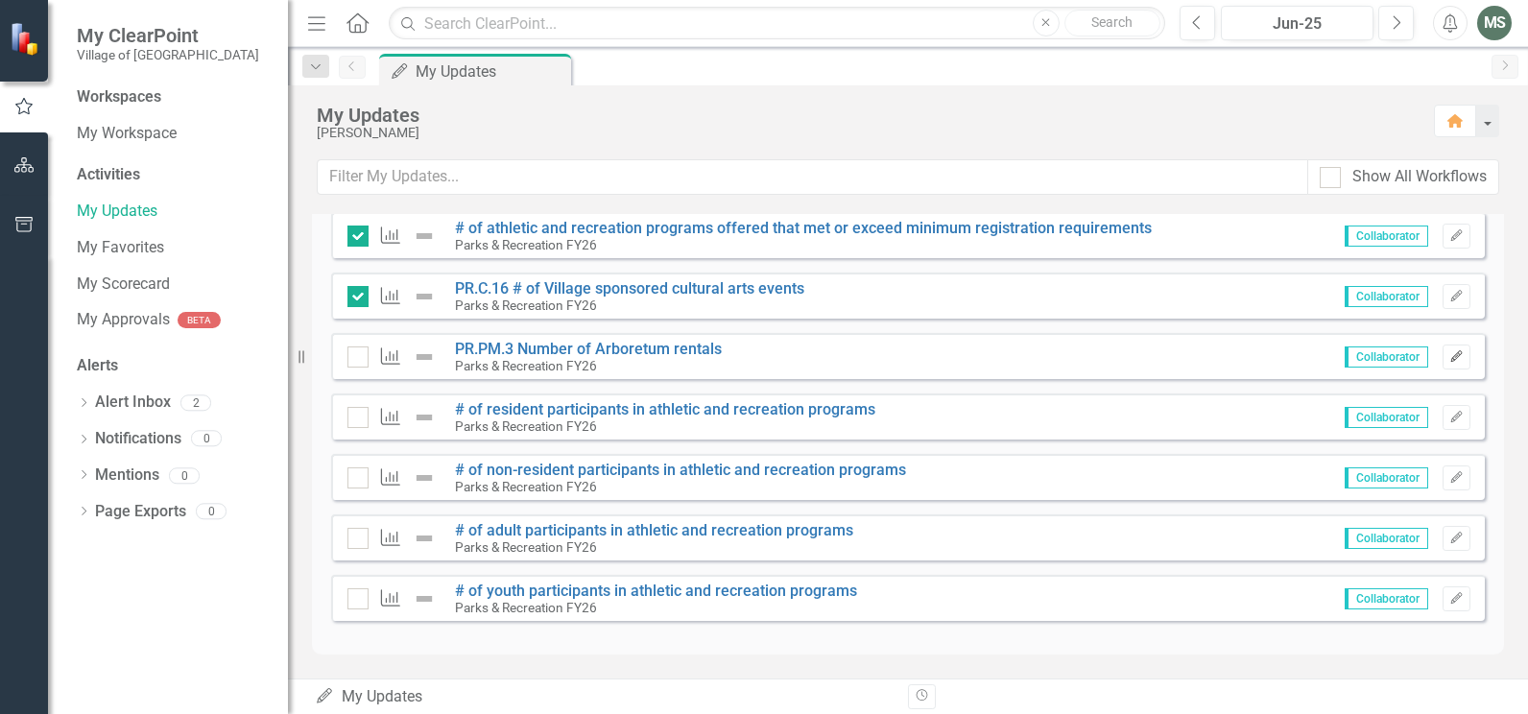
click at [1449, 358] on icon "Edit" at bounding box center [1456, 357] width 14 height 12
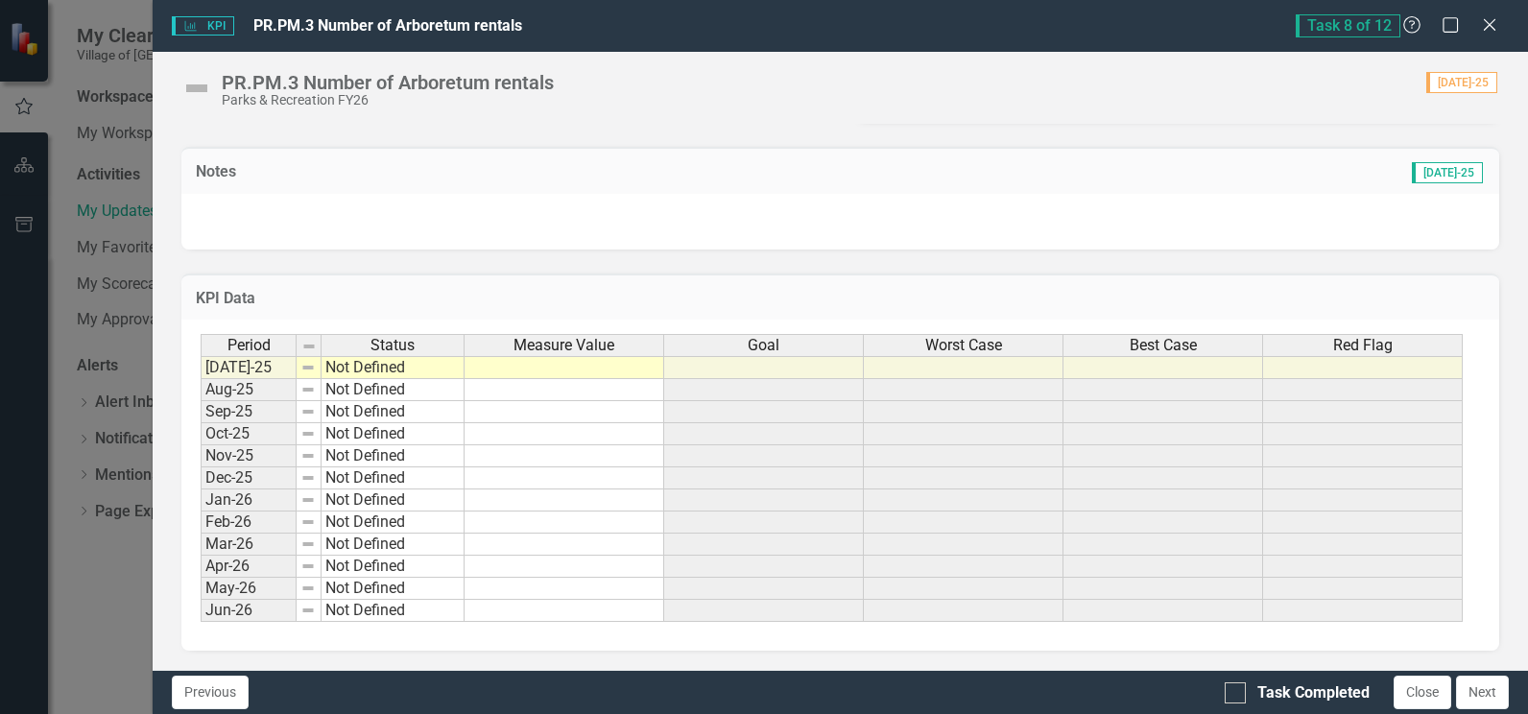
click at [547, 364] on td at bounding box center [565, 367] width 200 height 23
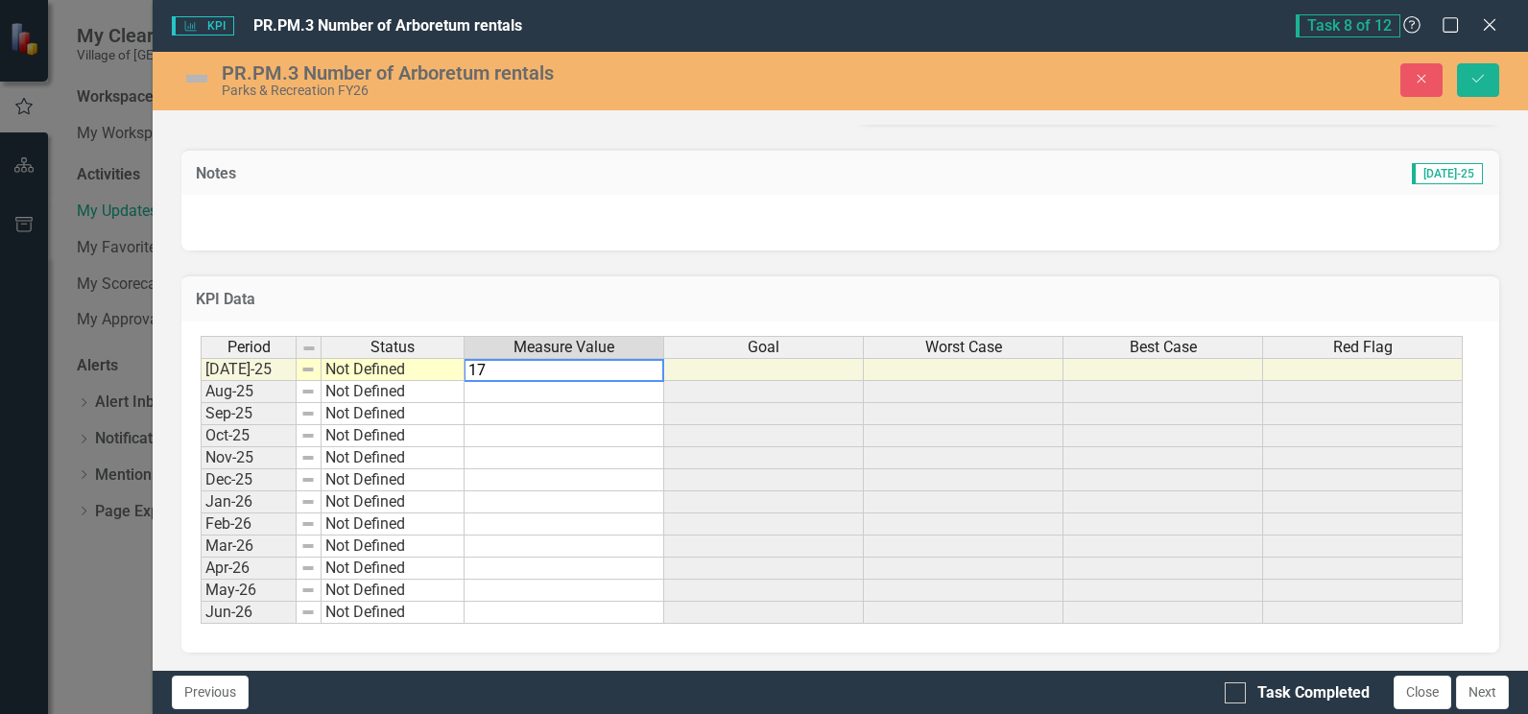
click at [525, 369] on textarea "17" at bounding box center [564, 370] width 201 height 23
type textarea "19"
click at [1235, 691] on input "Task Completed" at bounding box center [1231, 688] width 12 height 12
checkbox input "true"
click at [1482, 84] on icon "Save" at bounding box center [1478, 78] width 17 height 13
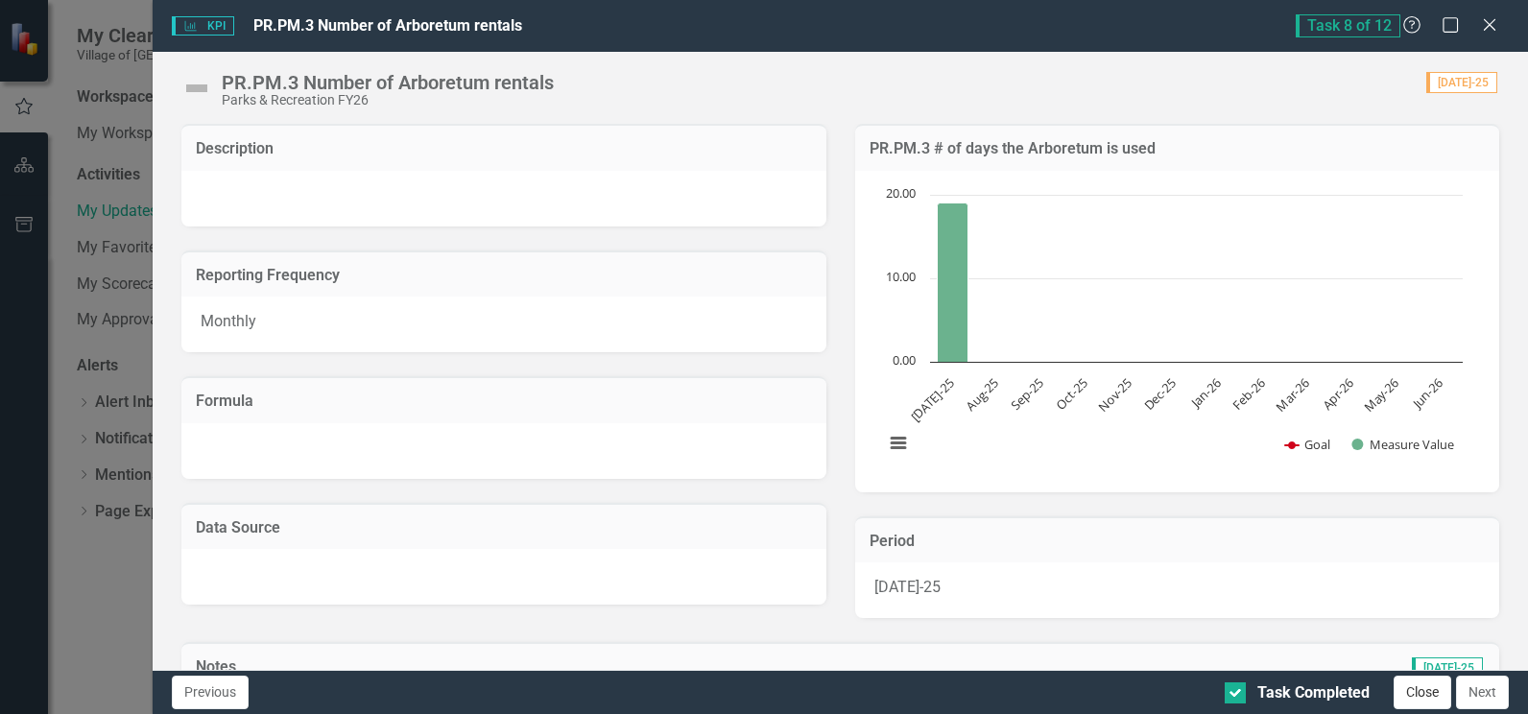
click at [1419, 693] on button "Close" at bounding box center [1423, 693] width 58 height 34
checkbox input "true"
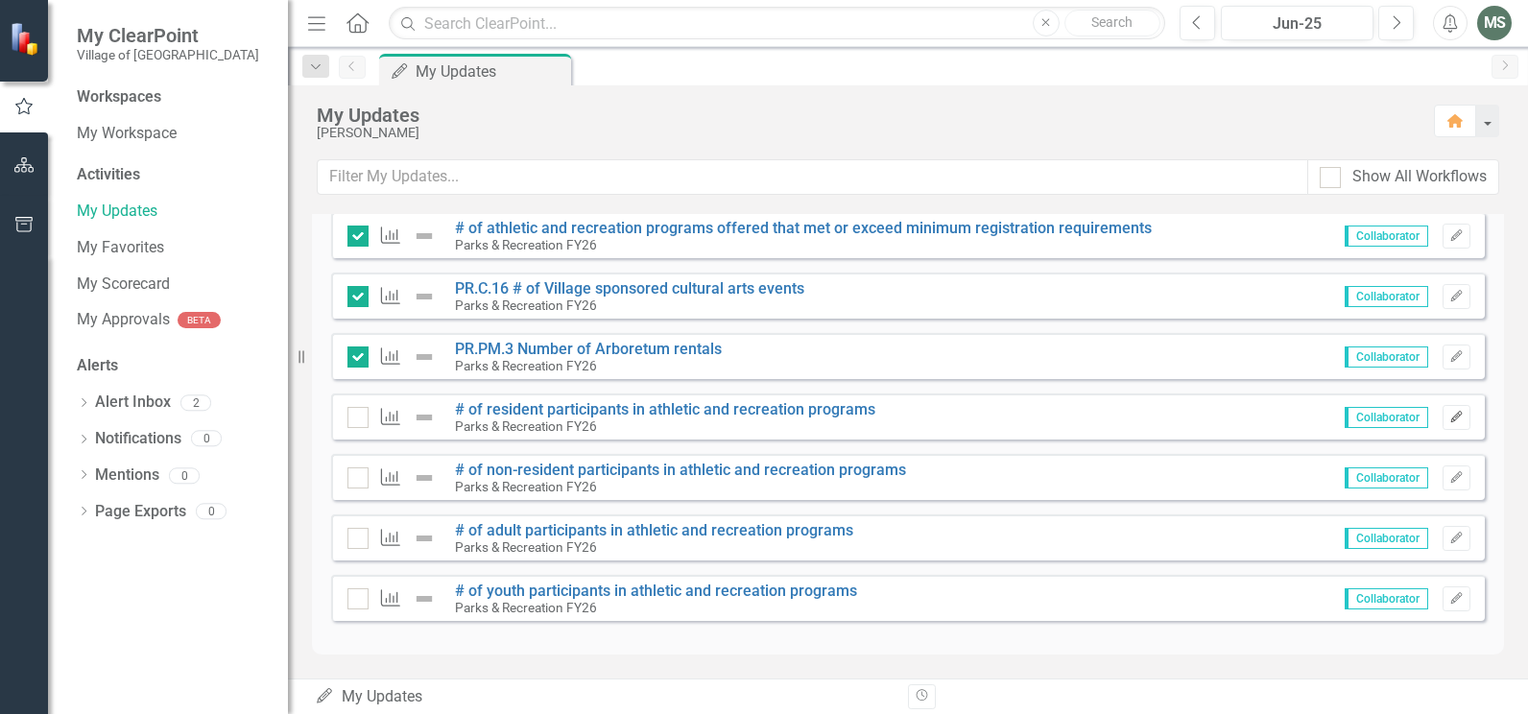
click at [1449, 417] on icon "Edit" at bounding box center [1456, 418] width 14 height 12
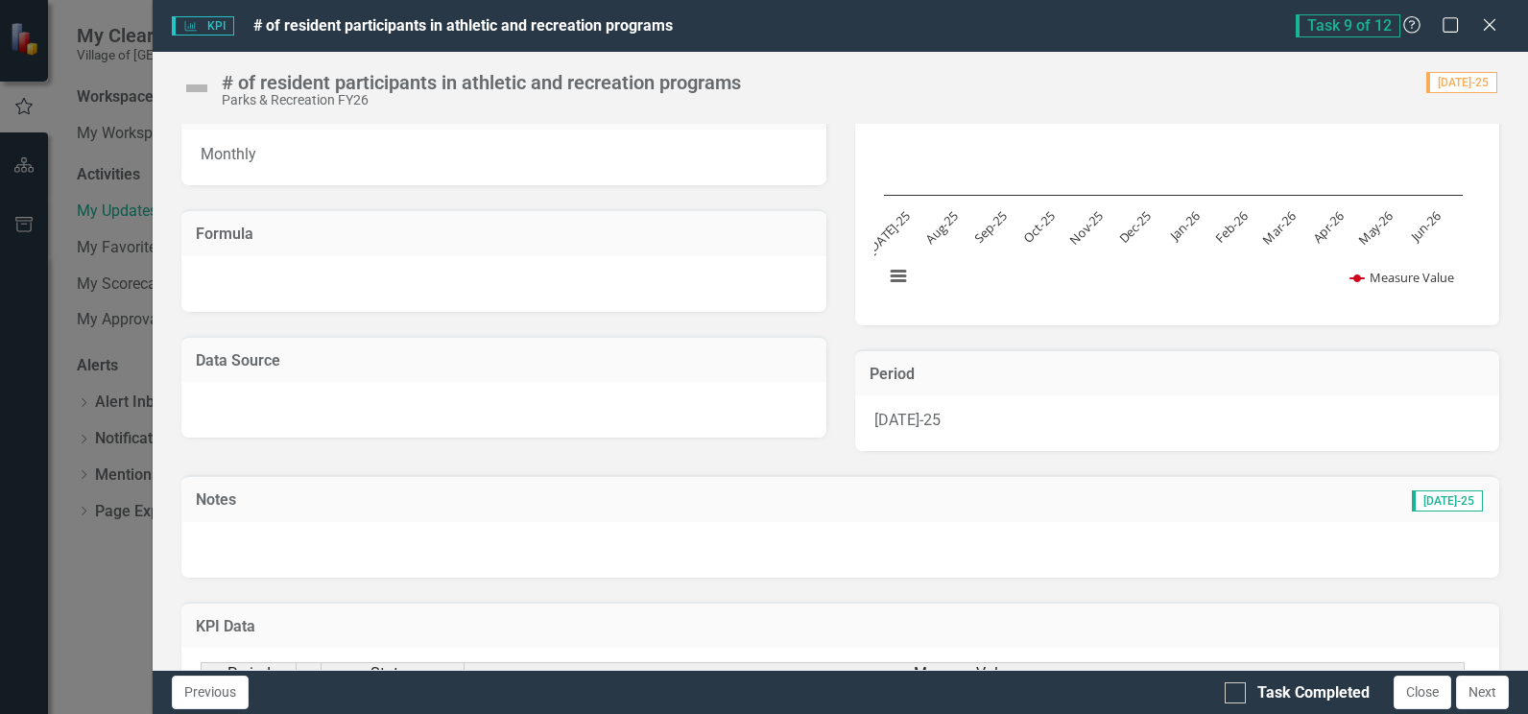
scroll to position [480, 0]
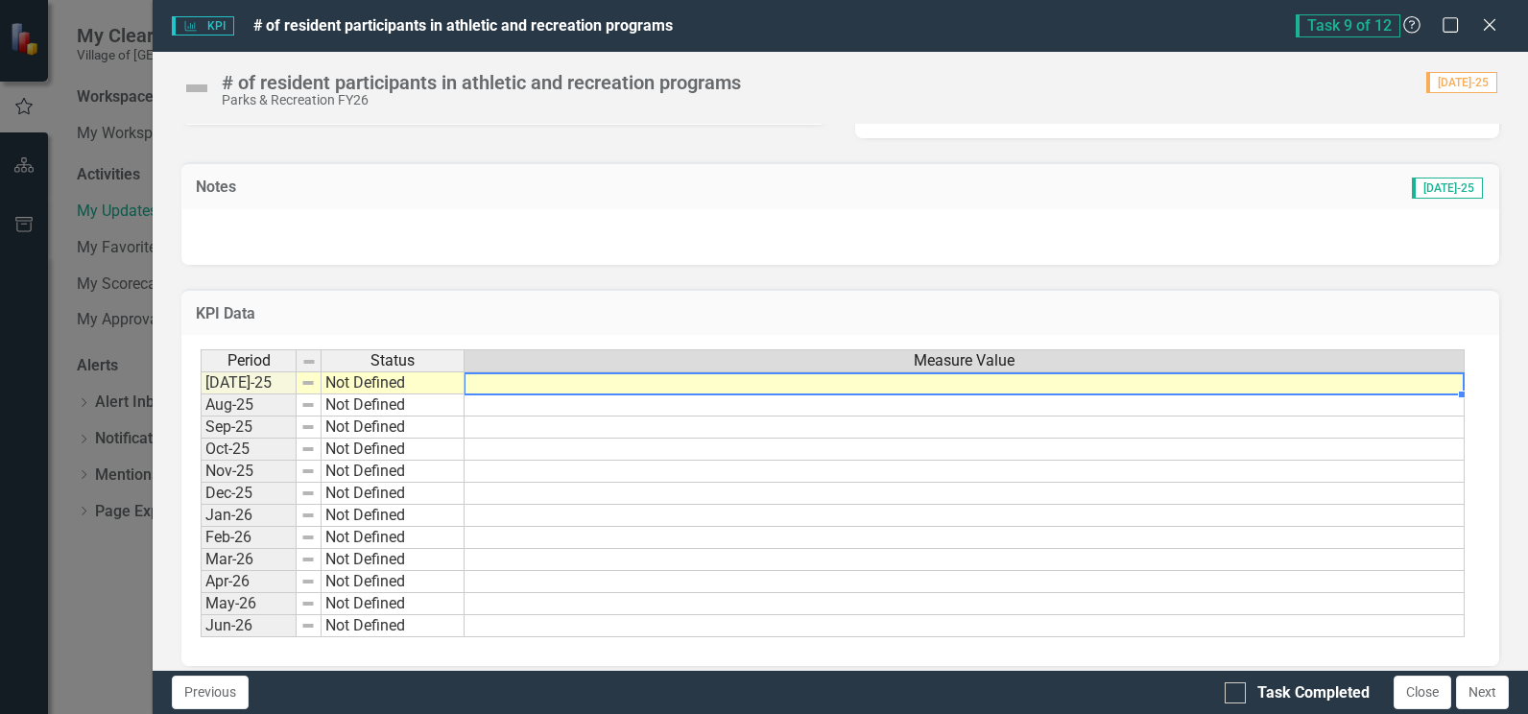
click at [543, 378] on td at bounding box center [965, 382] width 1000 height 23
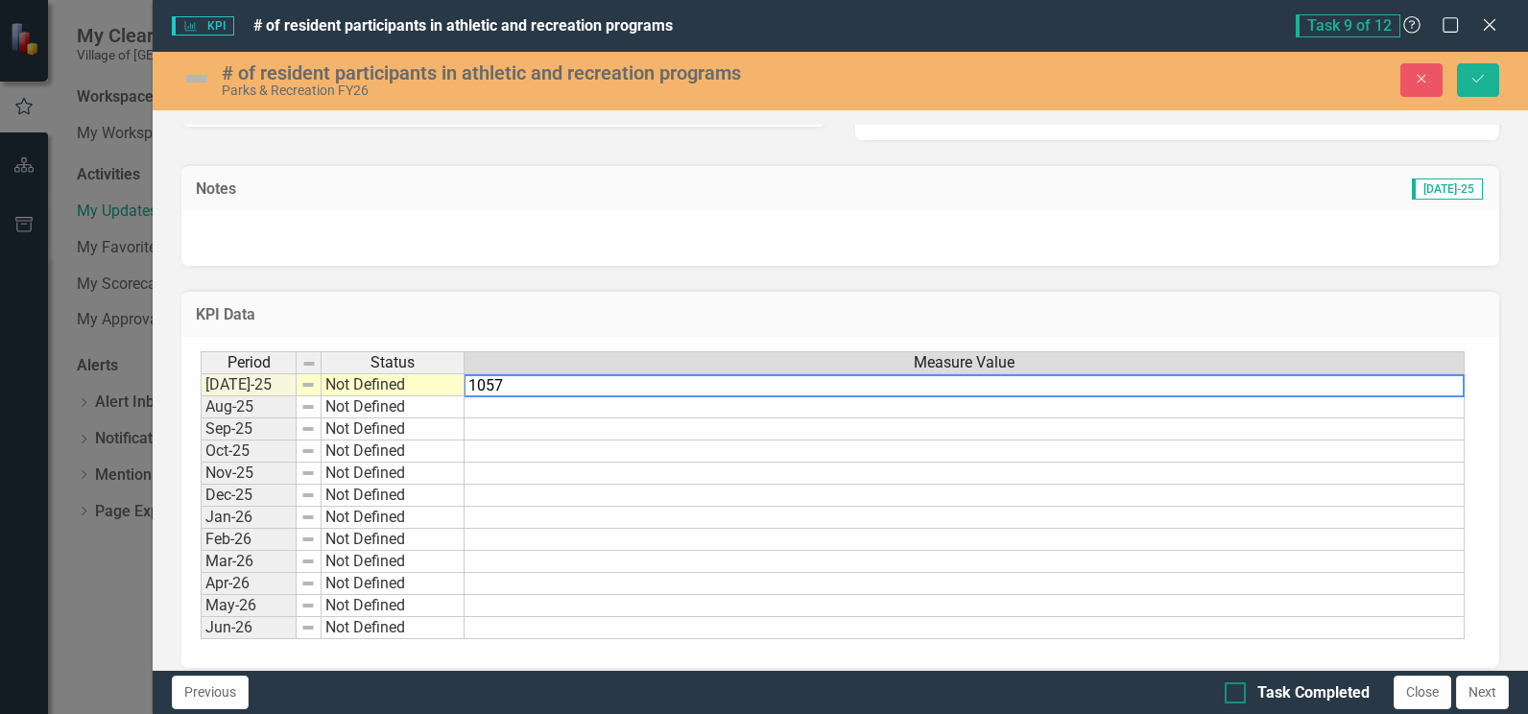
type textarea "1057"
click at [1239, 688] on div at bounding box center [1235, 692] width 21 height 21
click at [1237, 688] on input "Task Completed" at bounding box center [1231, 688] width 12 height 12
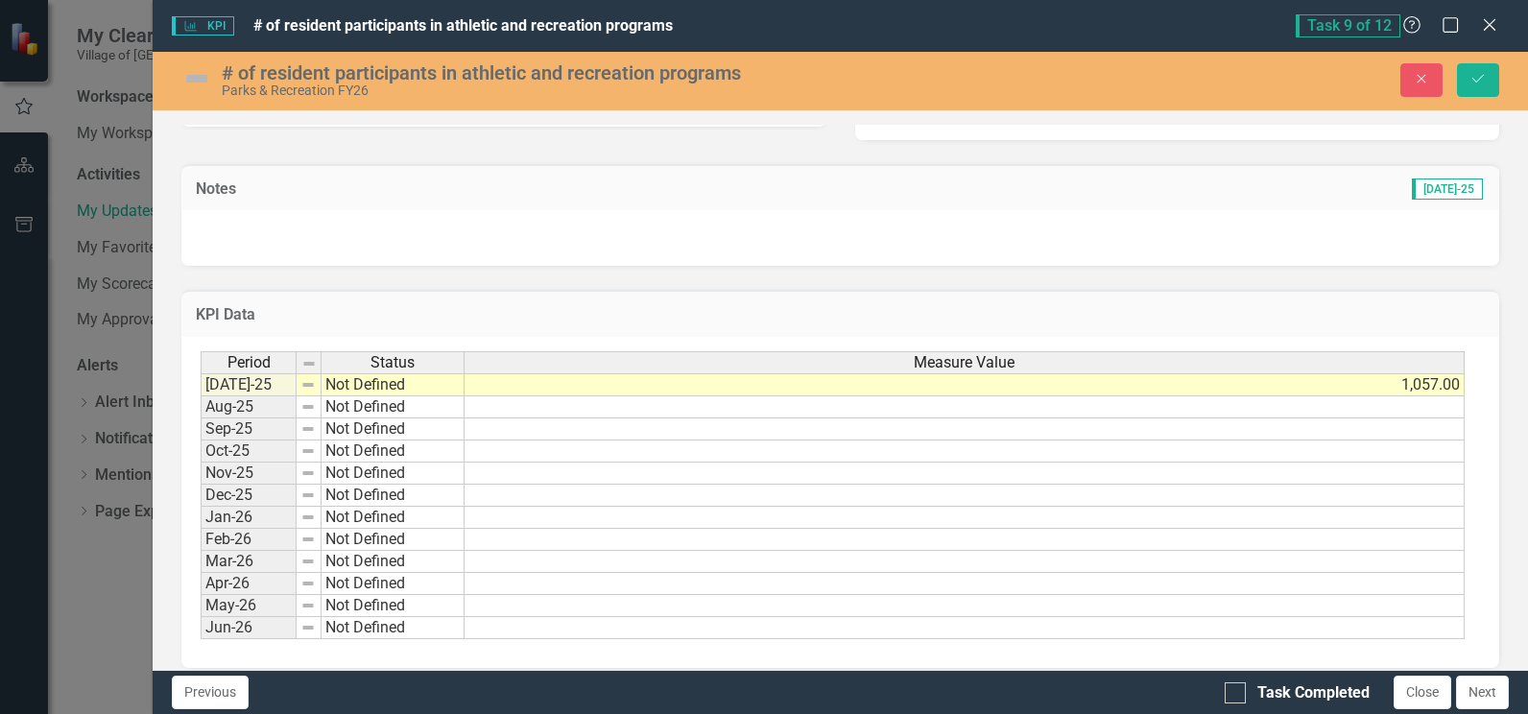
checkbox input "true"
click at [1479, 83] on icon "Save" at bounding box center [1478, 78] width 17 height 13
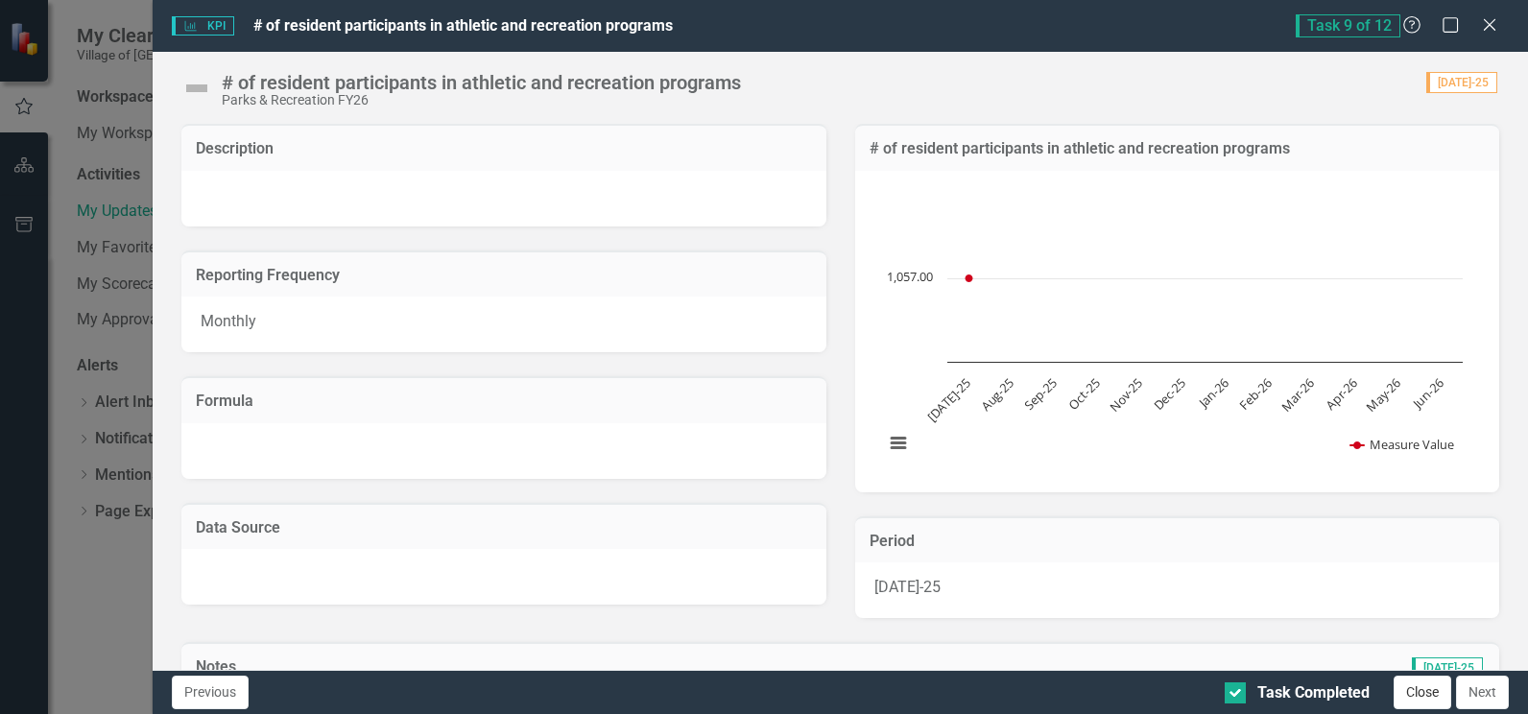
click at [1410, 694] on button "Close" at bounding box center [1423, 693] width 58 height 34
checkbox input "true"
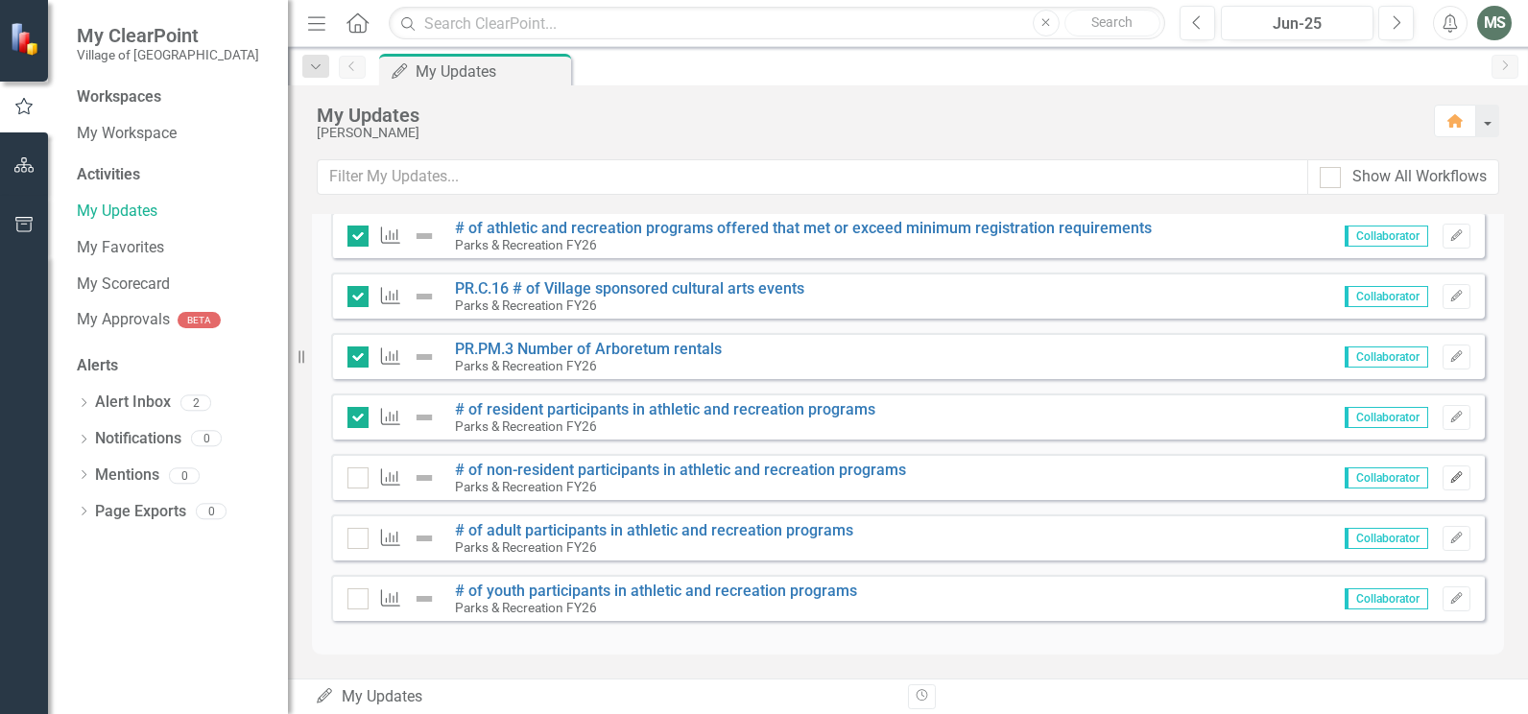
click at [1449, 476] on icon "Edit" at bounding box center [1456, 478] width 14 height 12
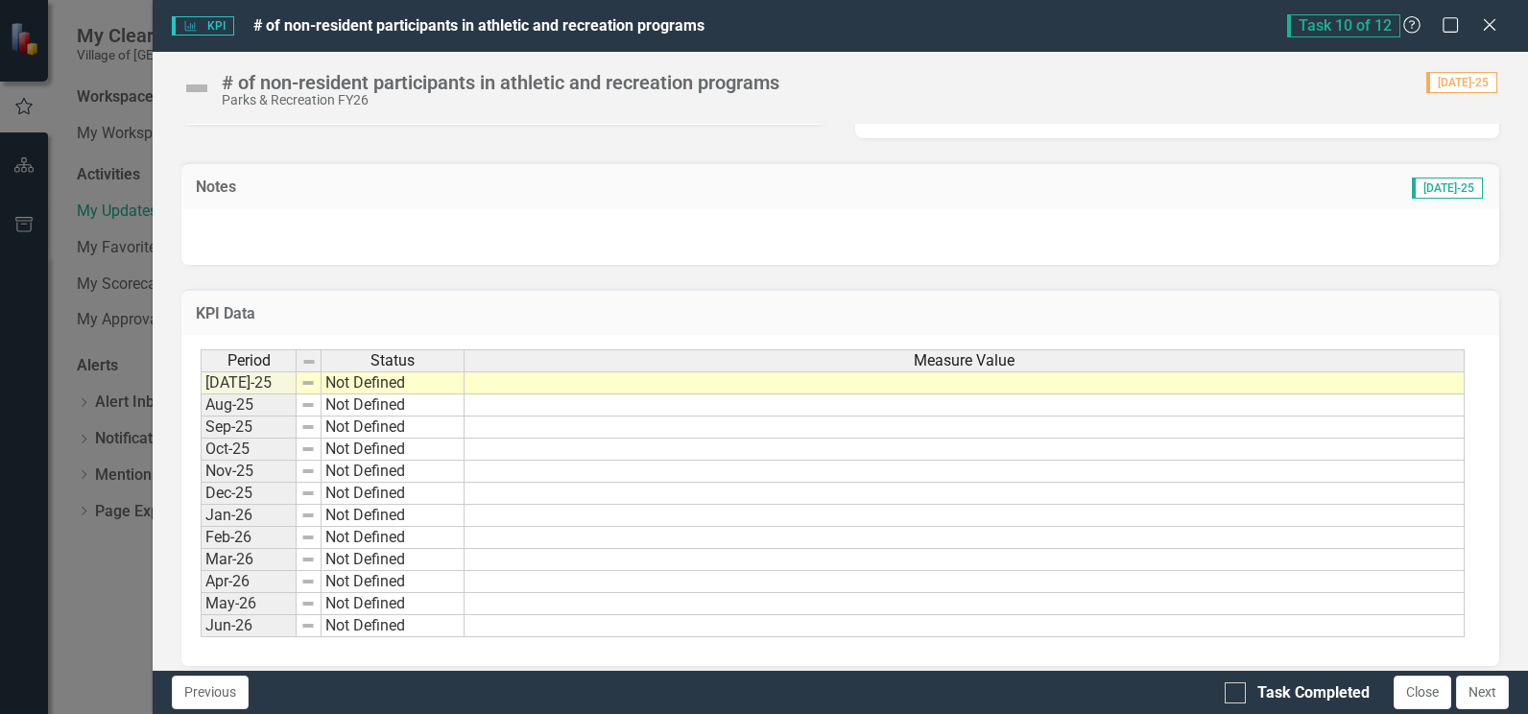
click at [658, 383] on td at bounding box center [965, 382] width 1000 height 23
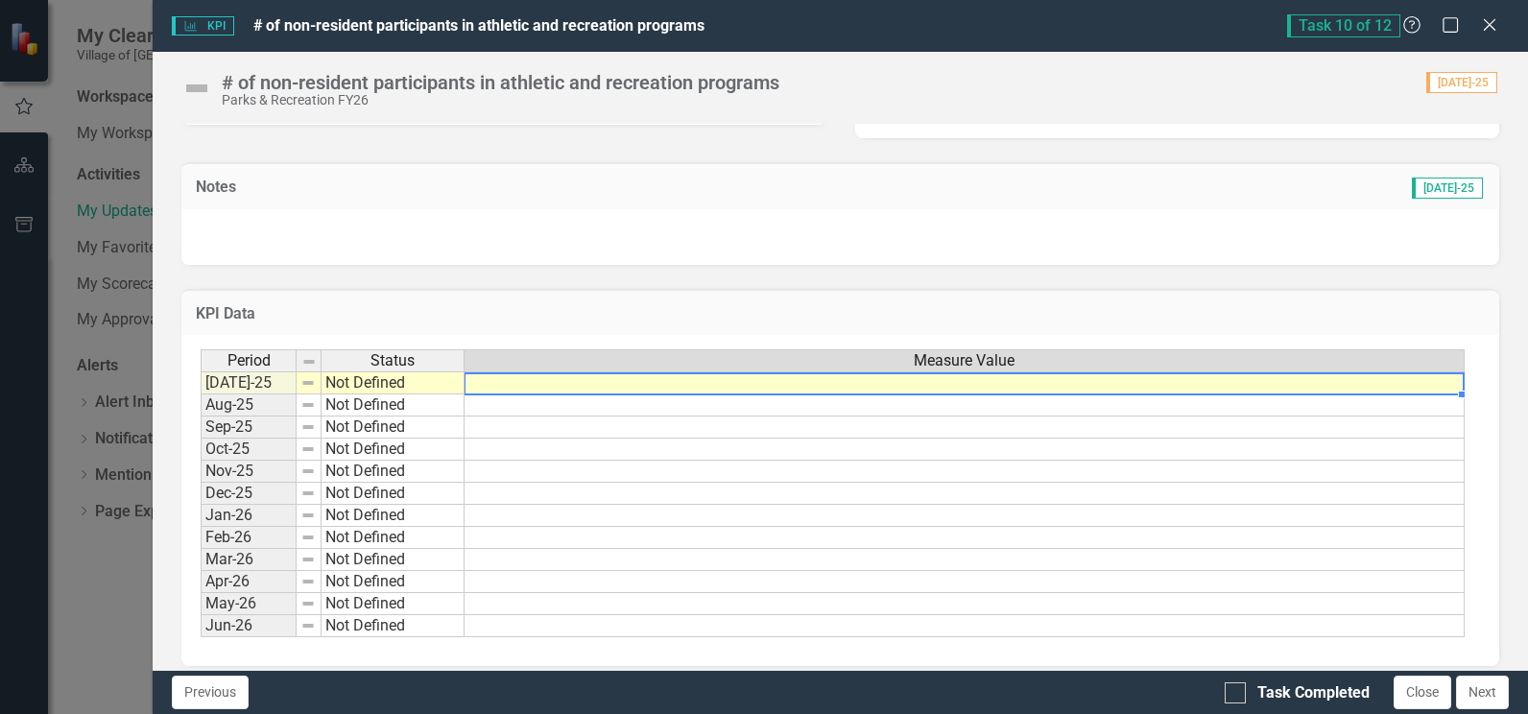
click at [658, 383] on td at bounding box center [965, 382] width 1000 height 23
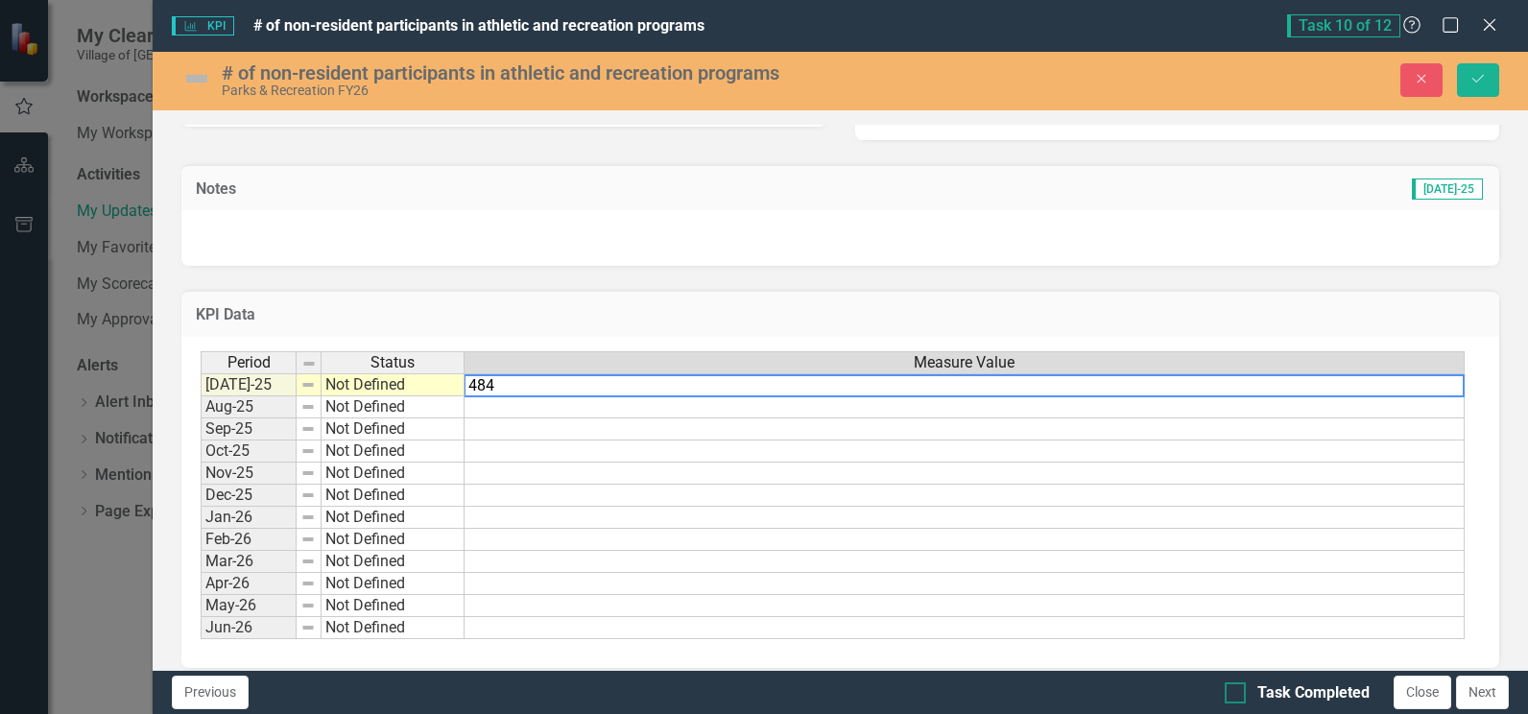
type textarea "484"
click at [1233, 694] on input "Task Completed" at bounding box center [1231, 688] width 12 height 12
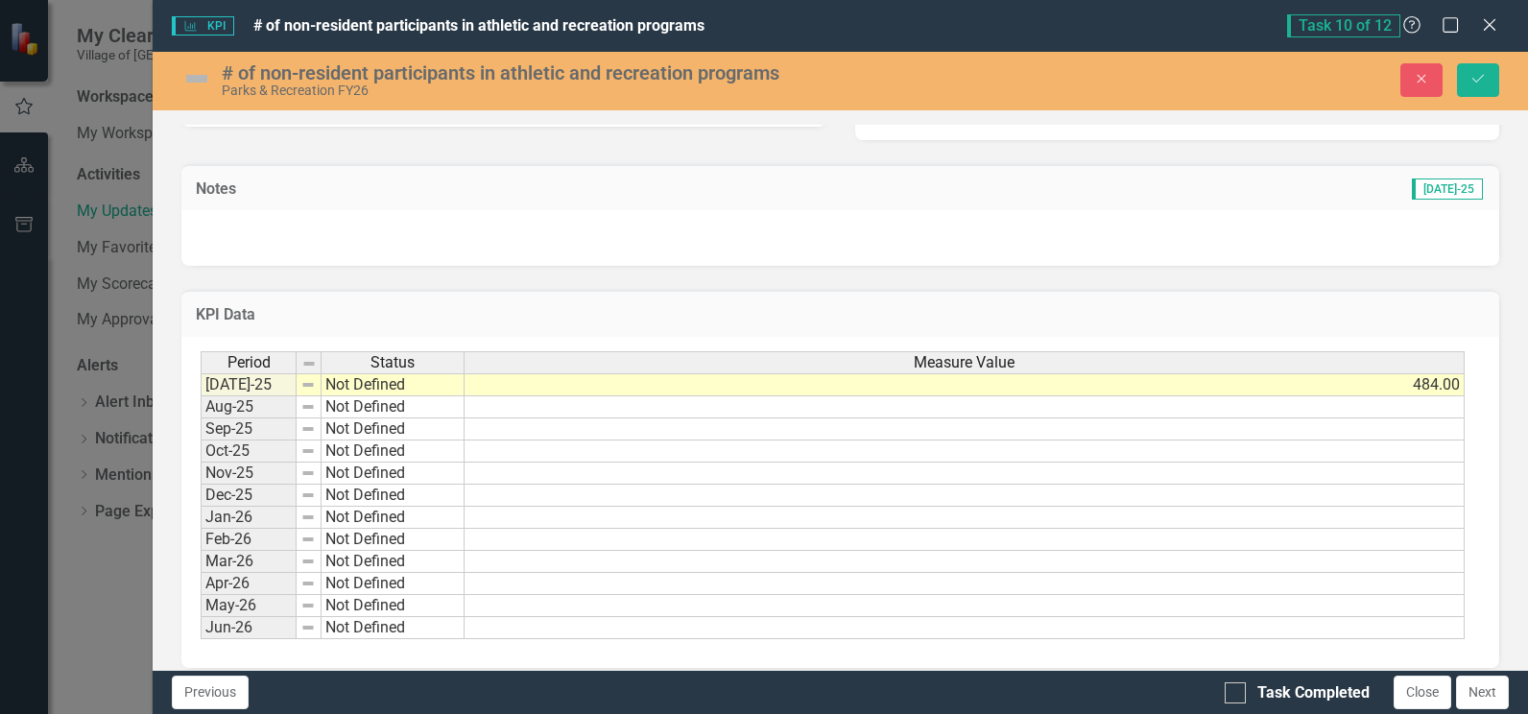
checkbox input "true"
click at [1488, 79] on button "Save" at bounding box center [1478, 80] width 42 height 34
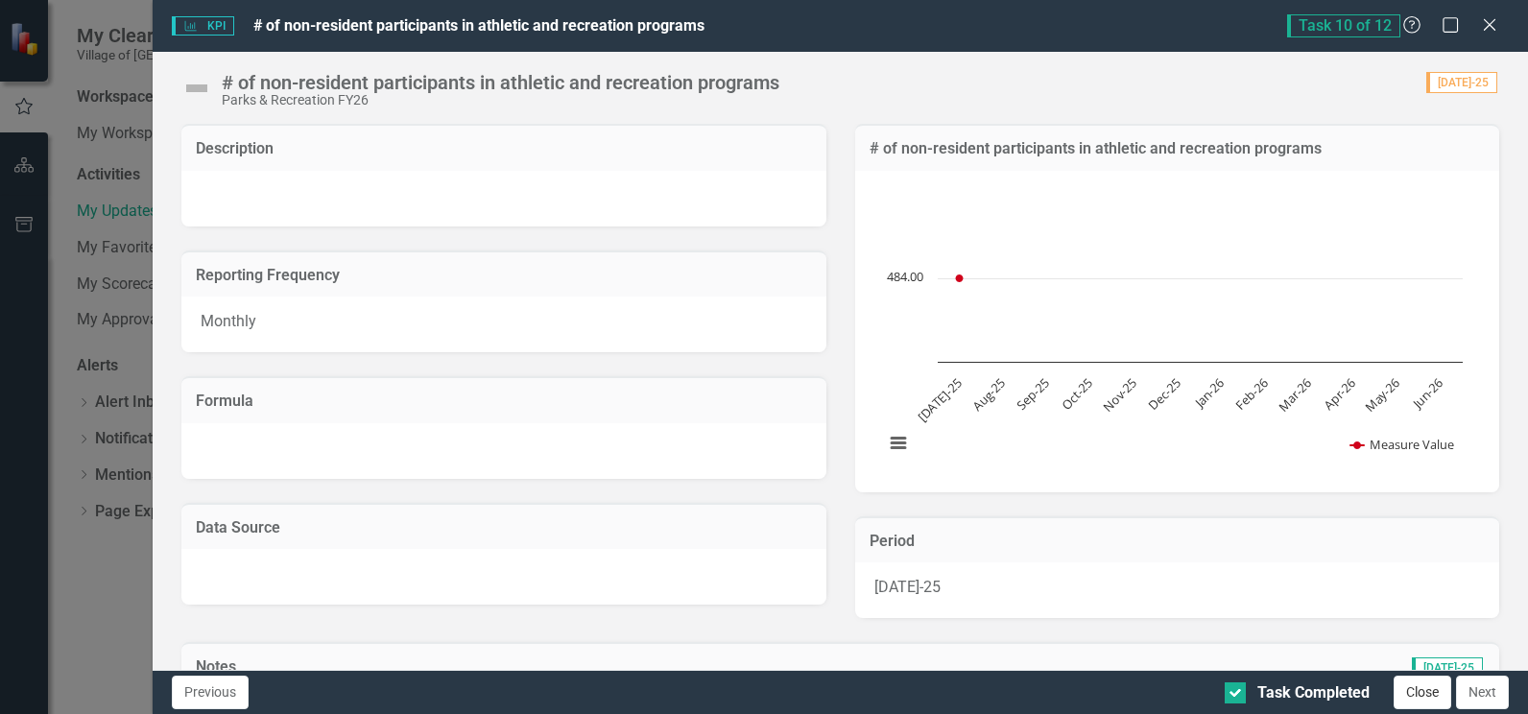
click at [1420, 697] on button "Close" at bounding box center [1423, 693] width 58 height 34
checkbox input "true"
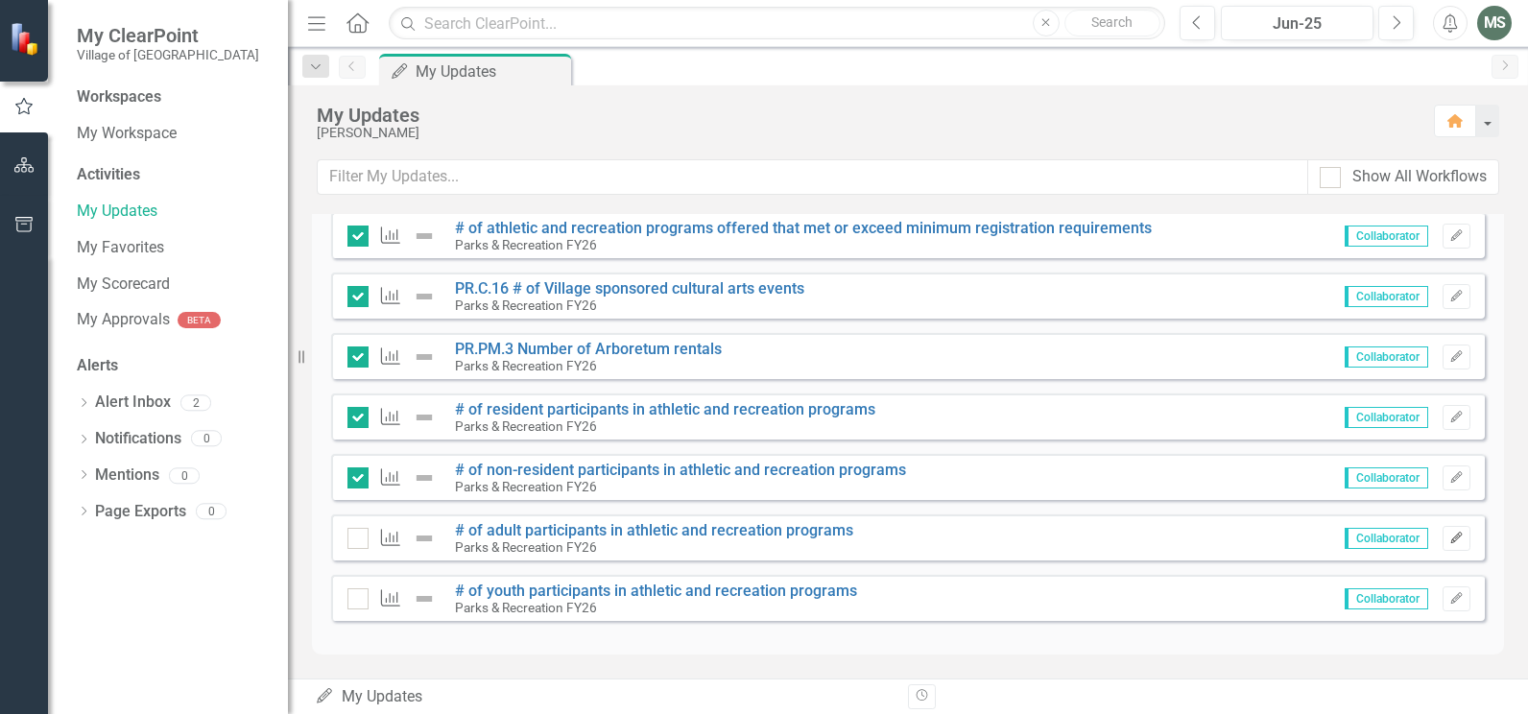
click at [1450, 542] on icon "button" at bounding box center [1456, 538] width 12 height 12
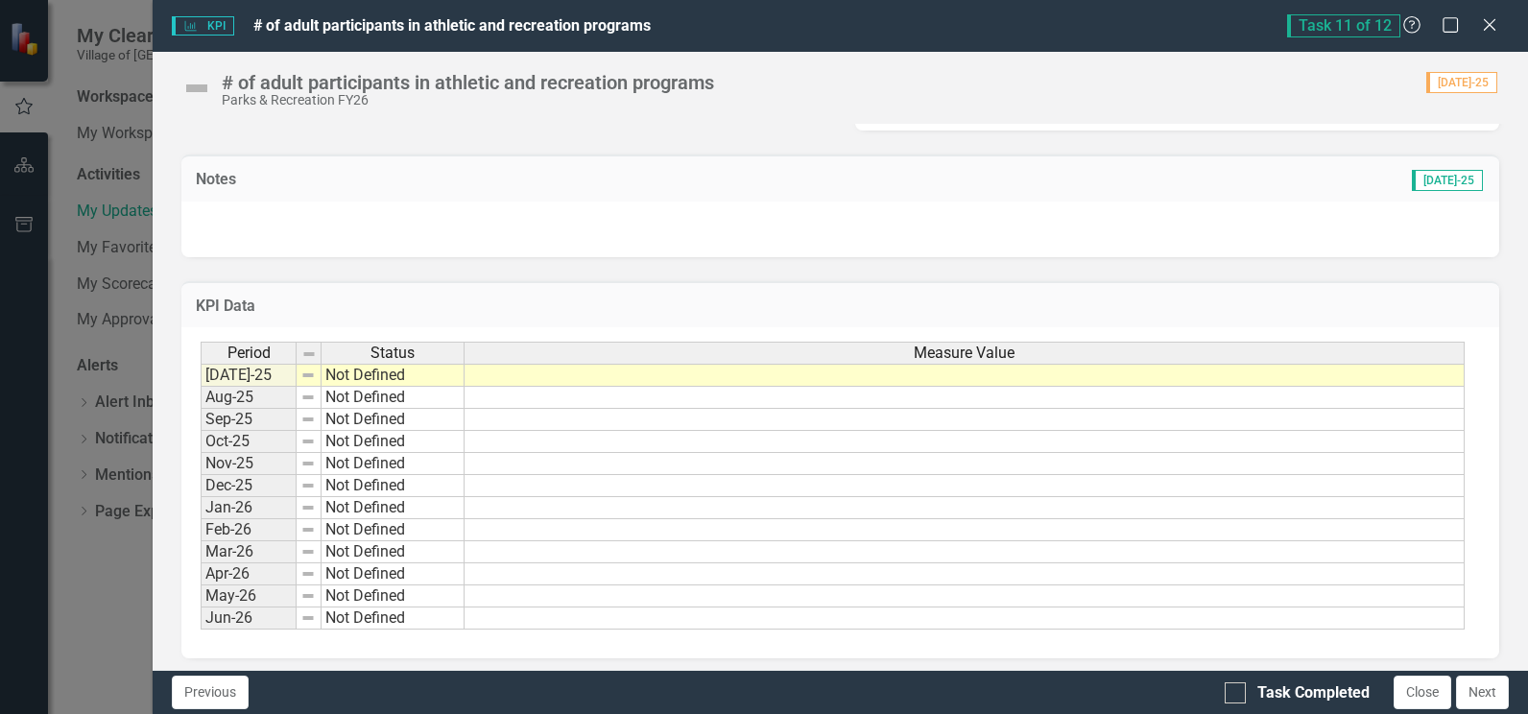
scroll to position [495, 0]
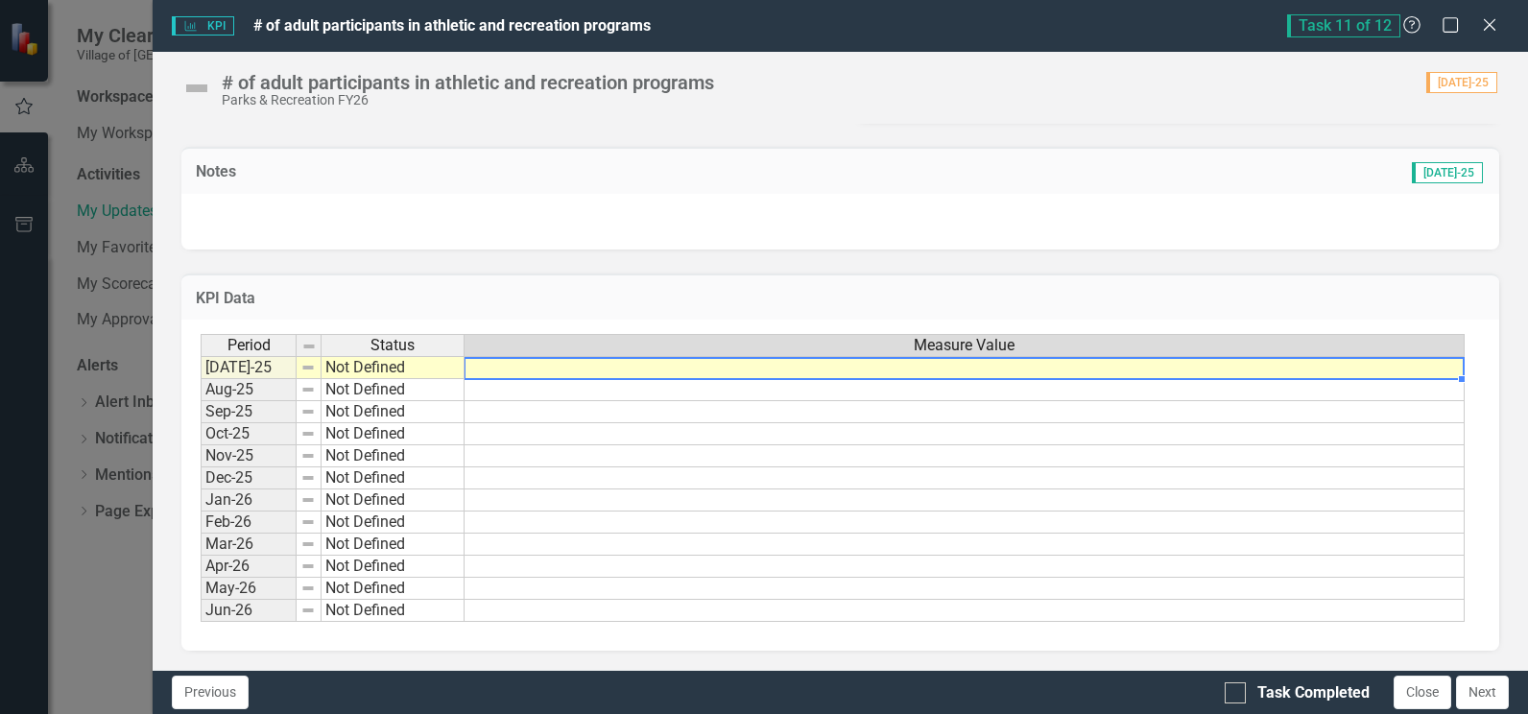
click at [649, 366] on td at bounding box center [965, 367] width 1000 height 23
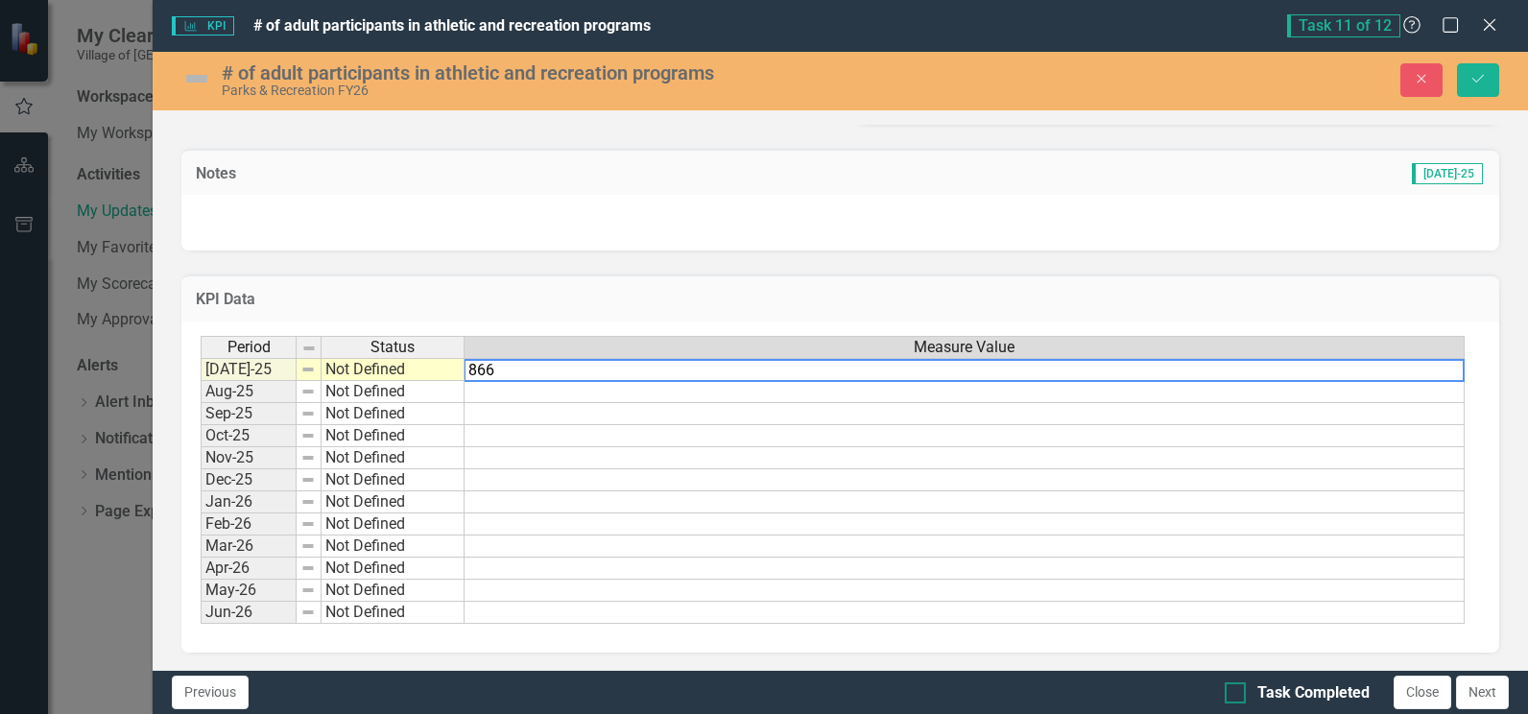
type textarea "866"
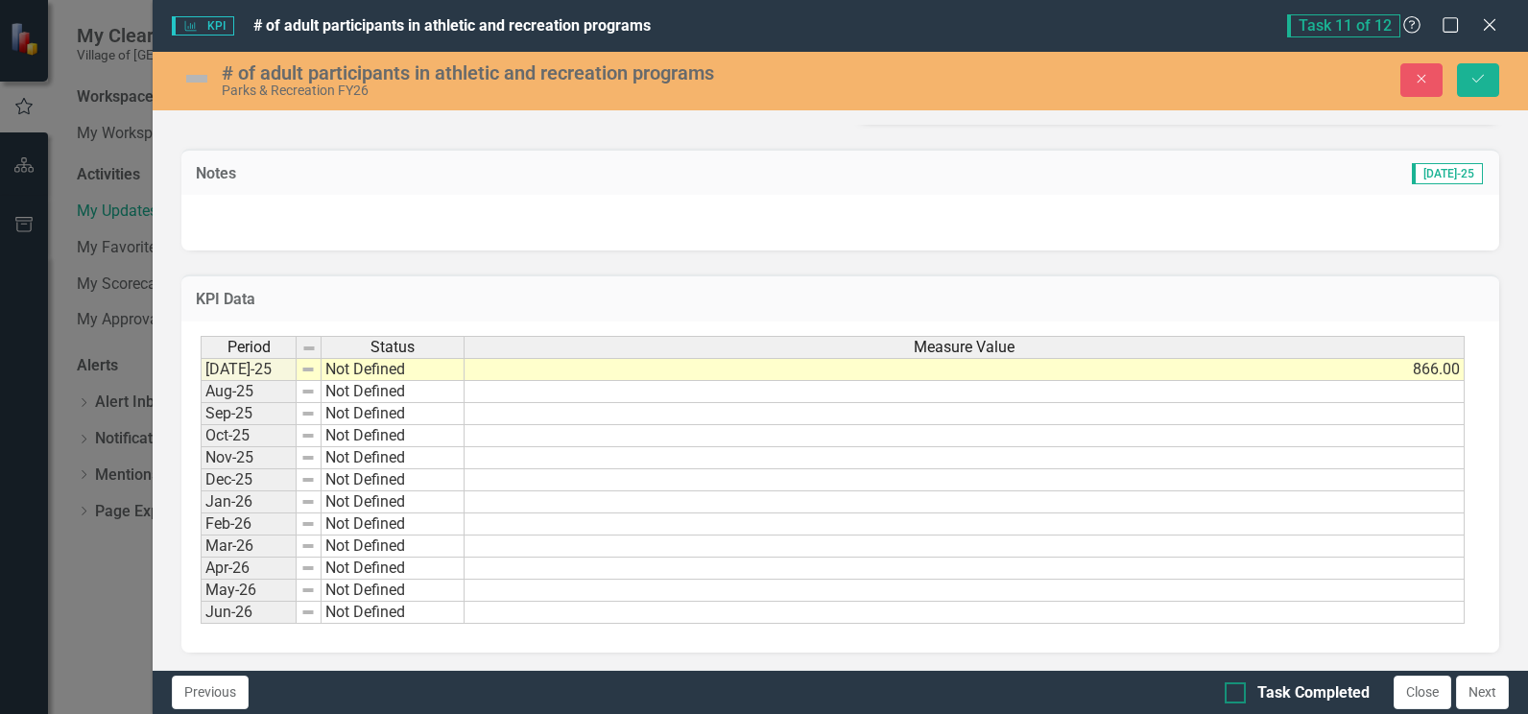
click at [1240, 692] on div at bounding box center [1235, 692] width 21 height 21
click at [1237, 692] on input "Task Completed" at bounding box center [1231, 688] width 12 height 12
checkbox input "true"
click at [1479, 79] on icon "Save" at bounding box center [1478, 78] width 17 height 13
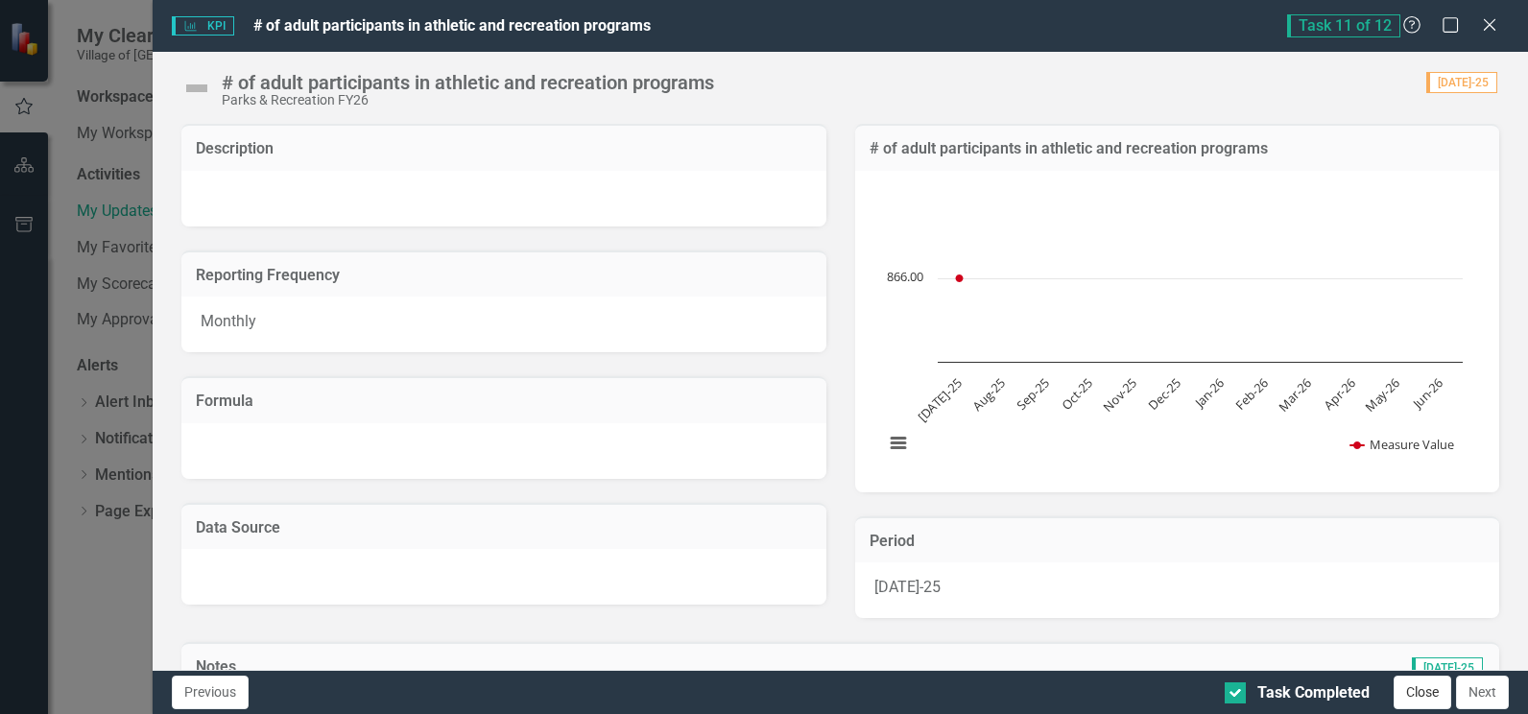
click at [1422, 690] on button "Close" at bounding box center [1423, 693] width 58 height 34
checkbox input "true"
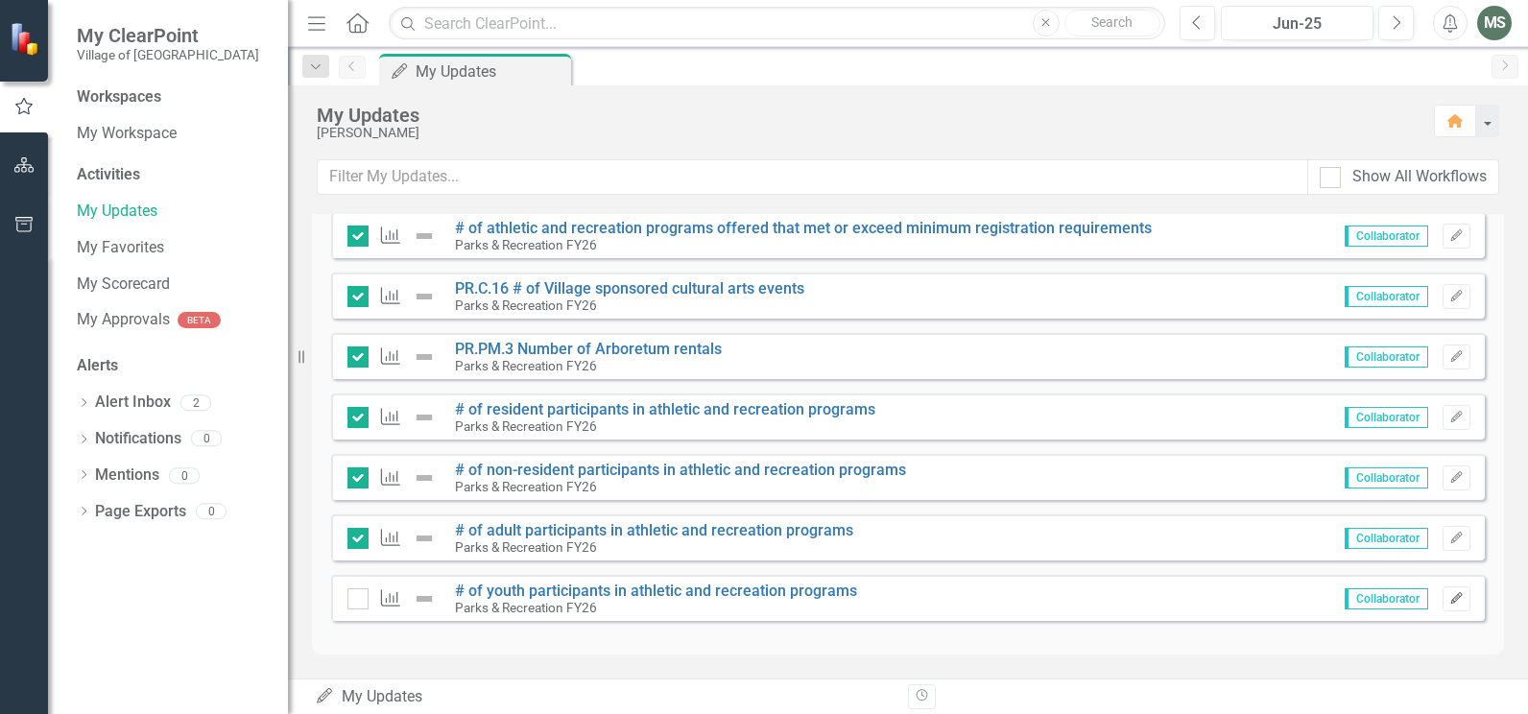
click at [1449, 597] on icon "Edit" at bounding box center [1456, 599] width 14 height 12
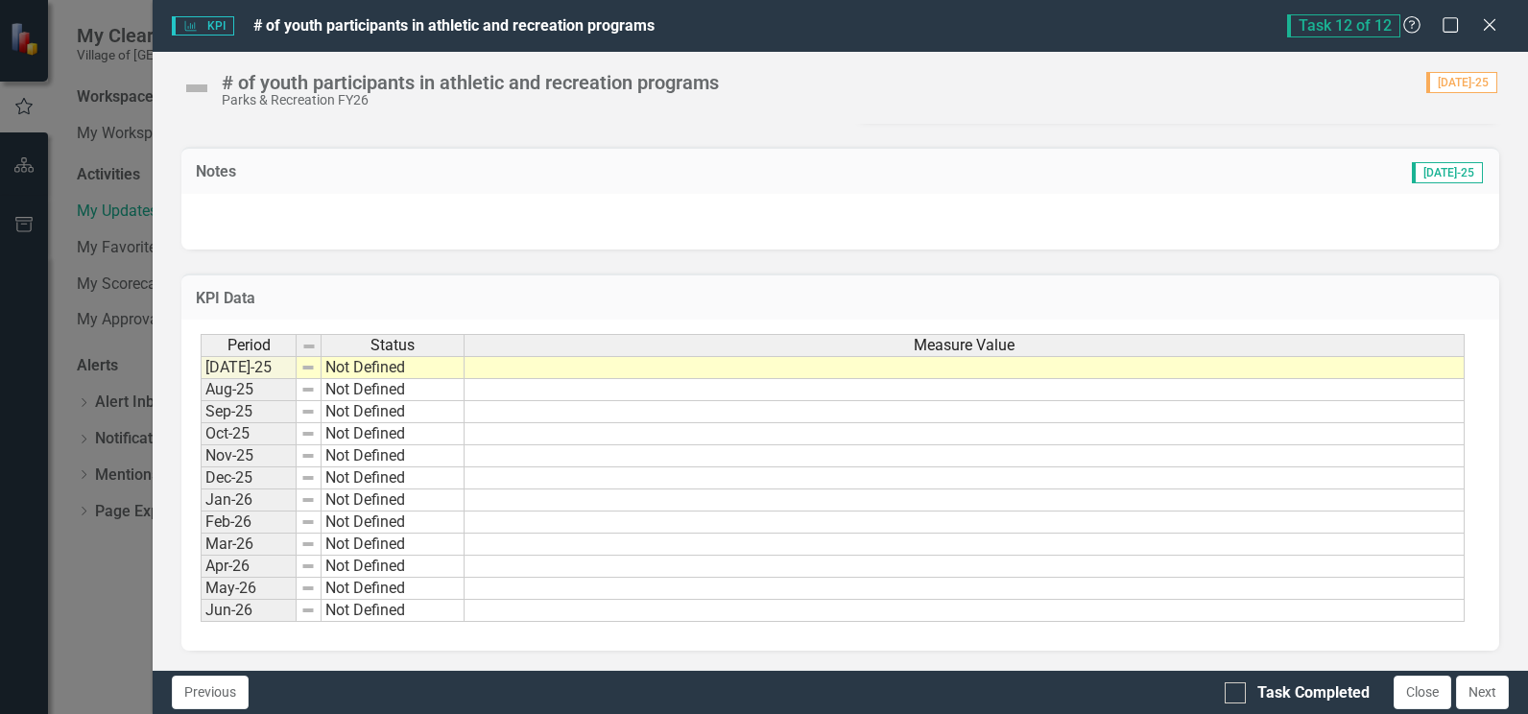
click at [508, 368] on td at bounding box center [965, 367] width 1000 height 23
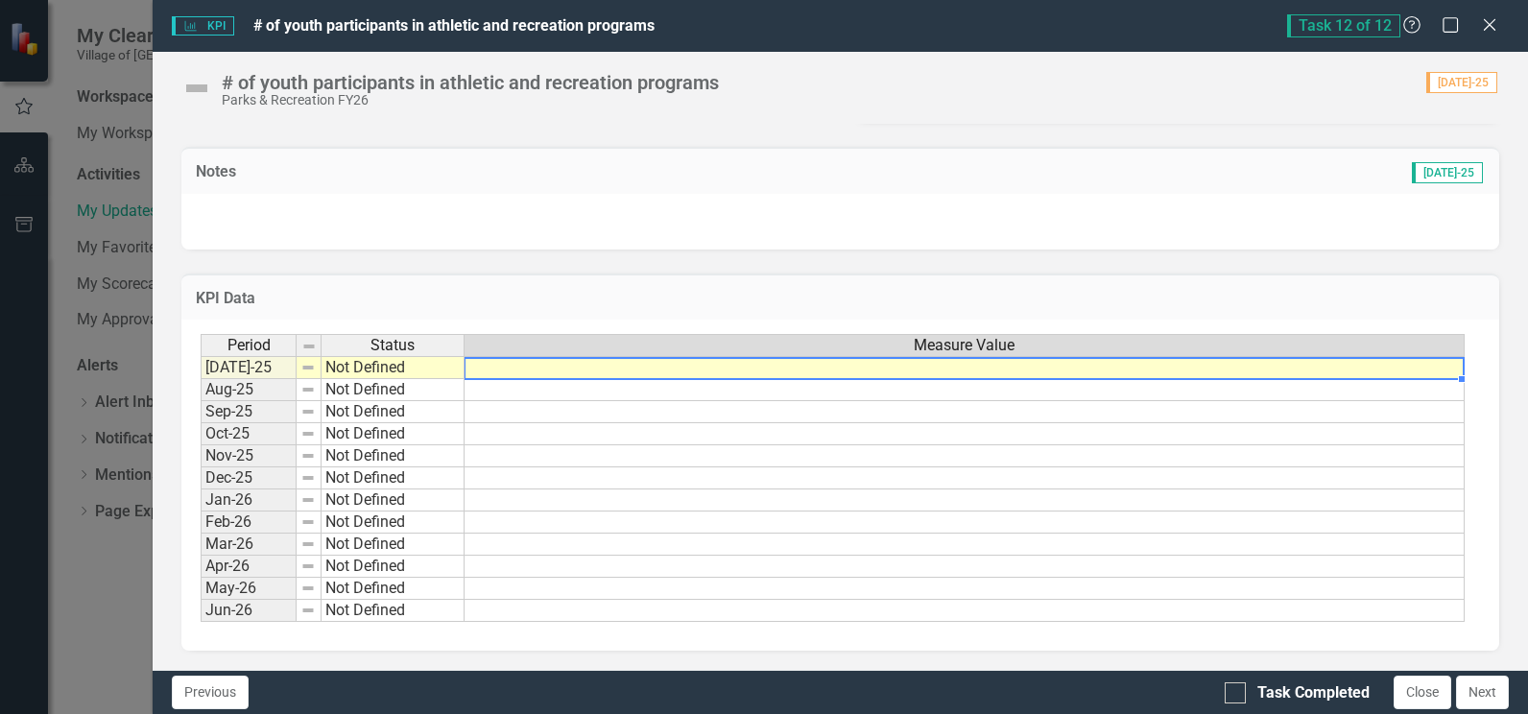
click at [509, 368] on td at bounding box center [965, 367] width 1000 height 23
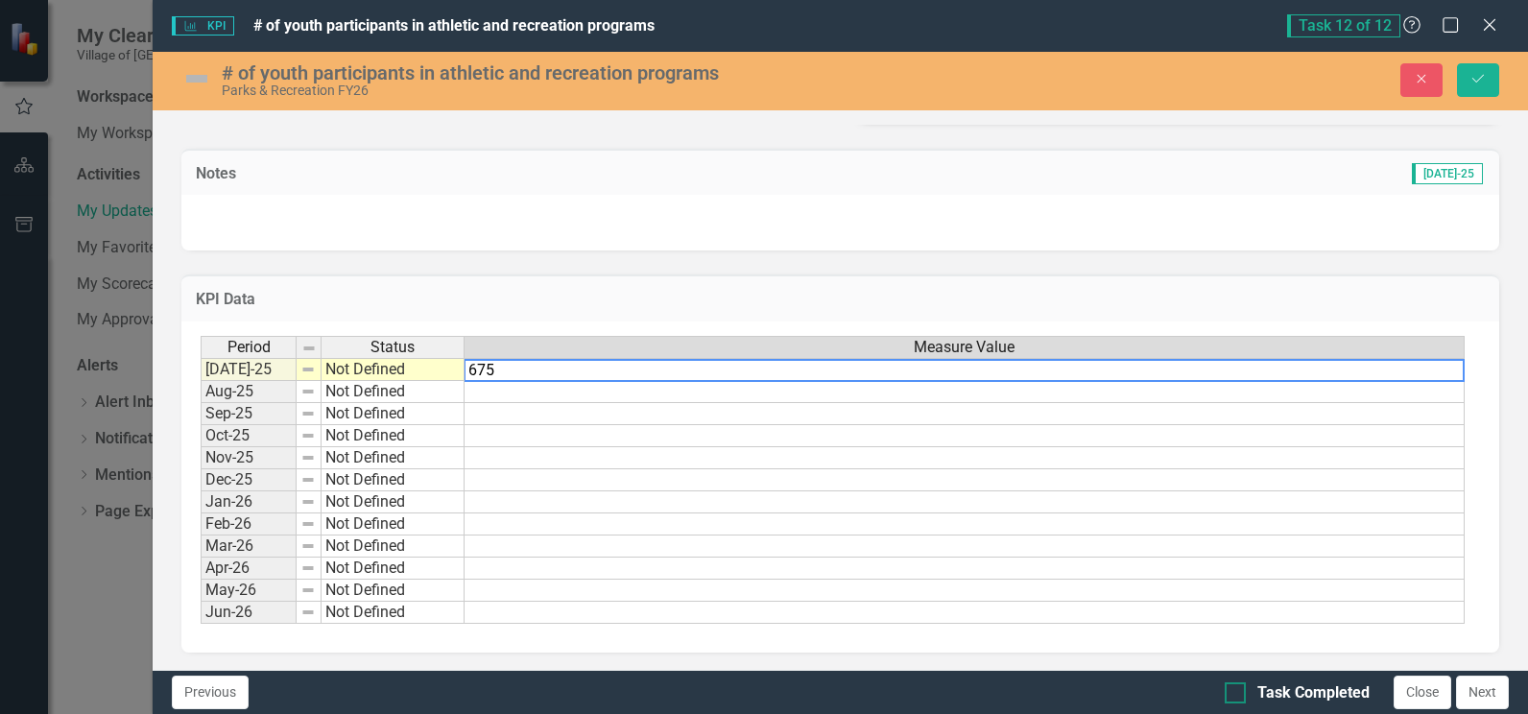
type textarea "675"
click at [1234, 697] on div at bounding box center [1235, 692] width 21 height 21
click at [1234, 695] on input "Task Completed" at bounding box center [1231, 688] width 12 height 12
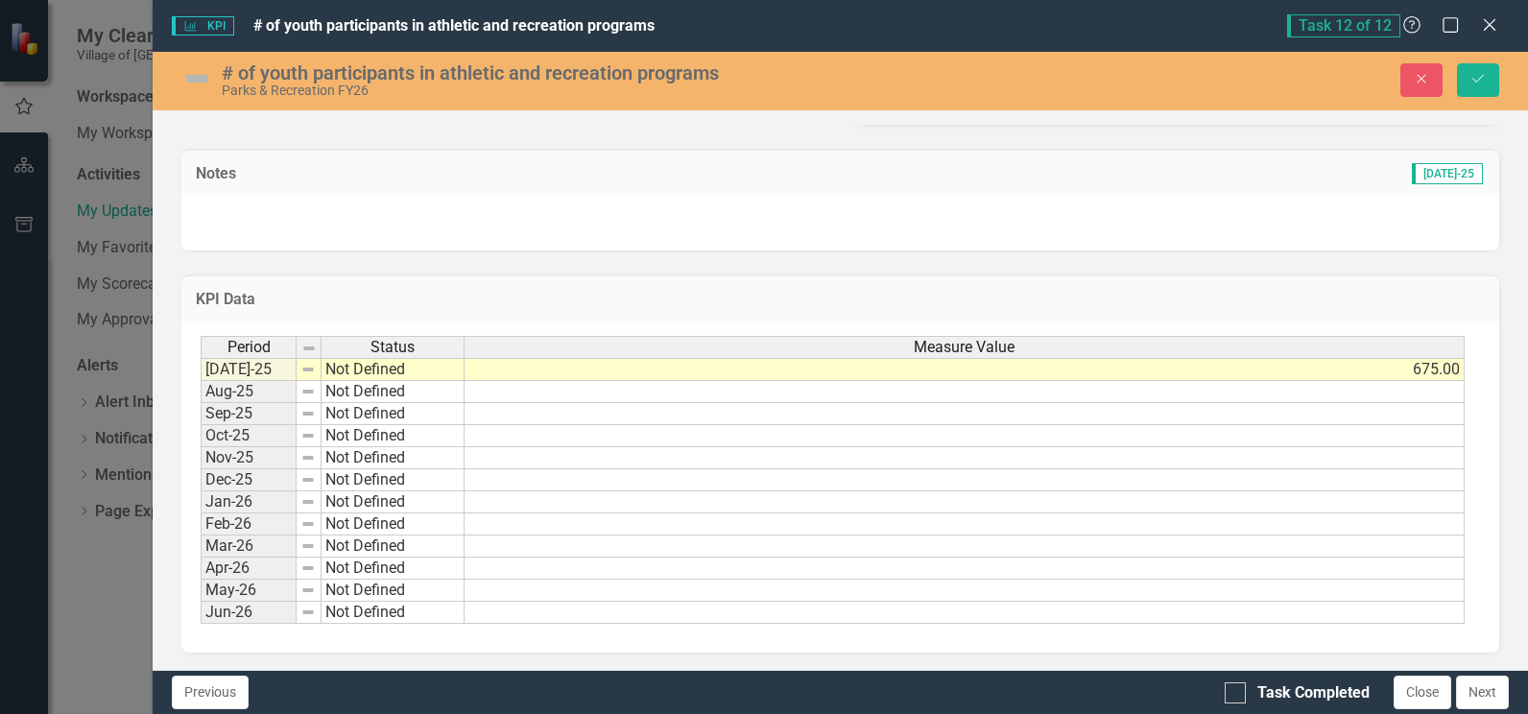
checkbox input "true"
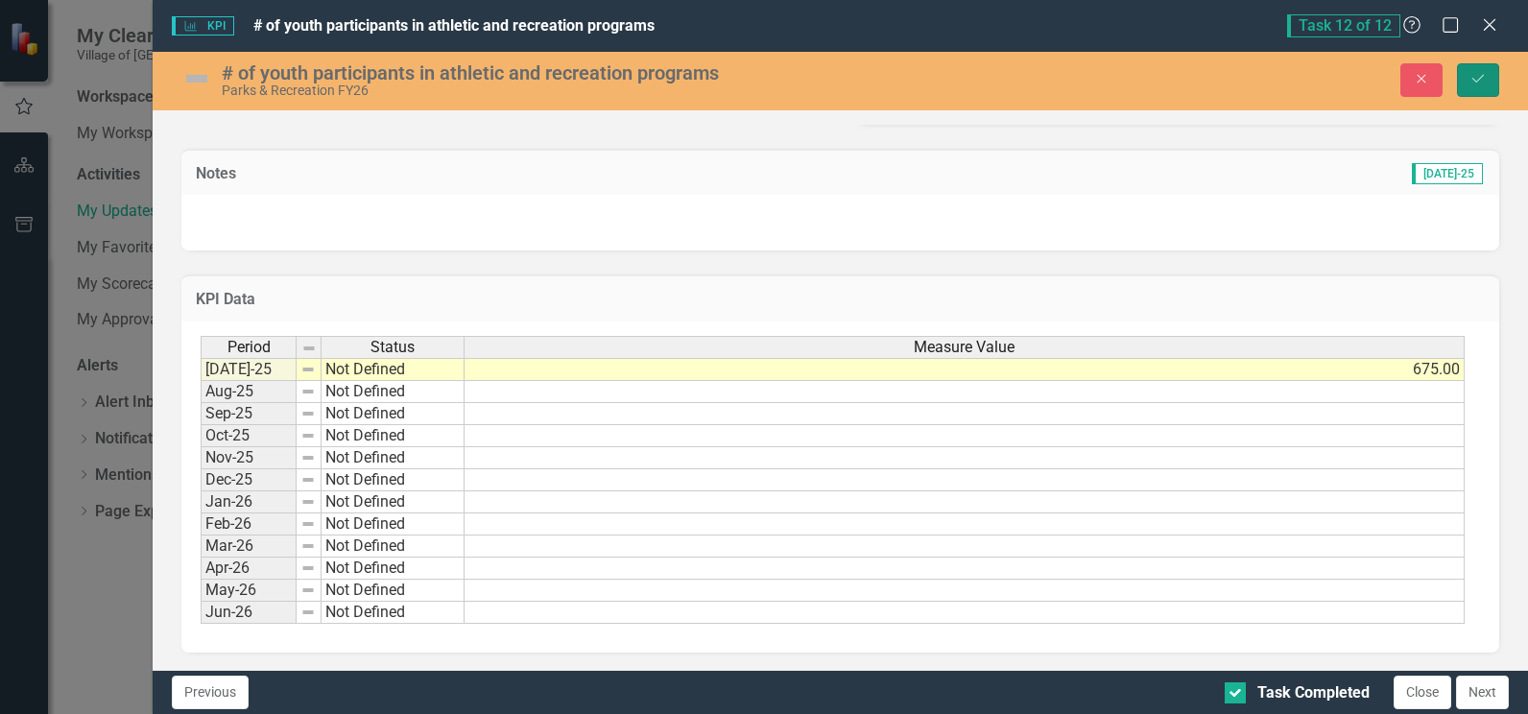
click at [1481, 81] on icon "Save" at bounding box center [1478, 78] width 17 height 13
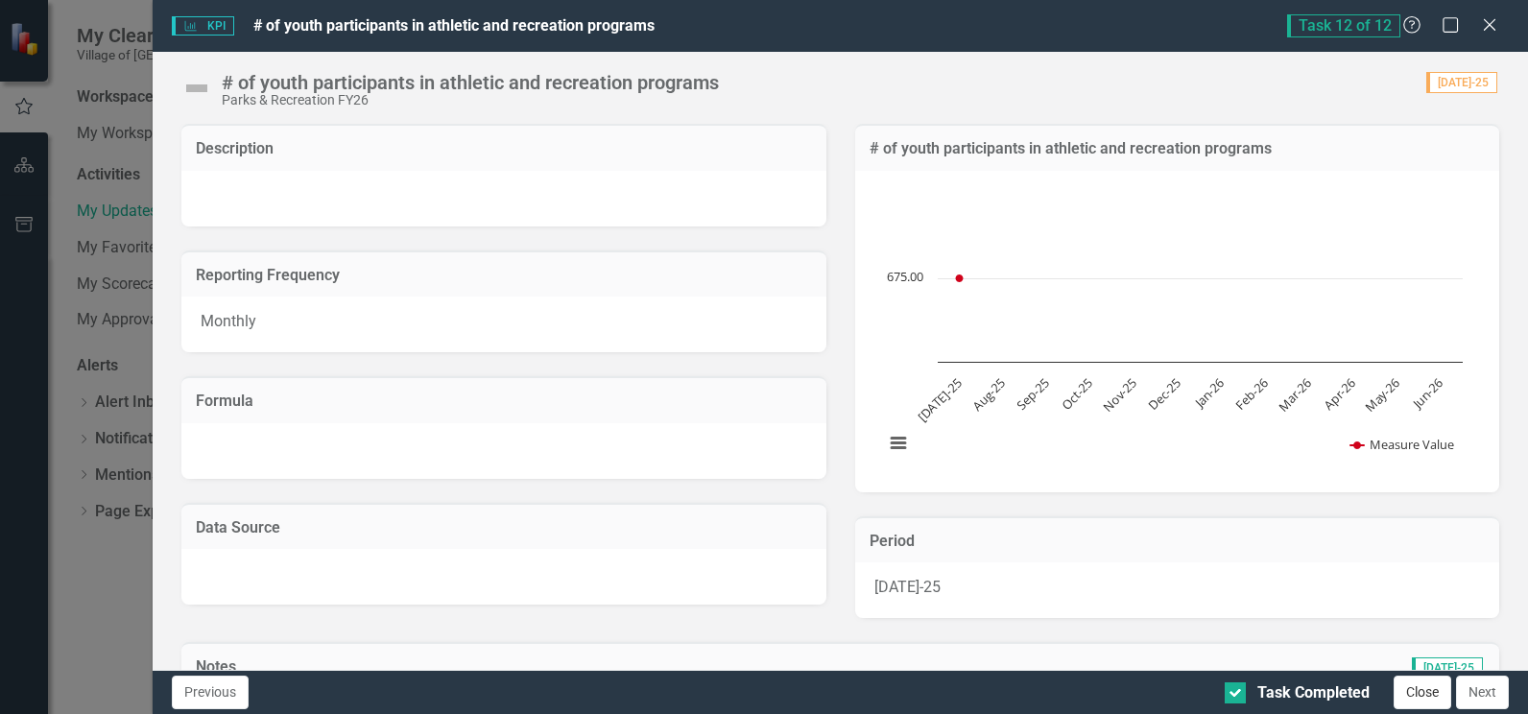
click at [1417, 698] on button "Close" at bounding box center [1423, 693] width 58 height 34
checkbox input "true"
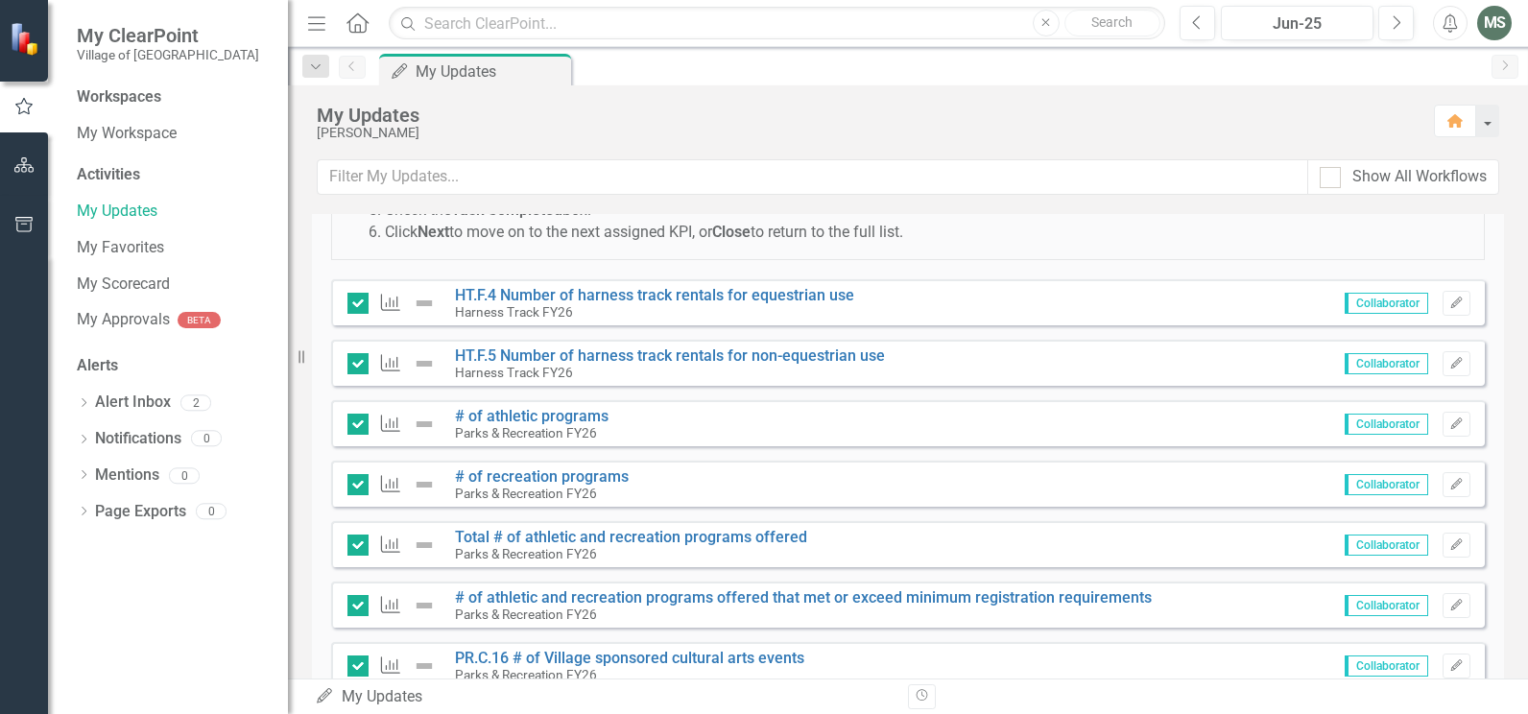
scroll to position [192, 0]
click at [1449, 300] on icon "Edit" at bounding box center [1456, 302] width 14 height 12
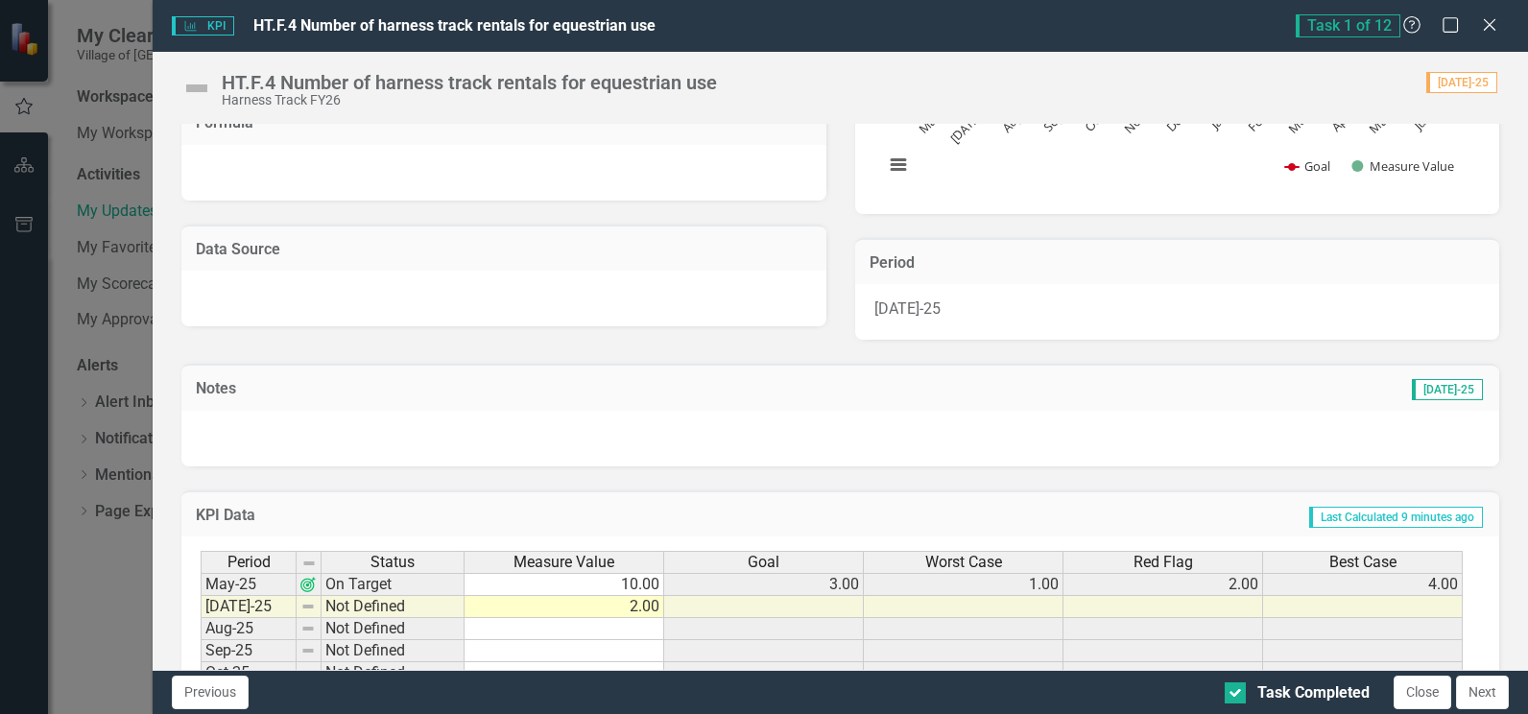
scroll to position [480, 0]
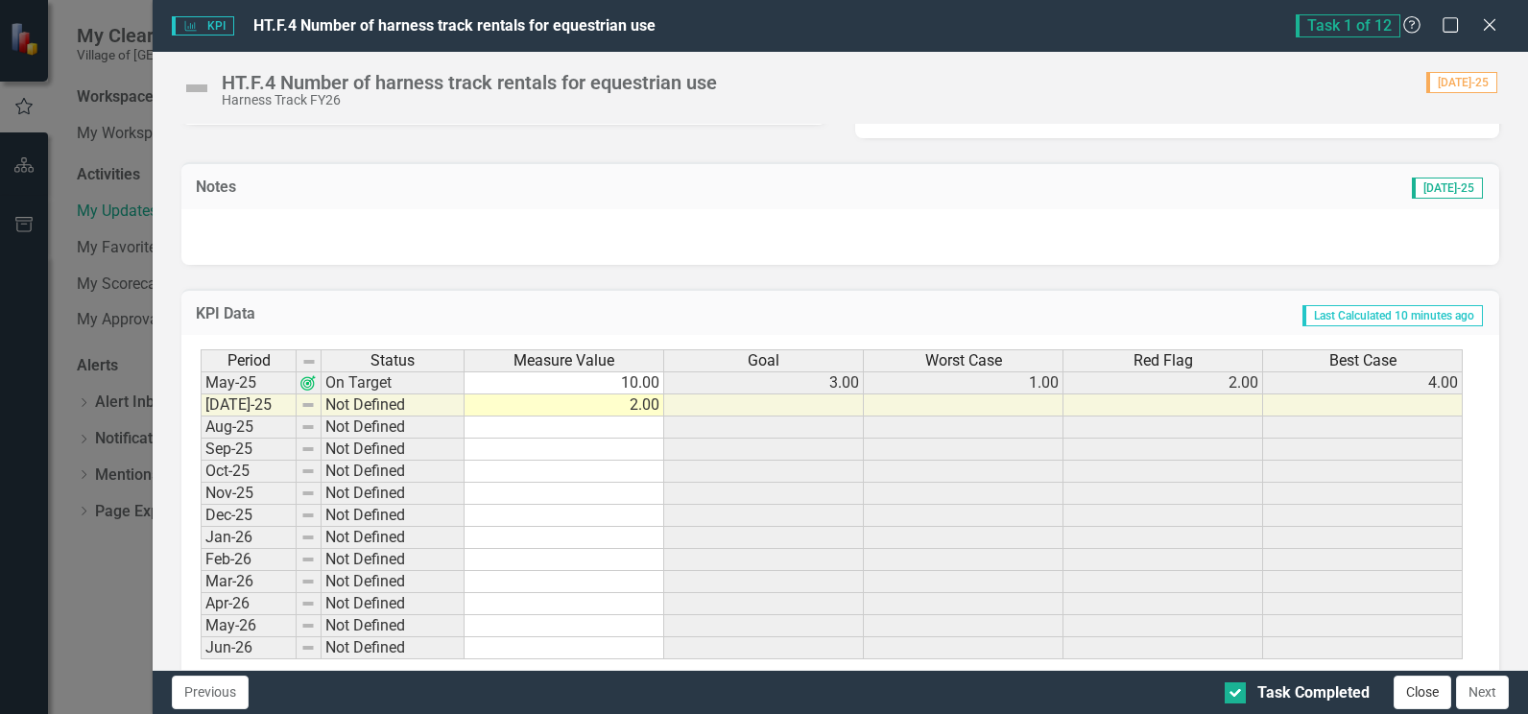
click at [1421, 691] on button "Close" at bounding box center [1423, 693] width 58 height 34
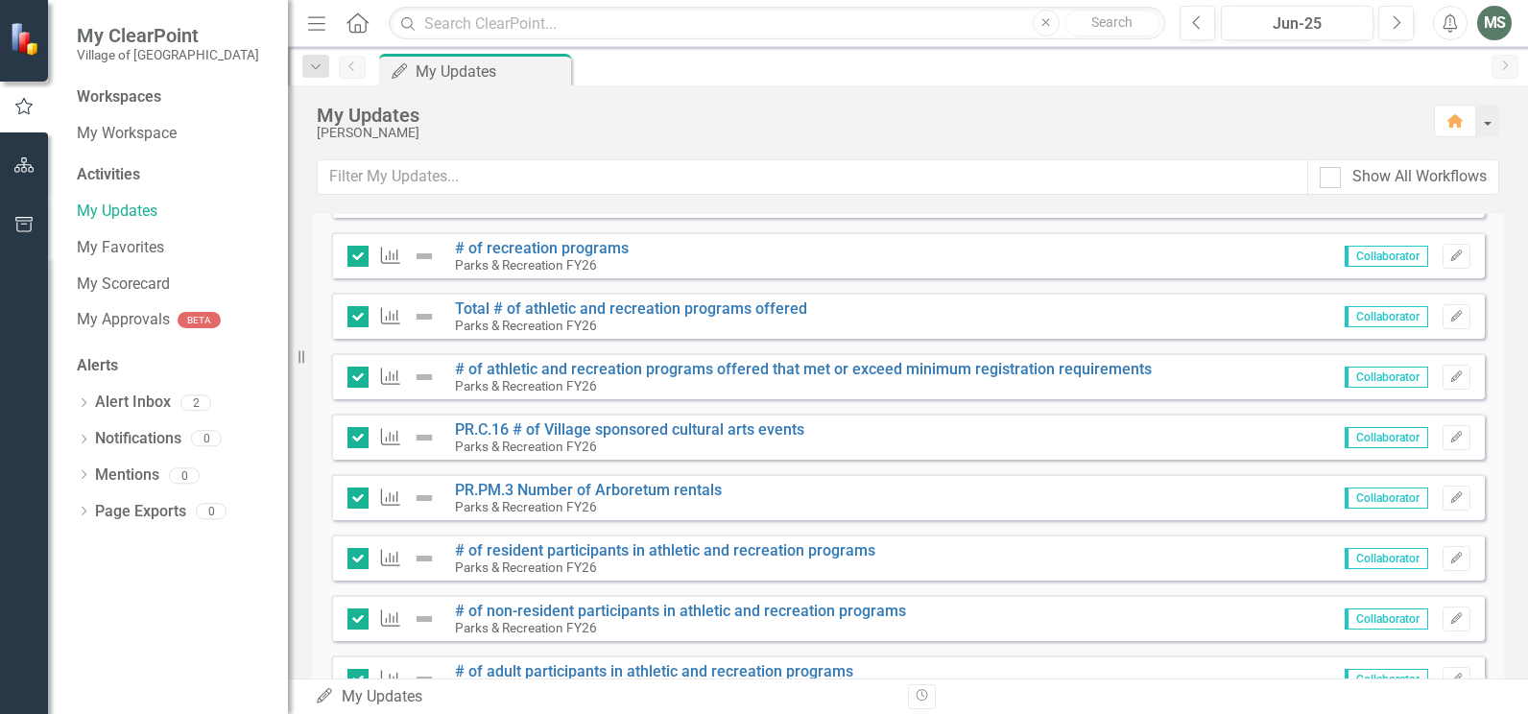
scroll to position [0, 0]
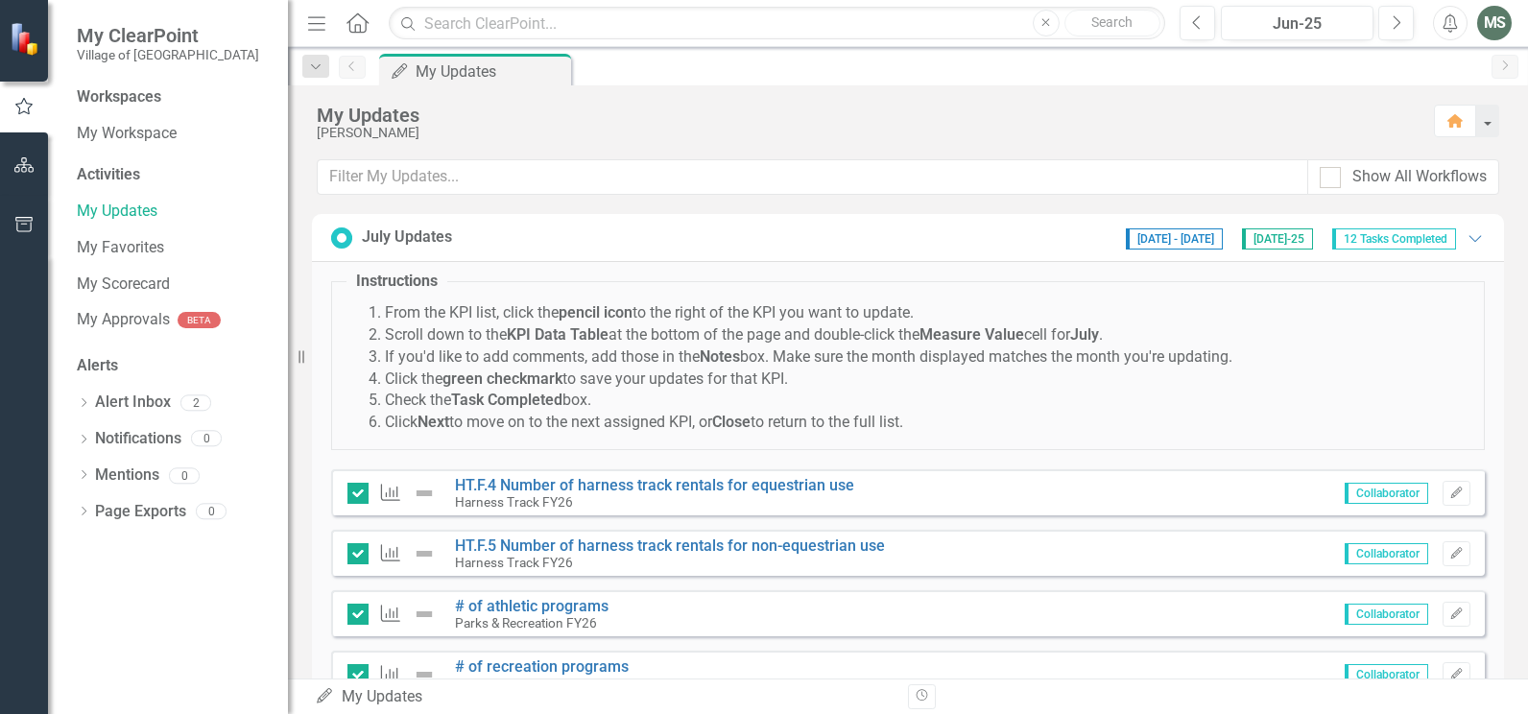
click at [1498, 26] on div "MS" at bounding box center [1494, 23] width 35 height 35
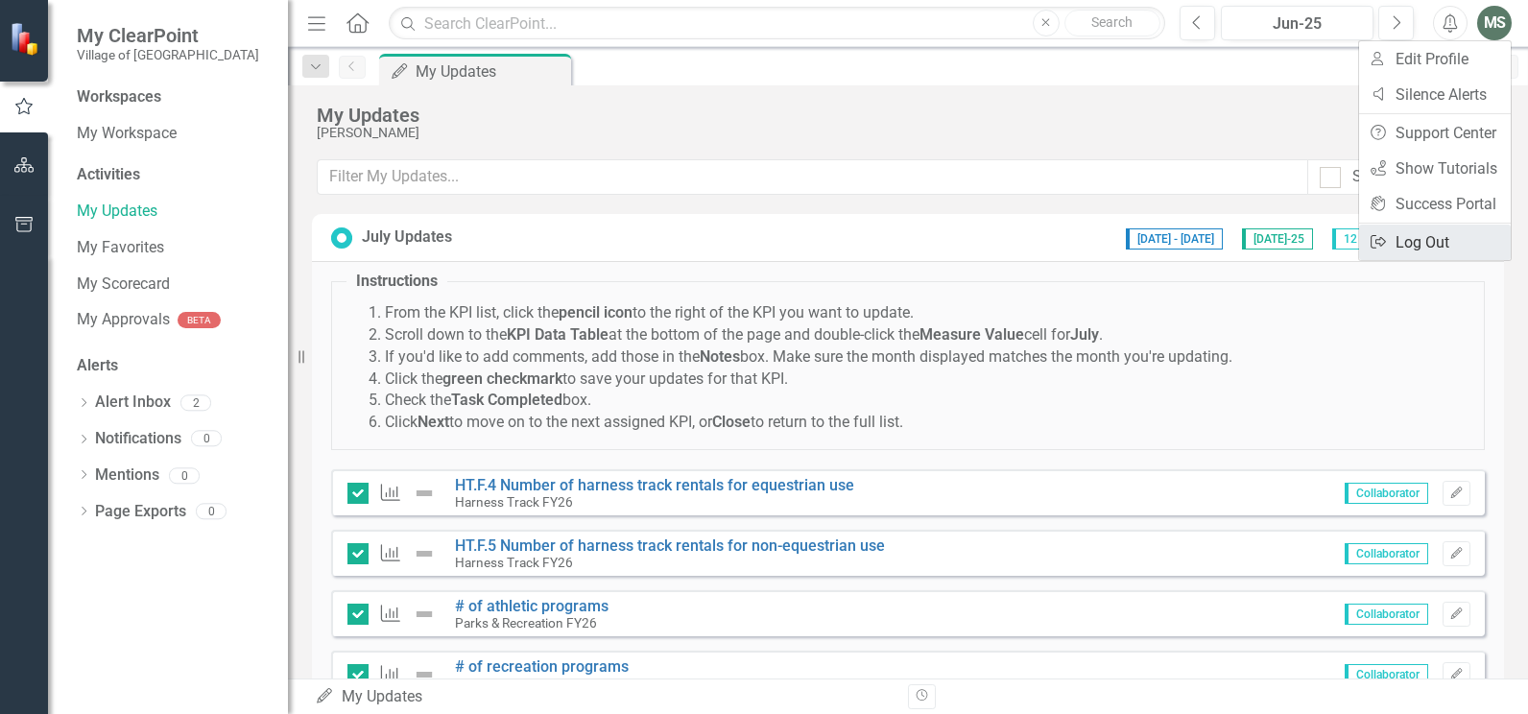
click at [1423, 246] on link "Logout Log Out" at bounding box center [1435, 243] width 152 height 36
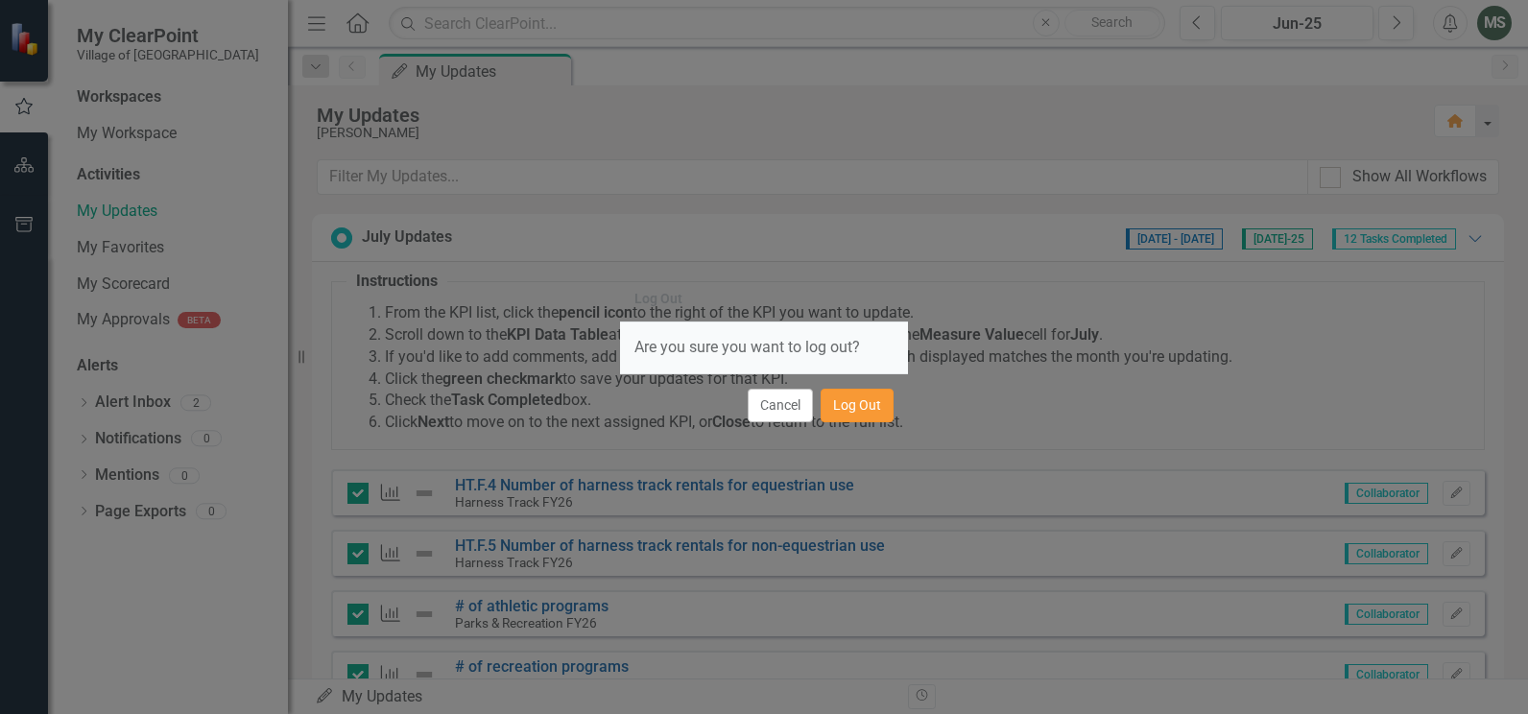
click at [857, 408] on button "Log Out" at bounding box center [857, 406] width 73 height 34
